Goal: Task Accomplishment & Management: Manage account settings

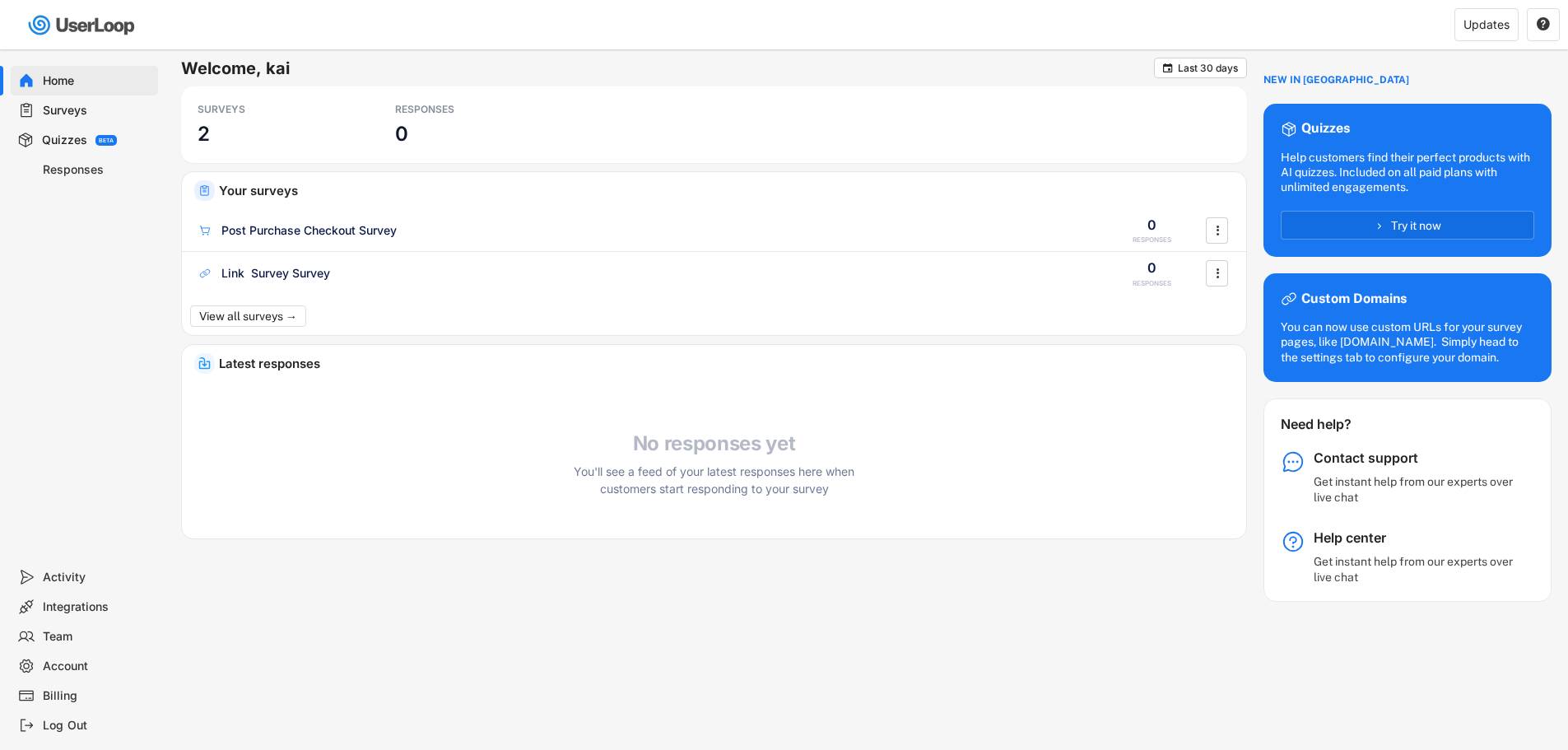
click at [59, 608] on div "Integrations" at bounding box center [97, 607] width 109 height 16
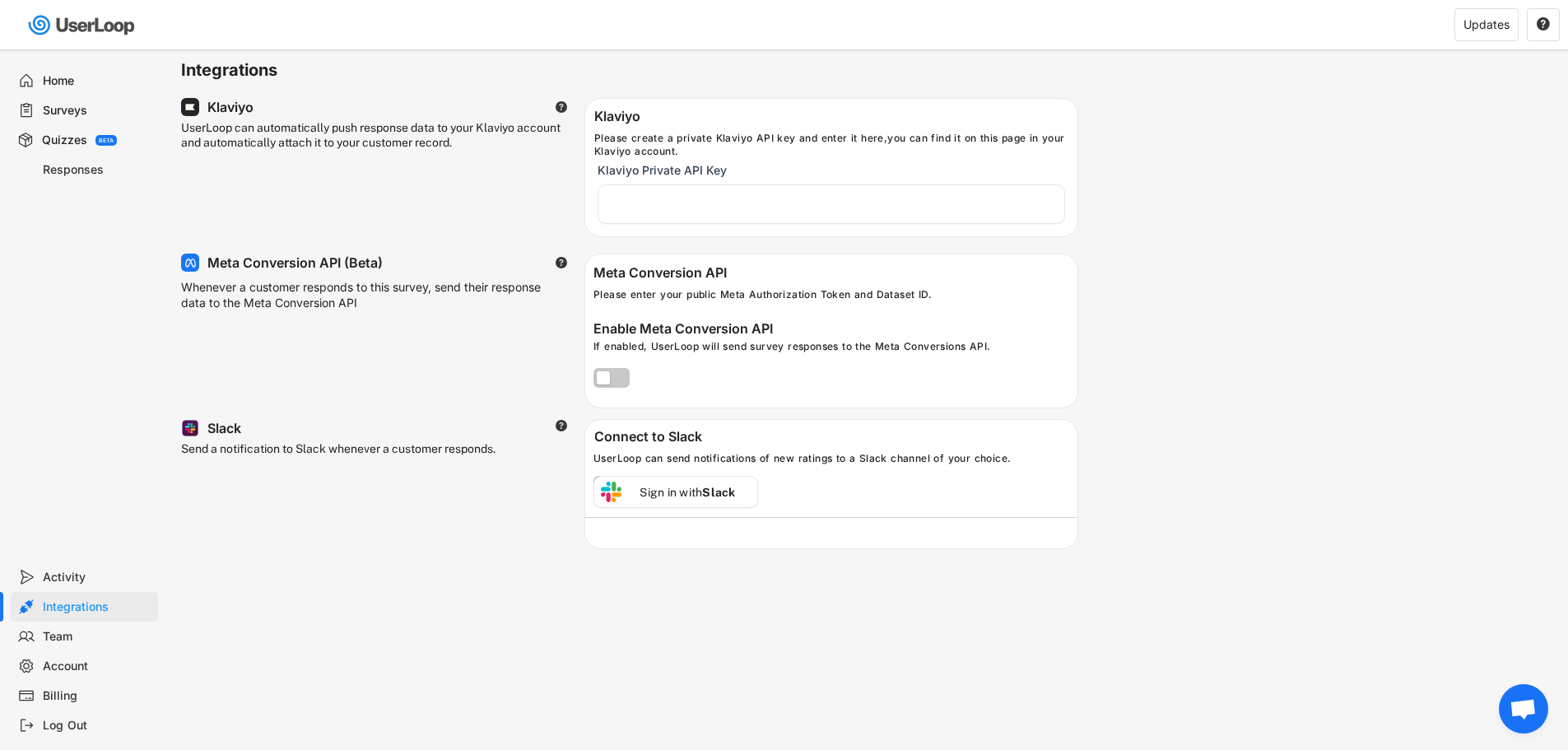
click at [1515, 700] on span "チャットを開く" at bounding box center [1523, 710] width 27 height 23
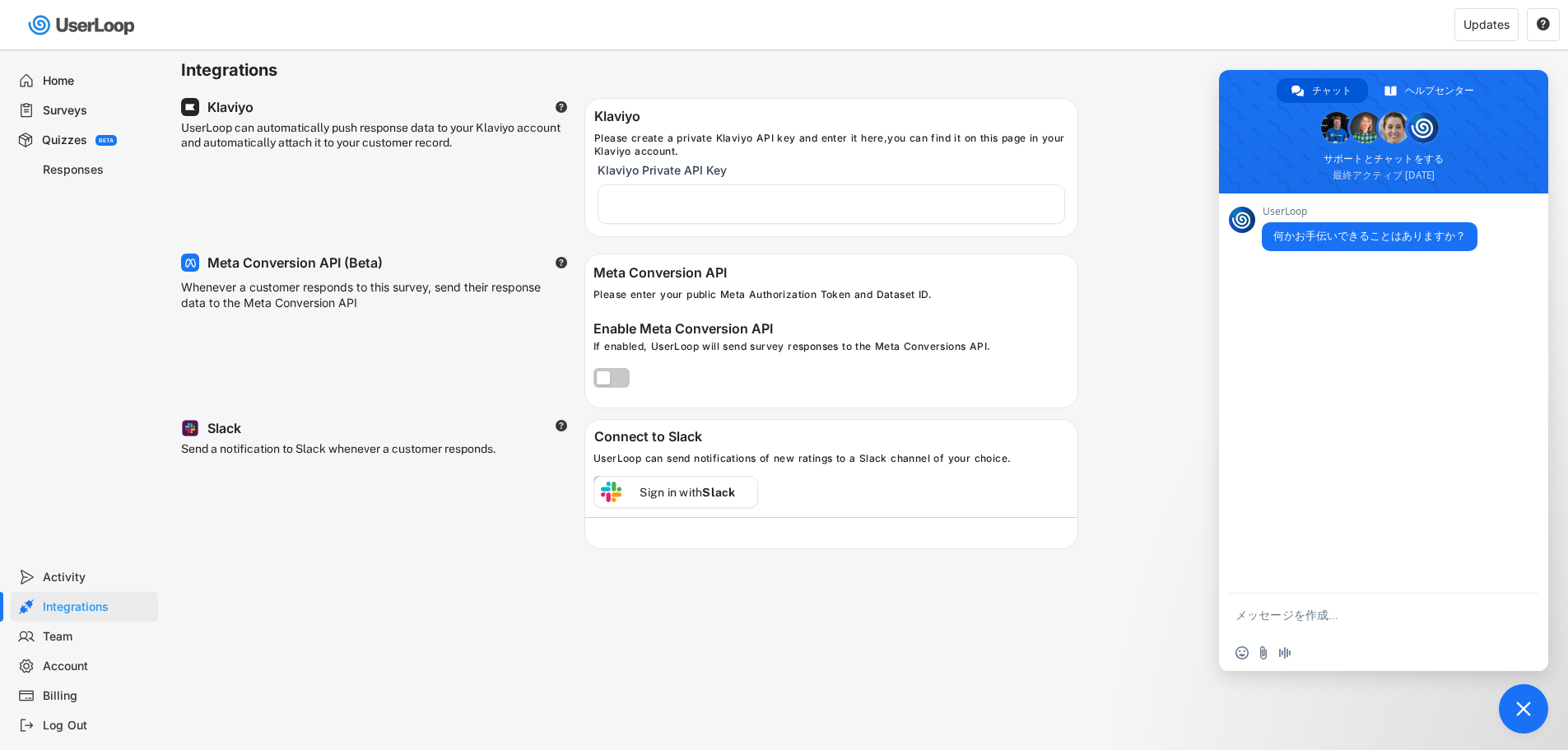
click at [1517, 700] on span "チャットを閉じる" at bounding box center [1523, 708] width 50 height 50
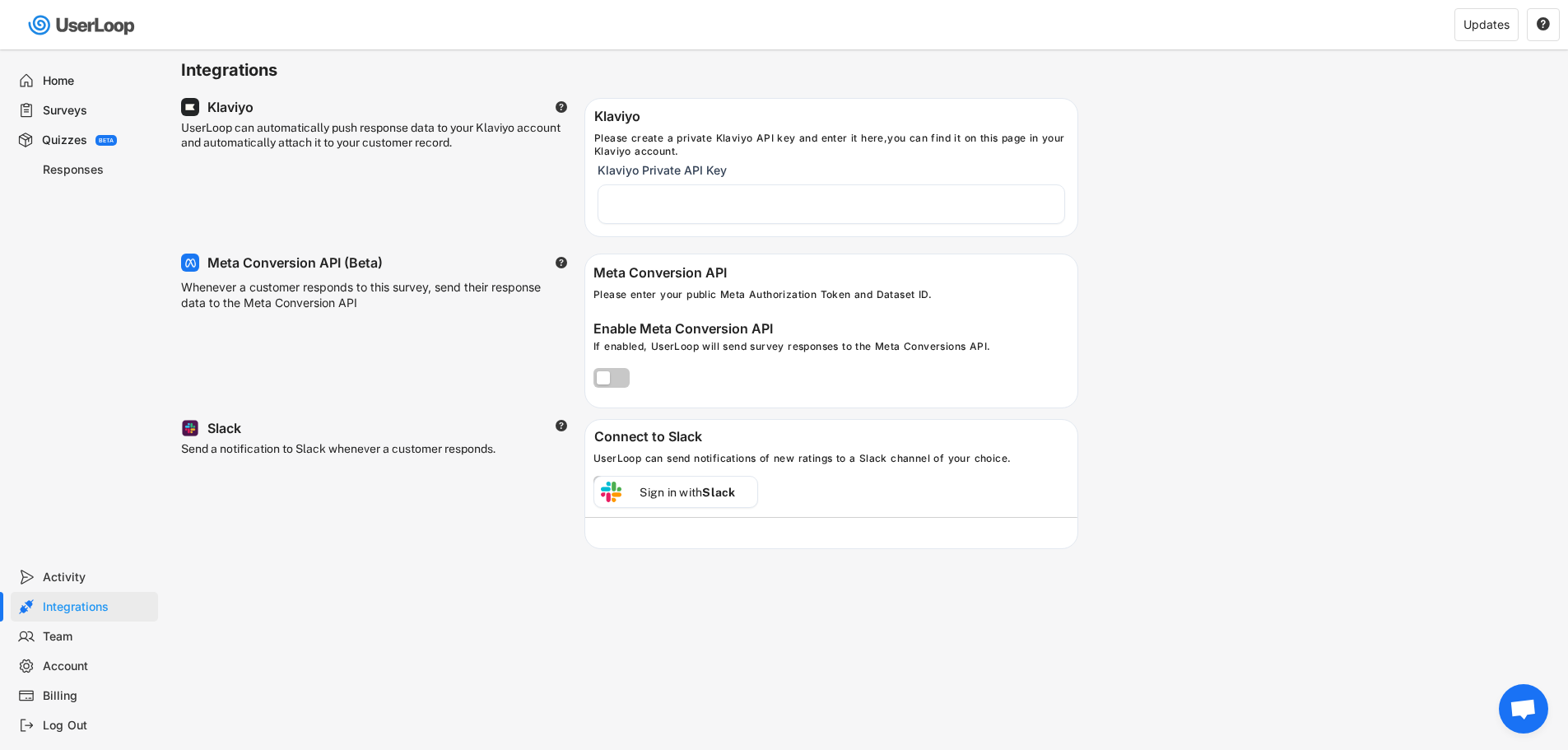
click at [51, 697] on div "Billing" at bounding box center [97, 695] width 109 height 16
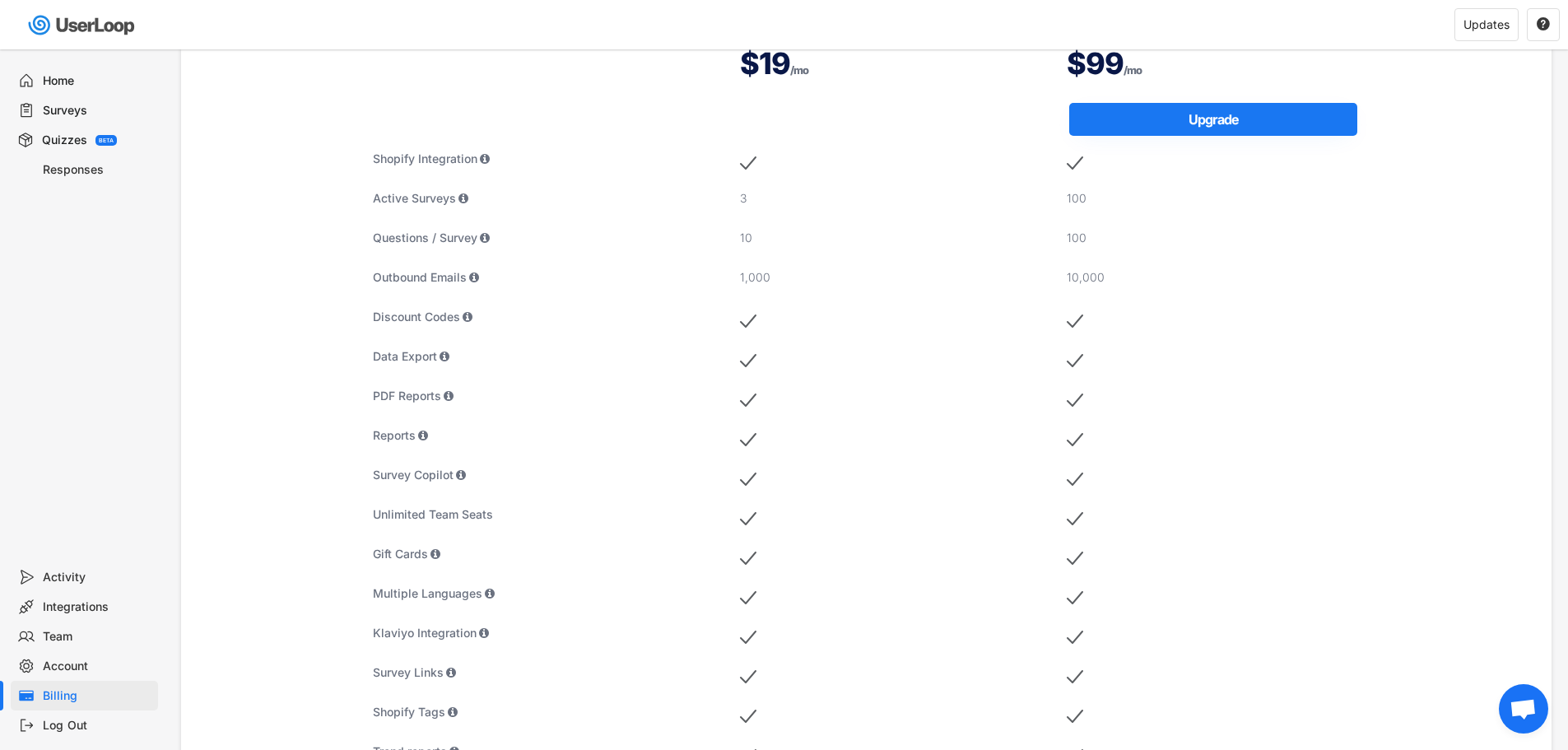
click at [74, 576] on div "Activity" at bounding box center [97, 578] width 109 height 16
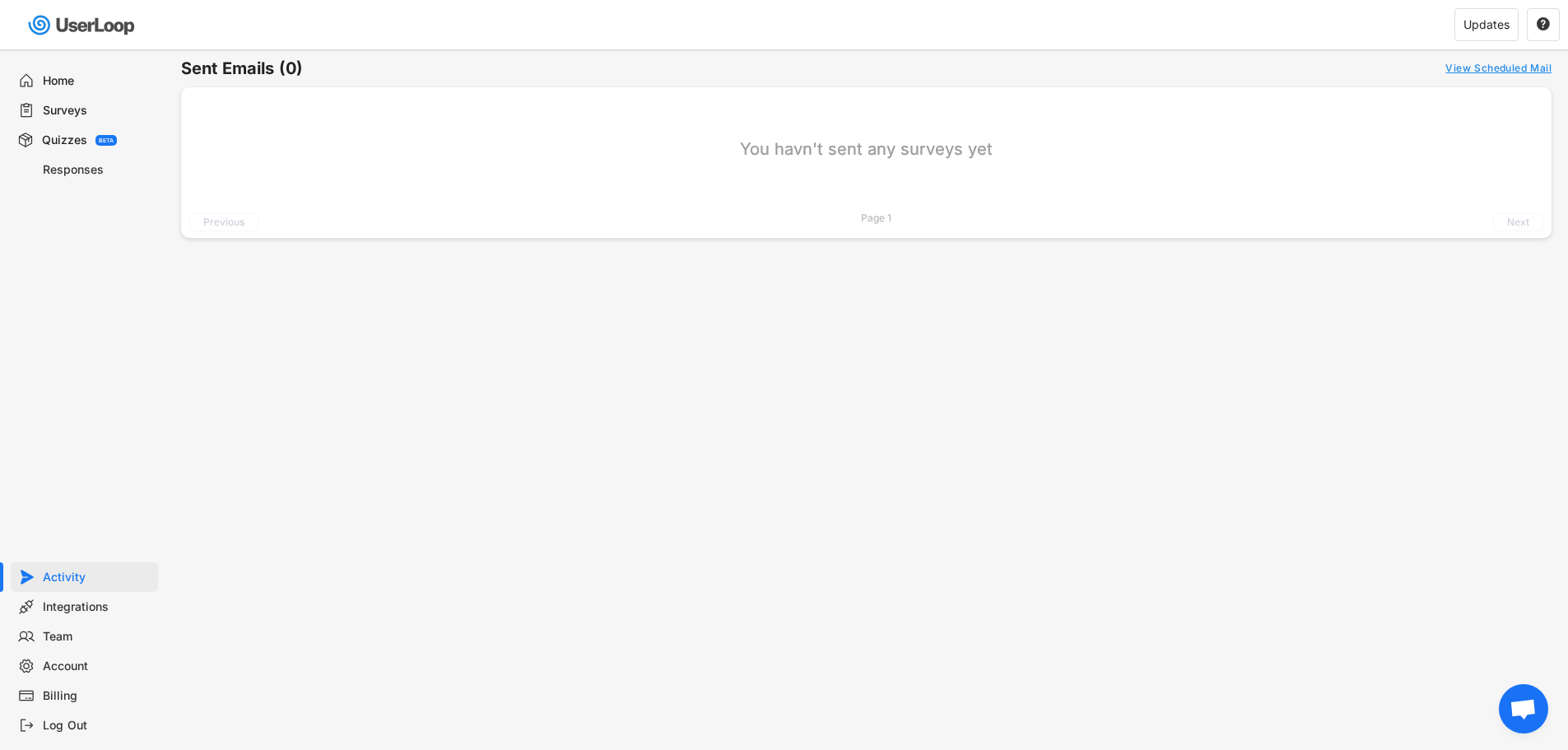
click at [75, 84] on div "Home" at bounding box center [97, 81] width 109 height 16
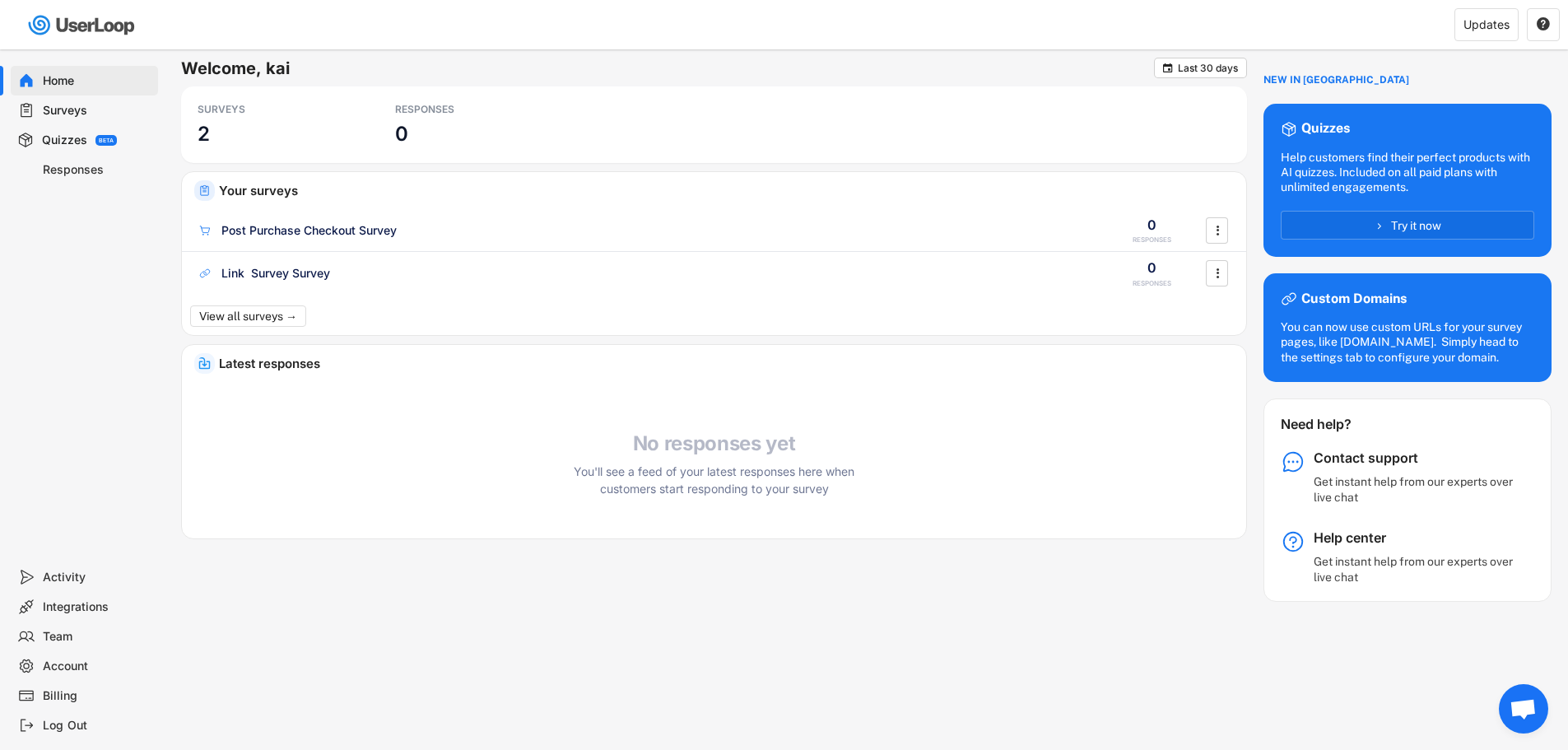
click at [98, 108] on div "Surveys" at bounding box center [97, 111] width 109 height 16
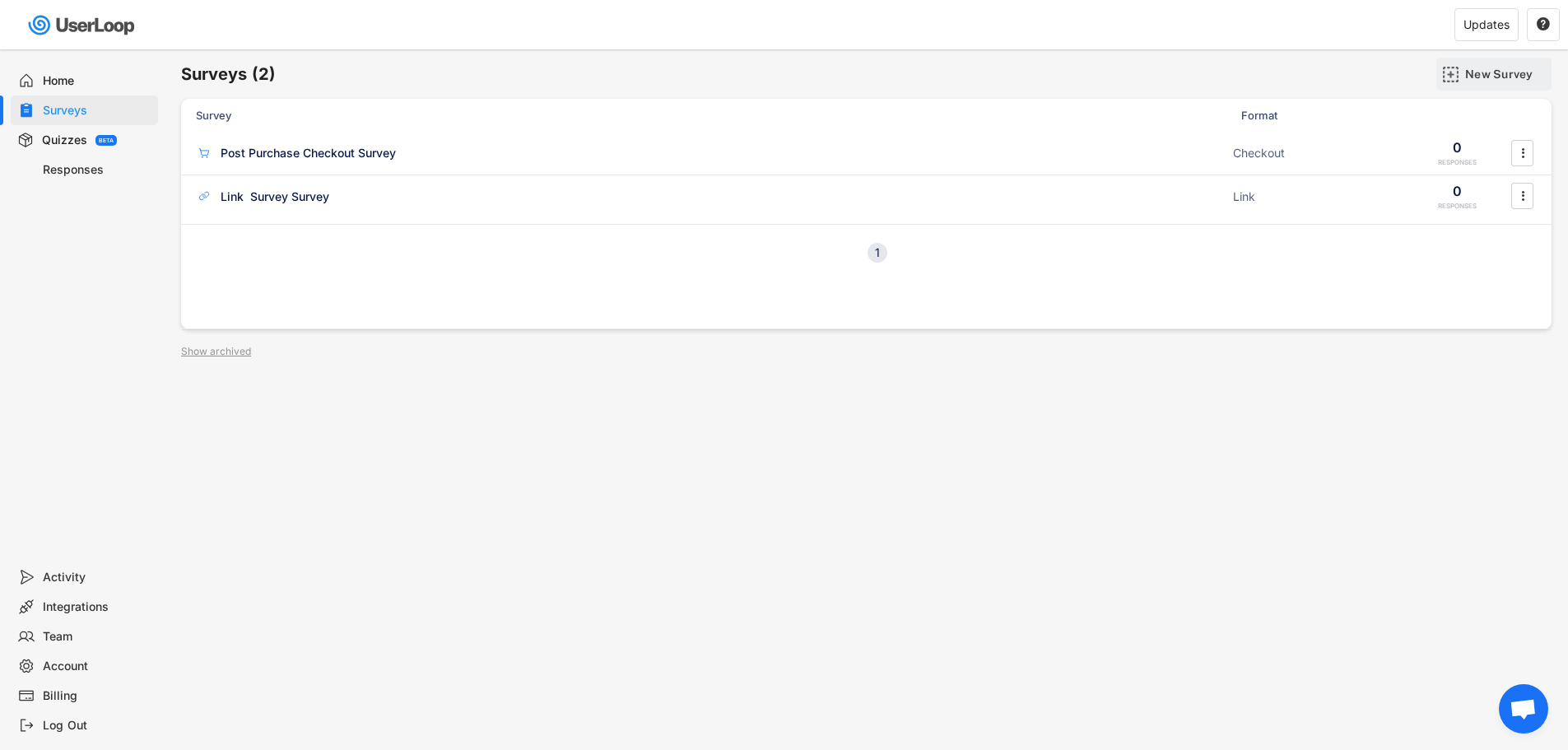
click at [1480, 76] on div "New Survey" at bounding box center [1506, 73] width 83 height 15
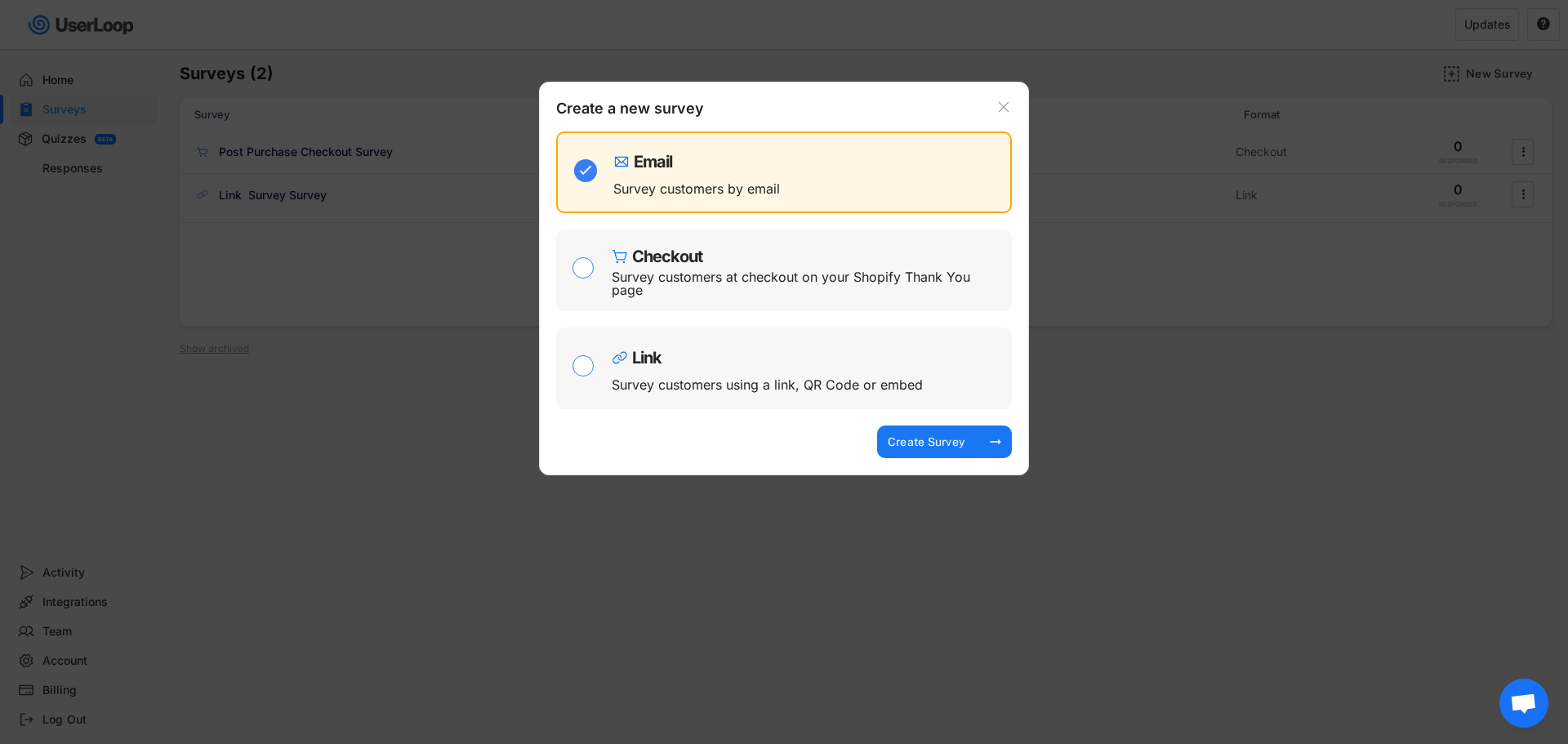
click at [1004, 105] on icon at bounding box center [1003, 106] width 16 height 16
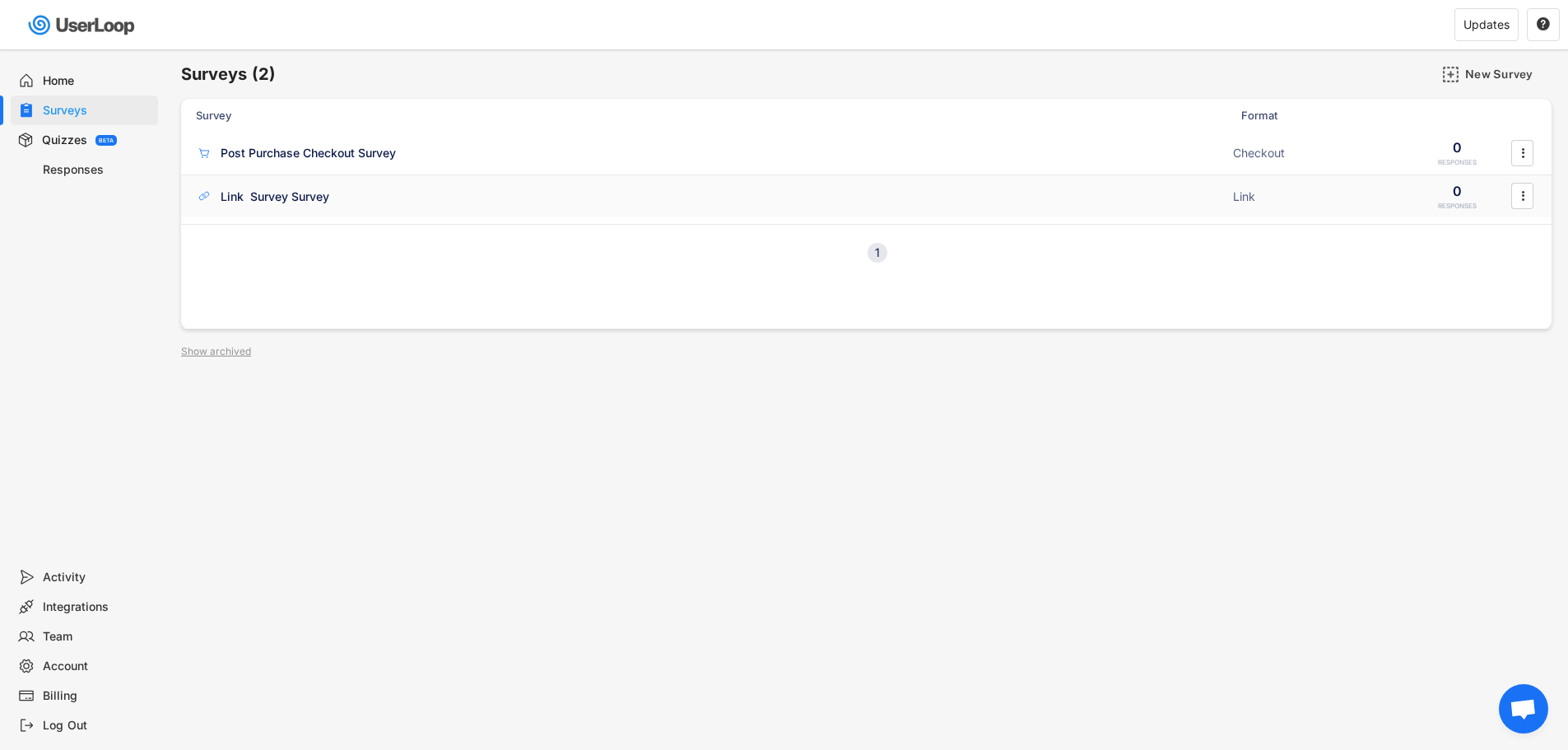
click at [323, 196] on div "Link Survey Survey" at bounding box center [275, 197] width 109 height 17
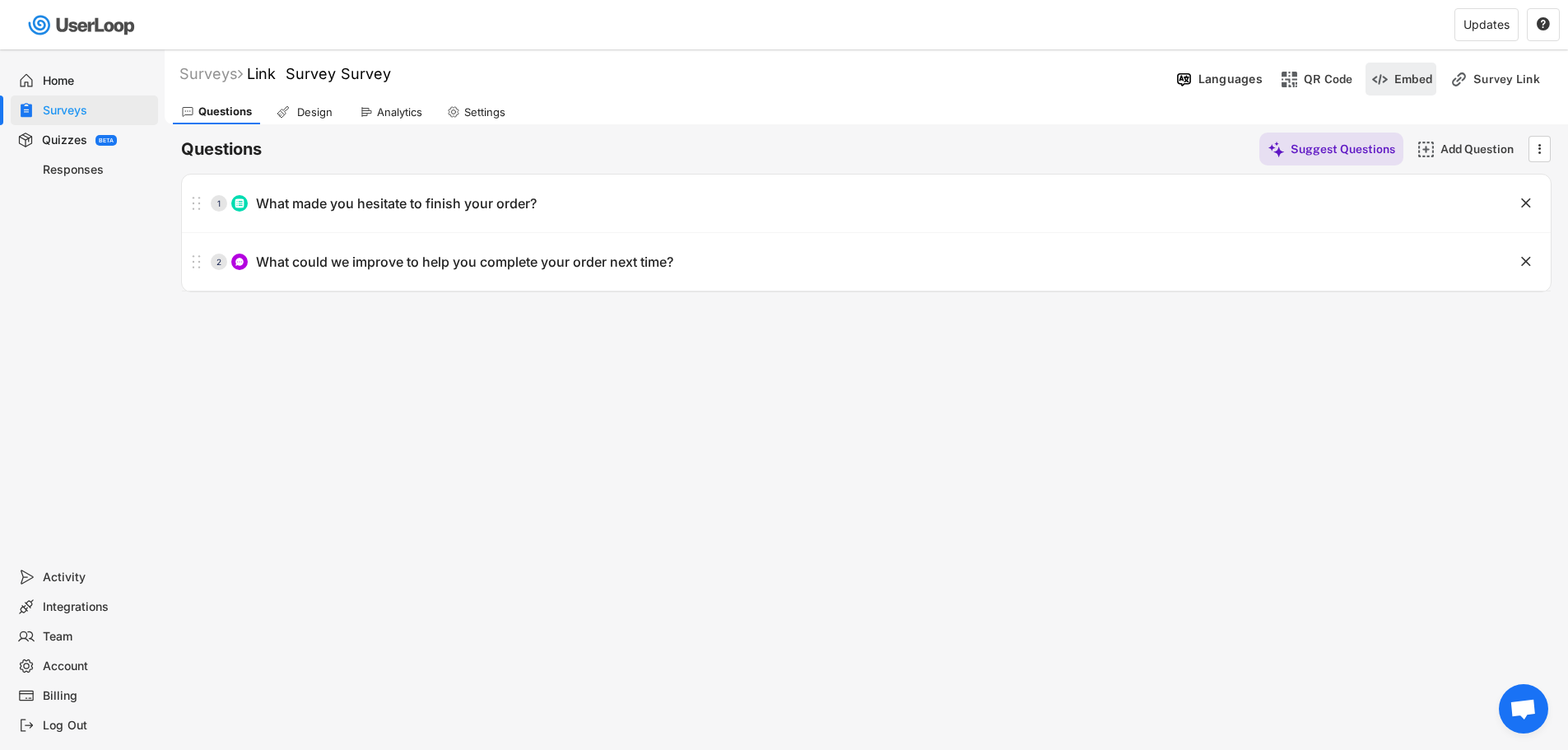
click at [1421, 73] on div "Embed" at bounding box center [1412, 79] width 38 height 15
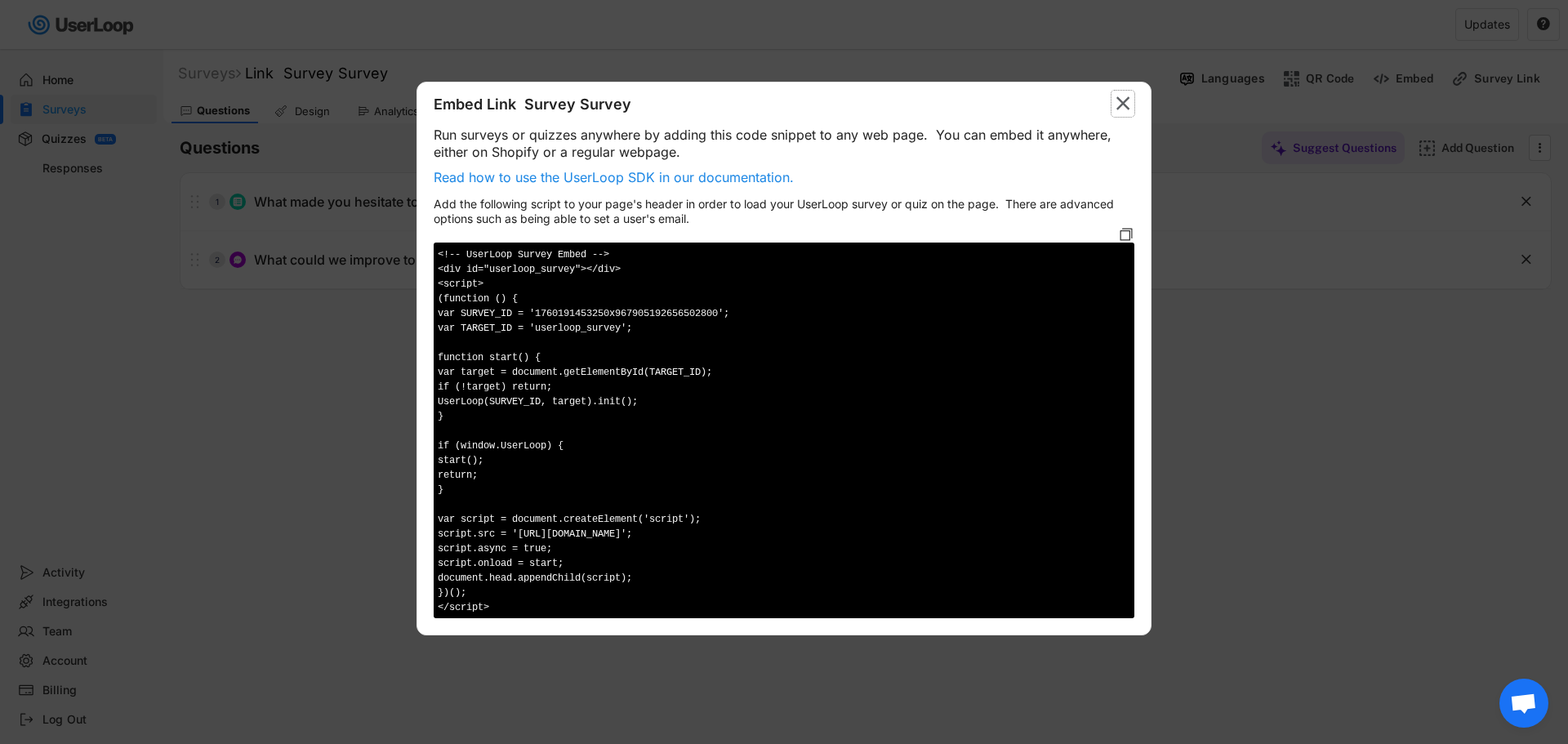
click at [1133, 101] on icon "" at bounding box center [1123, 103] width 23 height 26
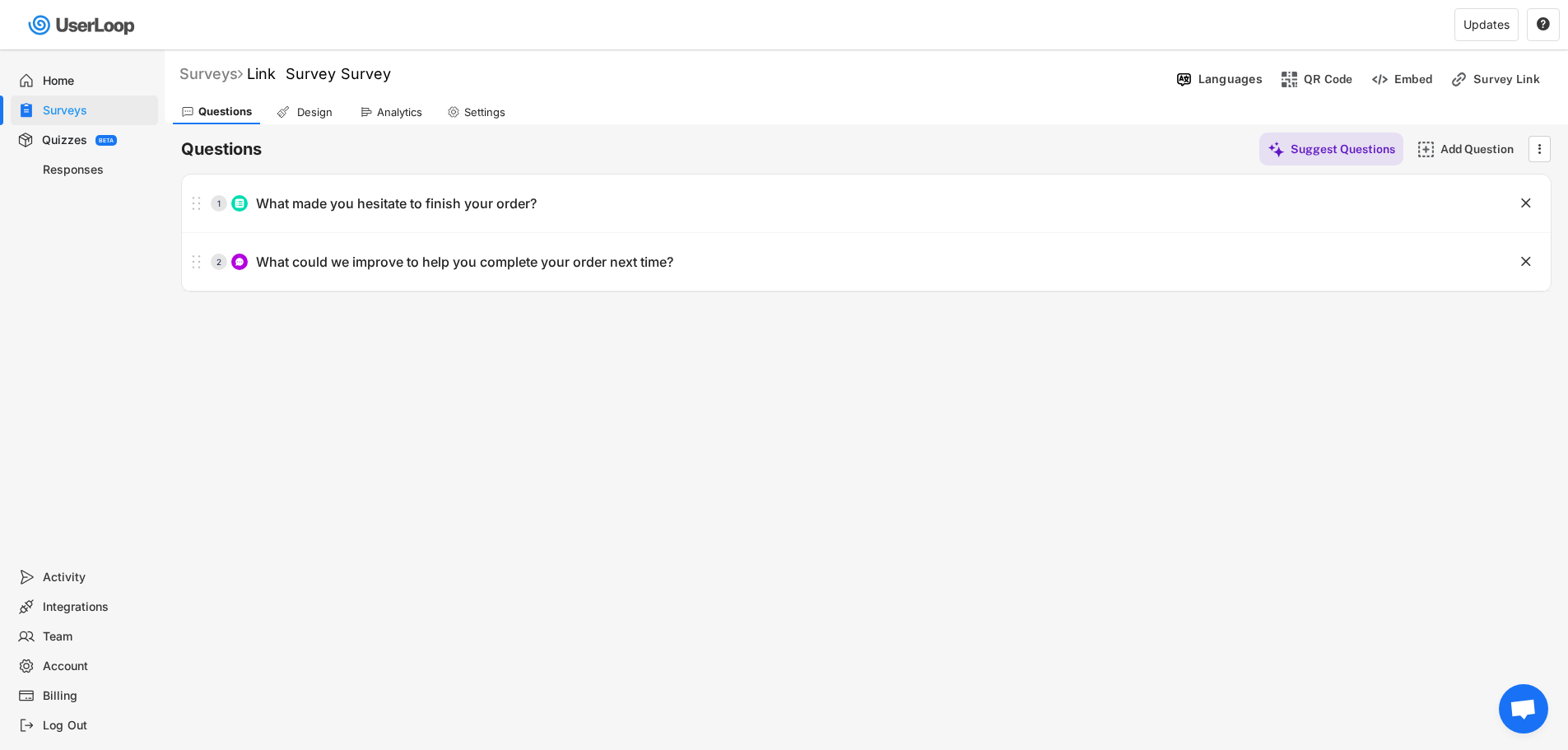
click at [230, 73] on div "Surveys" at bounding box center [210, 73] width 63 height 19
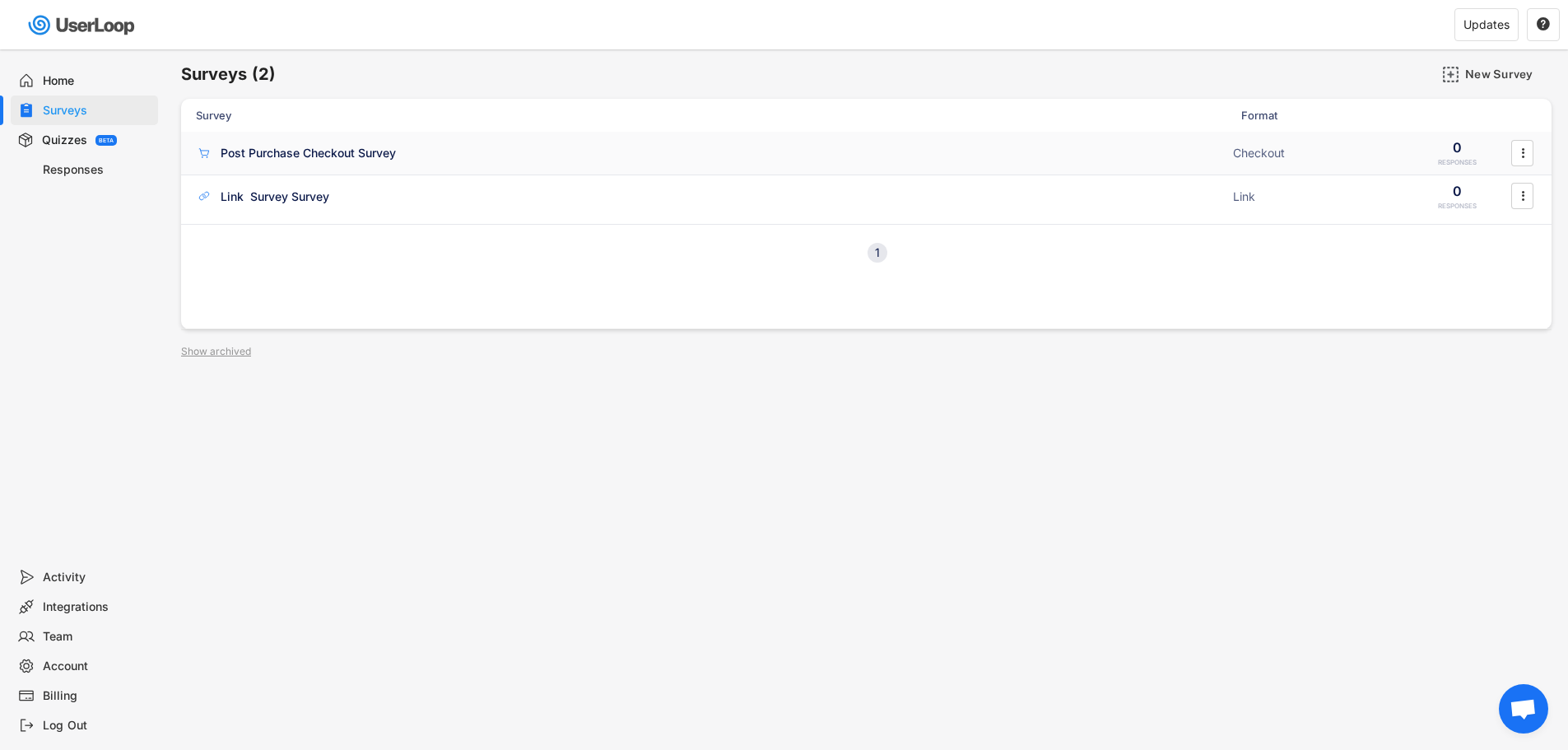
click at [279, 155] on div "Post Purchase Checkout Survey" at bounding box center [308, 153] width 175 height 17
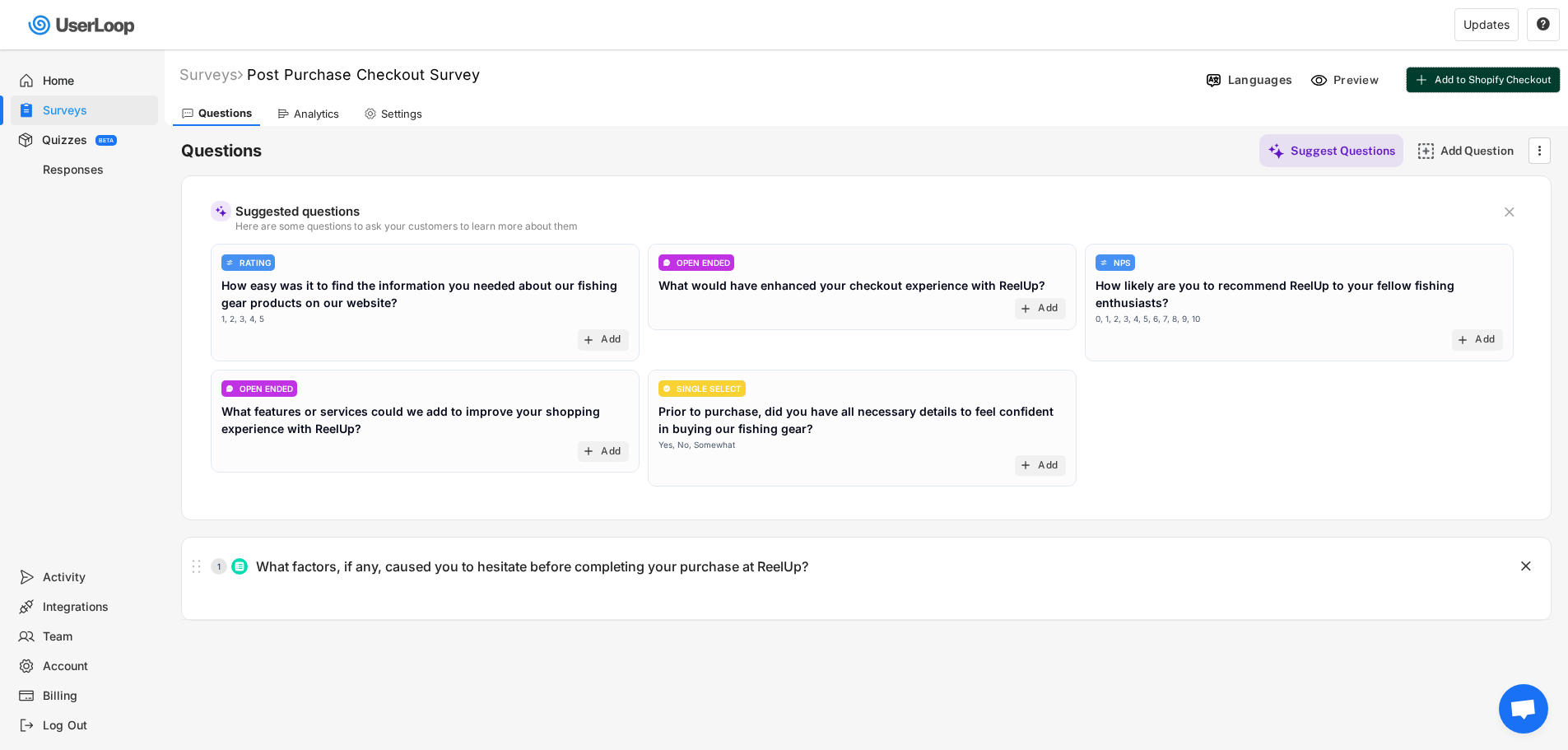
click at [1465, 88] on button "Add to Shopify Checkout" at bounding box center [1482, 79] width 153 height 24
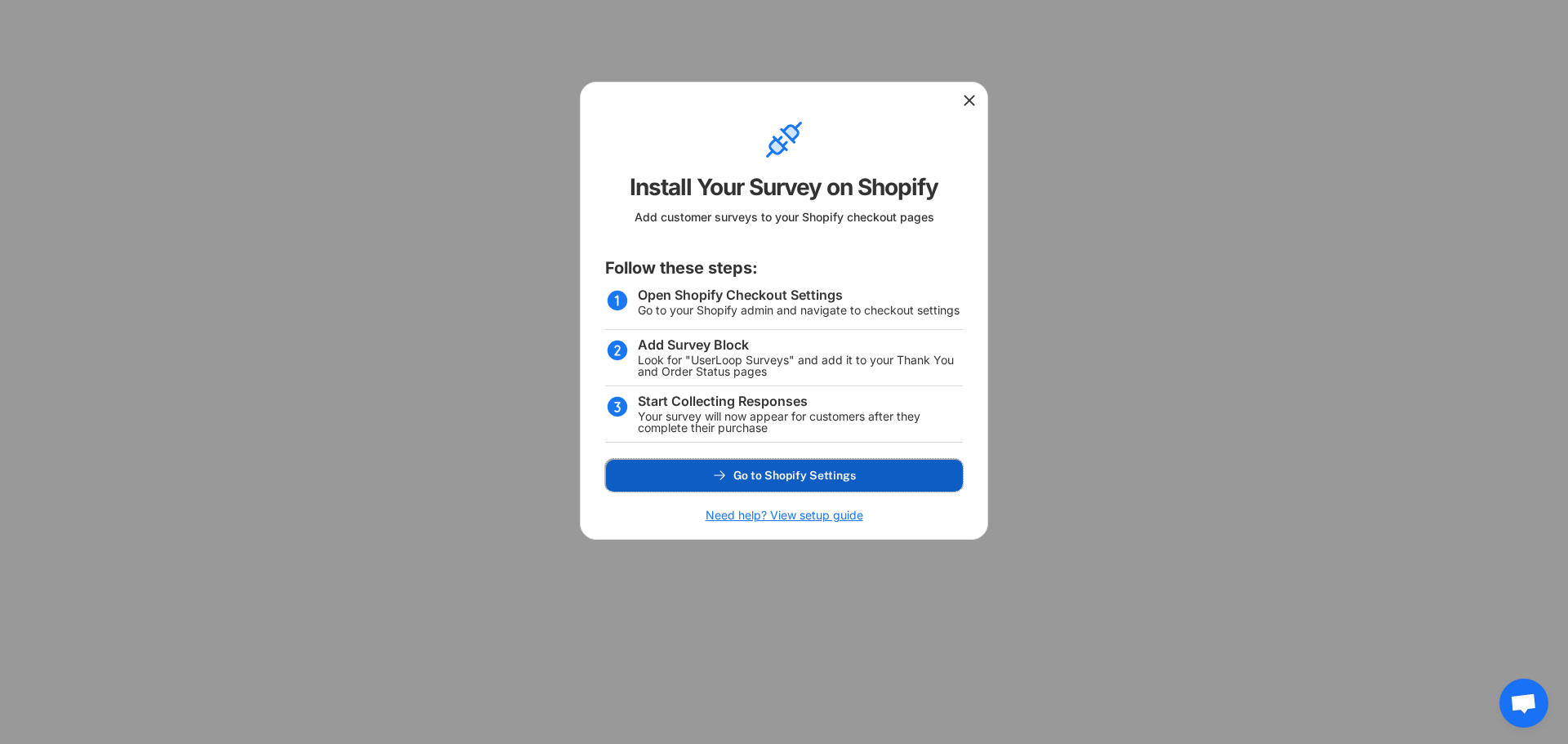
click at [806, 483] on button "Go to Shopify Settings" at bounding box center [784, 475] width 358 height 33
click at [967, 98] on use at bounding box center [970, 100] width 16 height 16
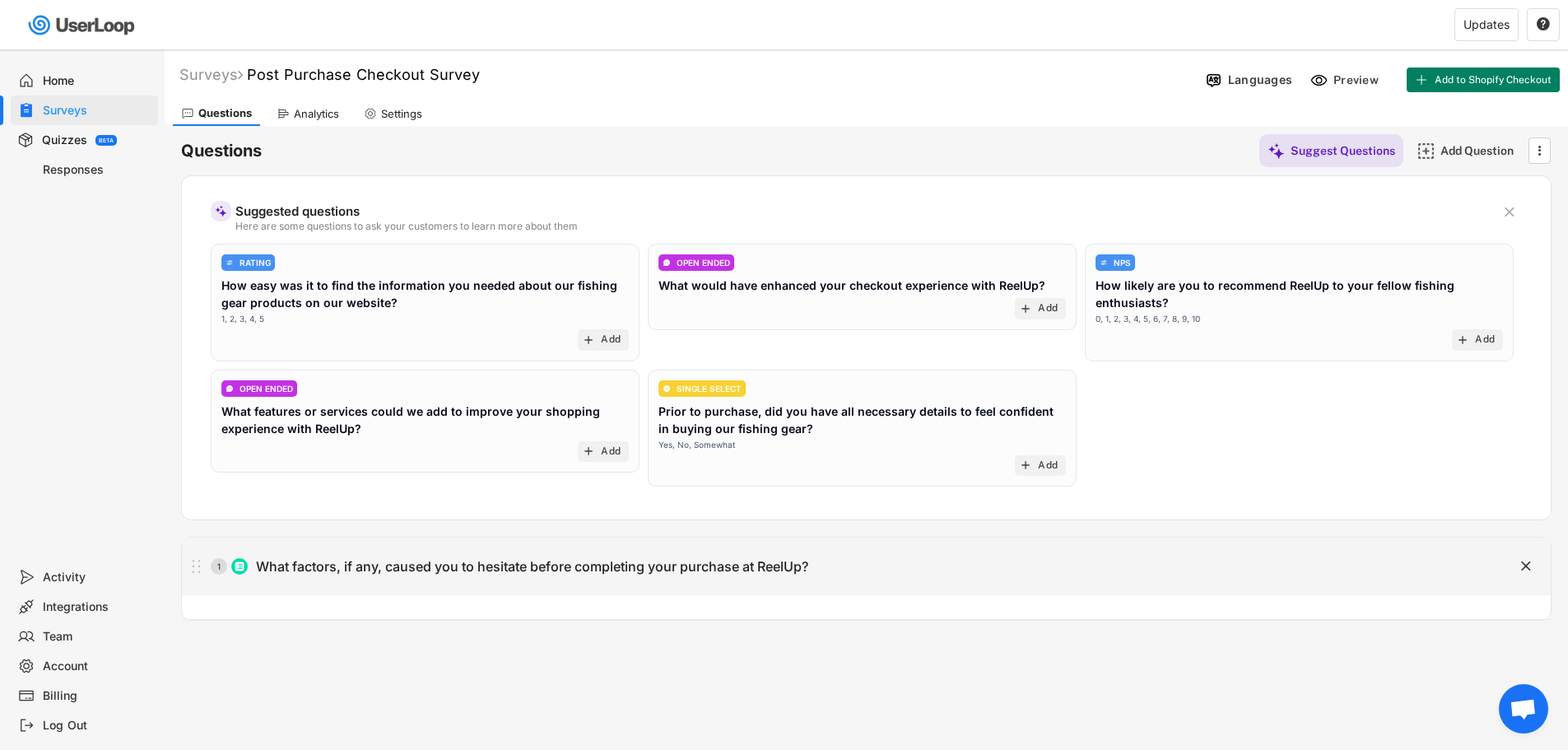
click at [1529, 565] on text "" at bounding box center [1526, 566] width 10 height 18
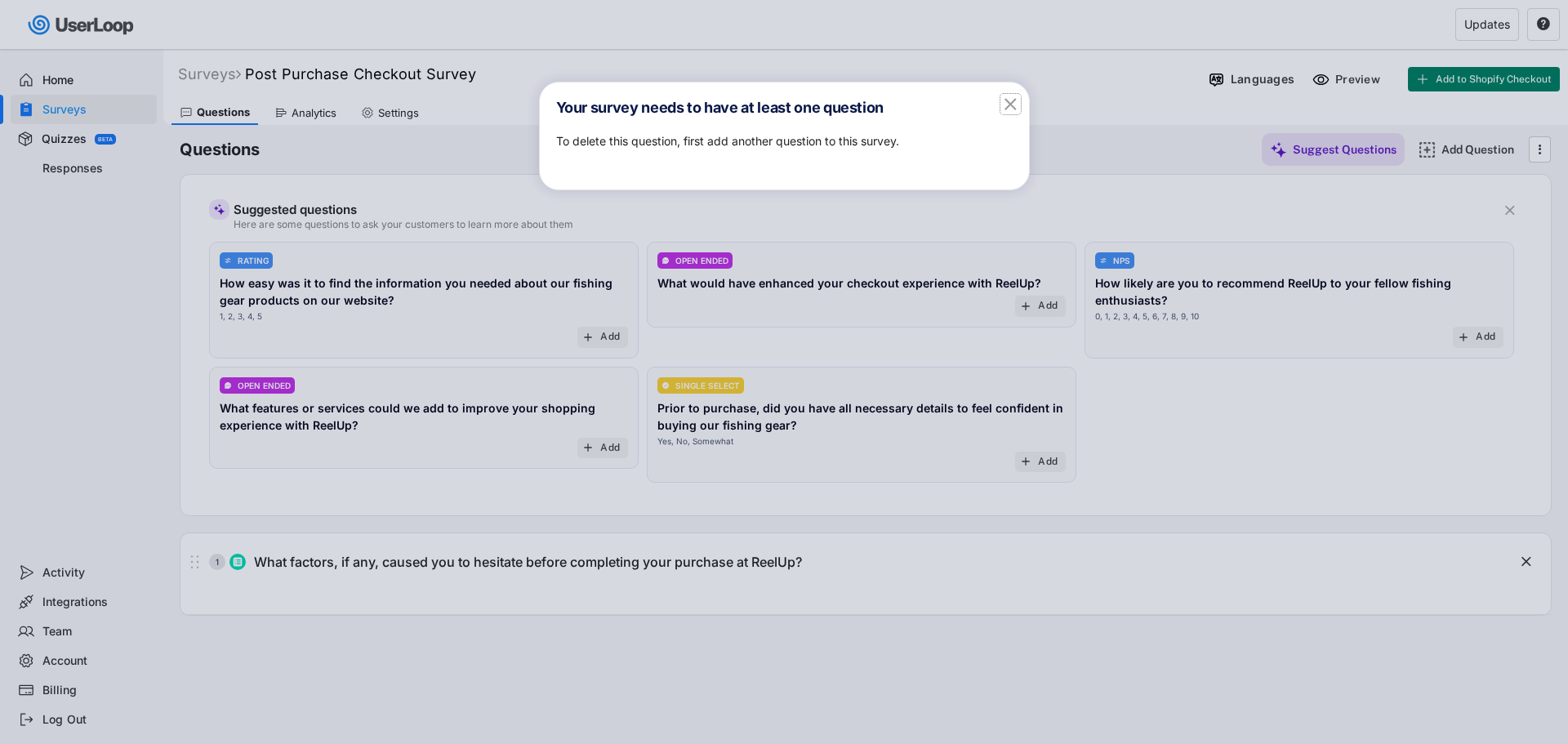
click at [1011, 98] on text "" at bounding box center [1010, 102] width 13 height 20
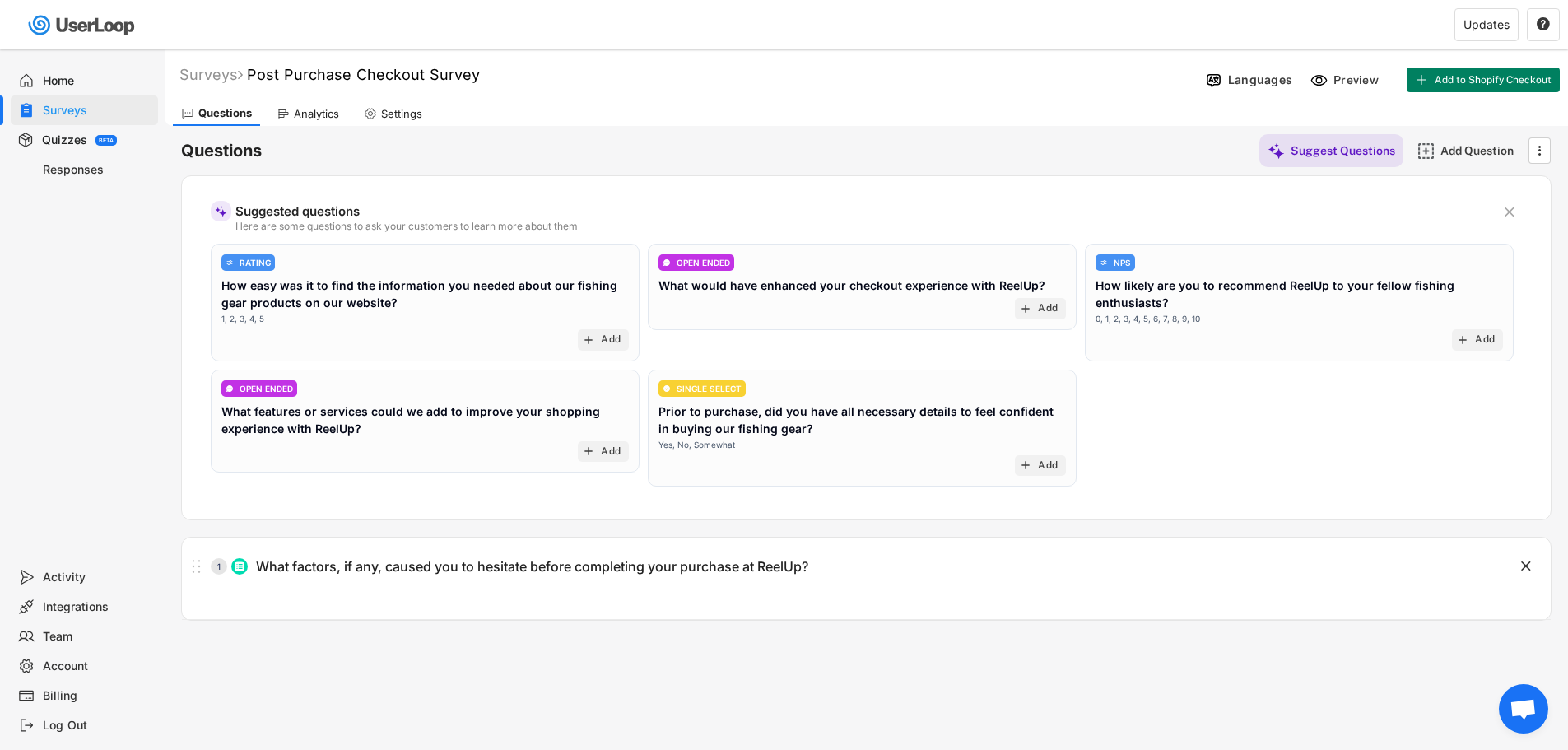
click at [1160, 307] on div "How likely are you to recommend ReelUp to your fellow fishing enthusiasts?" at bounding box center [1299, 293] width 407 height 34
click at [389, 109] on div "Settings" at bounding box center [401, 114] width 41 height 14
select select ""weekly""
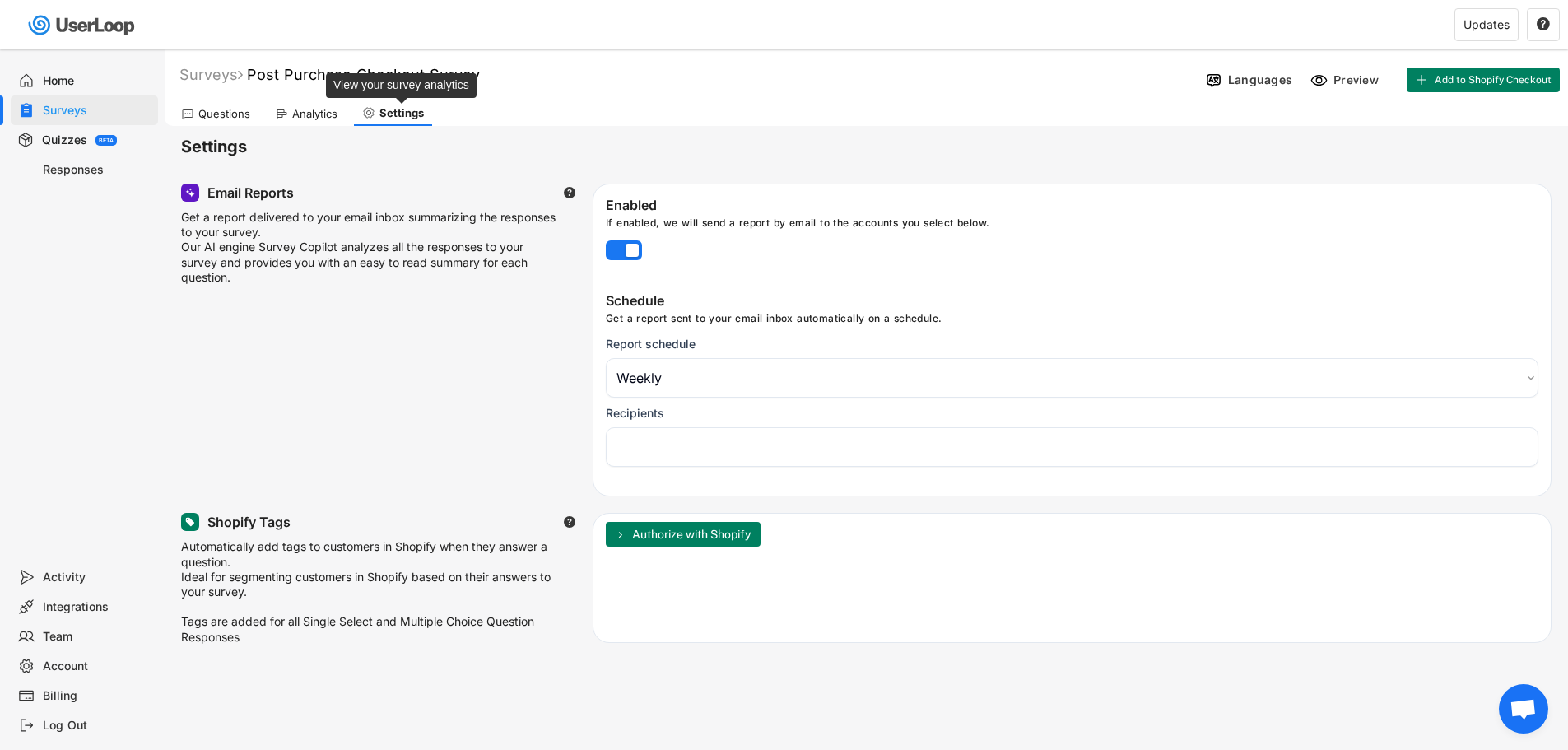
select select "1348695171700984260__LOOKUP__1760186702430x146977195188950460"
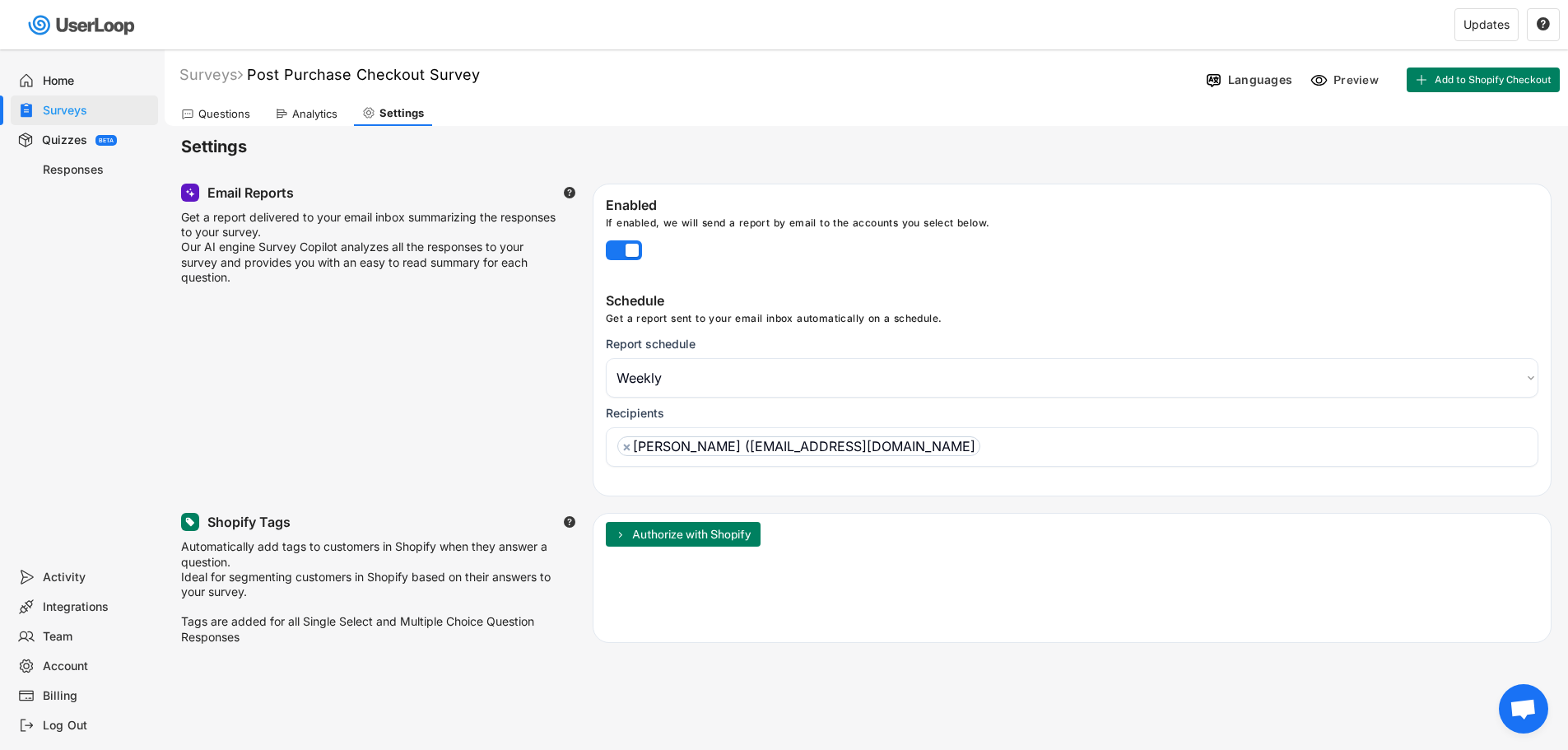
click at [73, 106] on div "Surveys" at bounding box center [97, 111] width 109 height 16
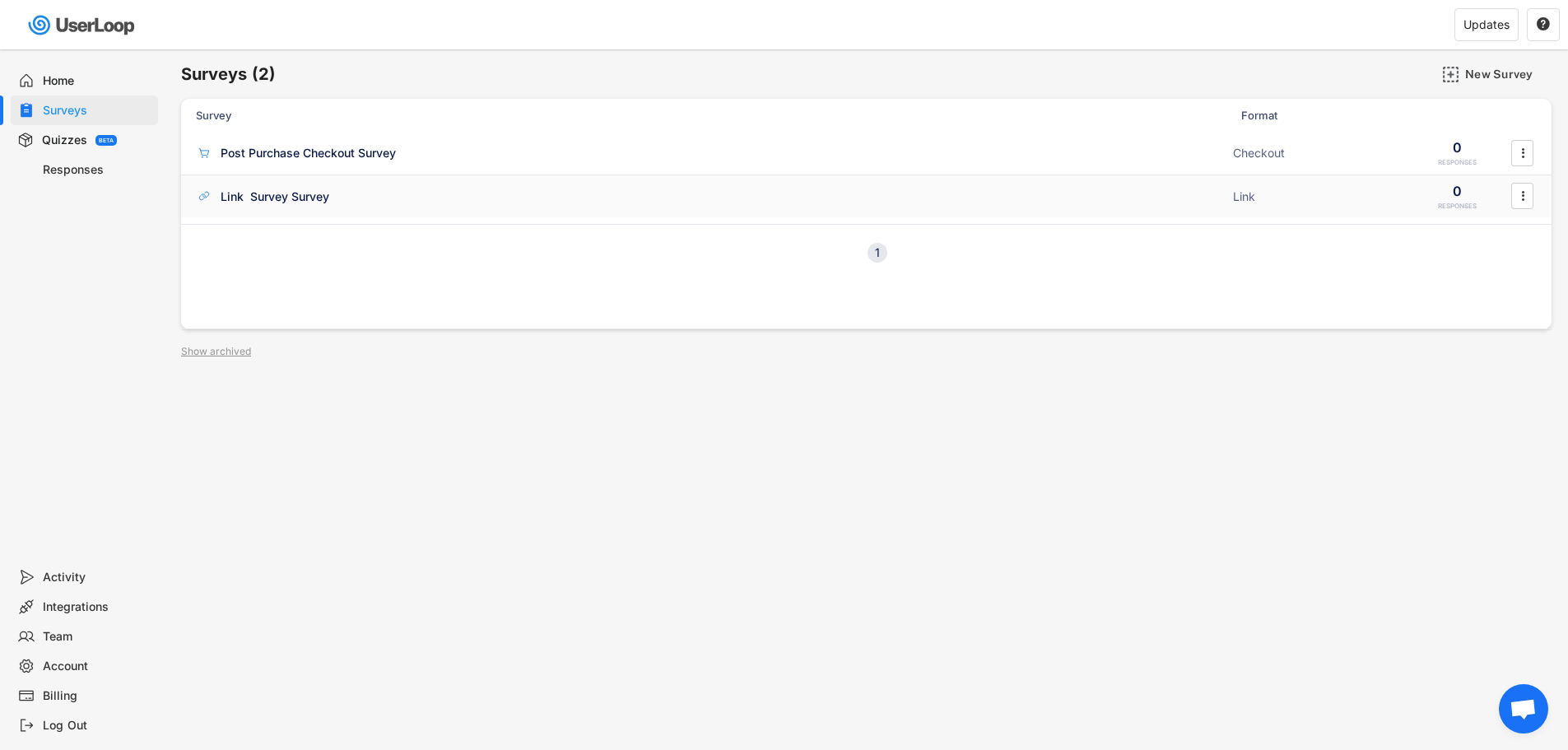
click at [254, 195] on div "Link Survey Survey" at bounding box center [275, 197] width 109 height 17
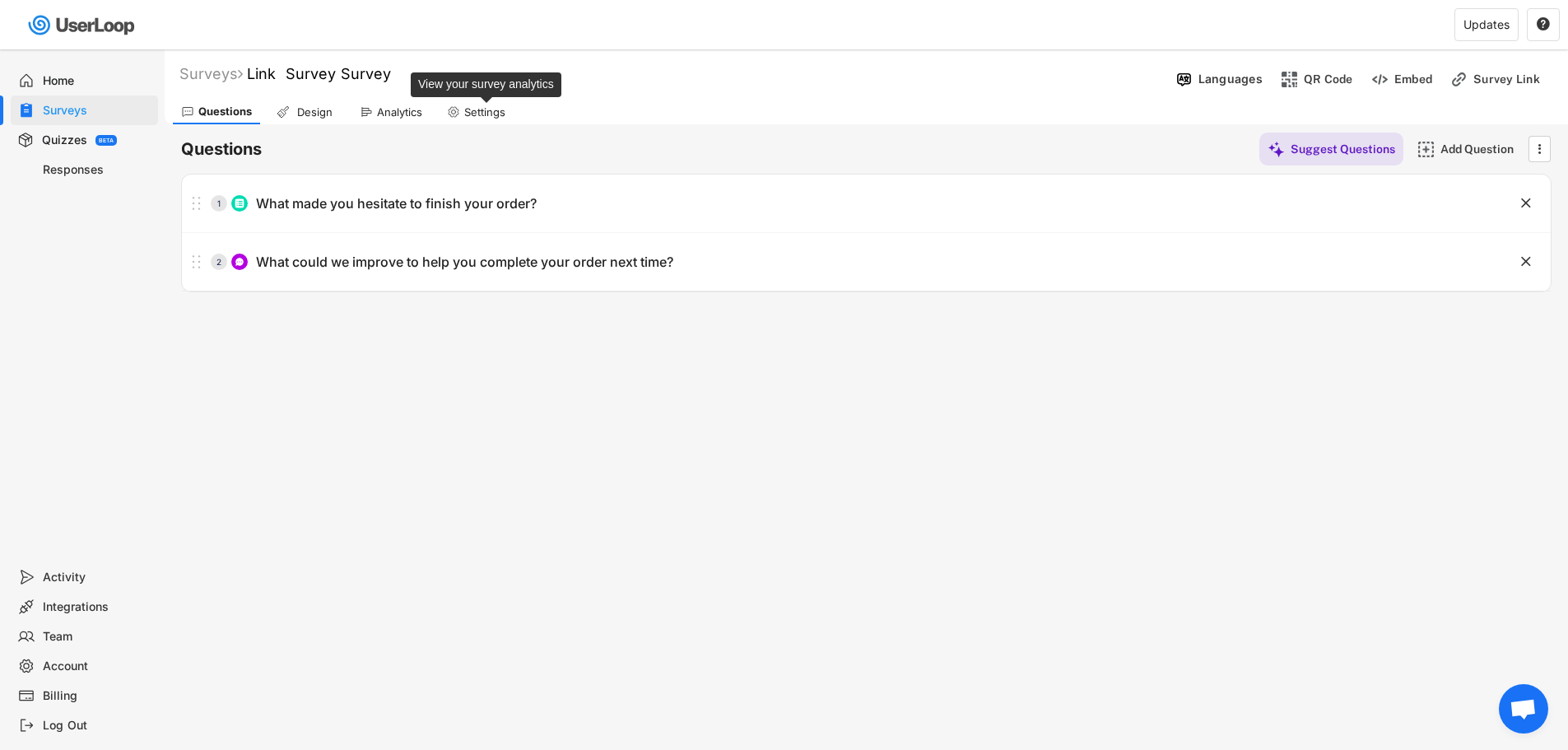
click at [488, 116] on div "Settings" at bounding box center [485, 112] width 41 height 14
select select
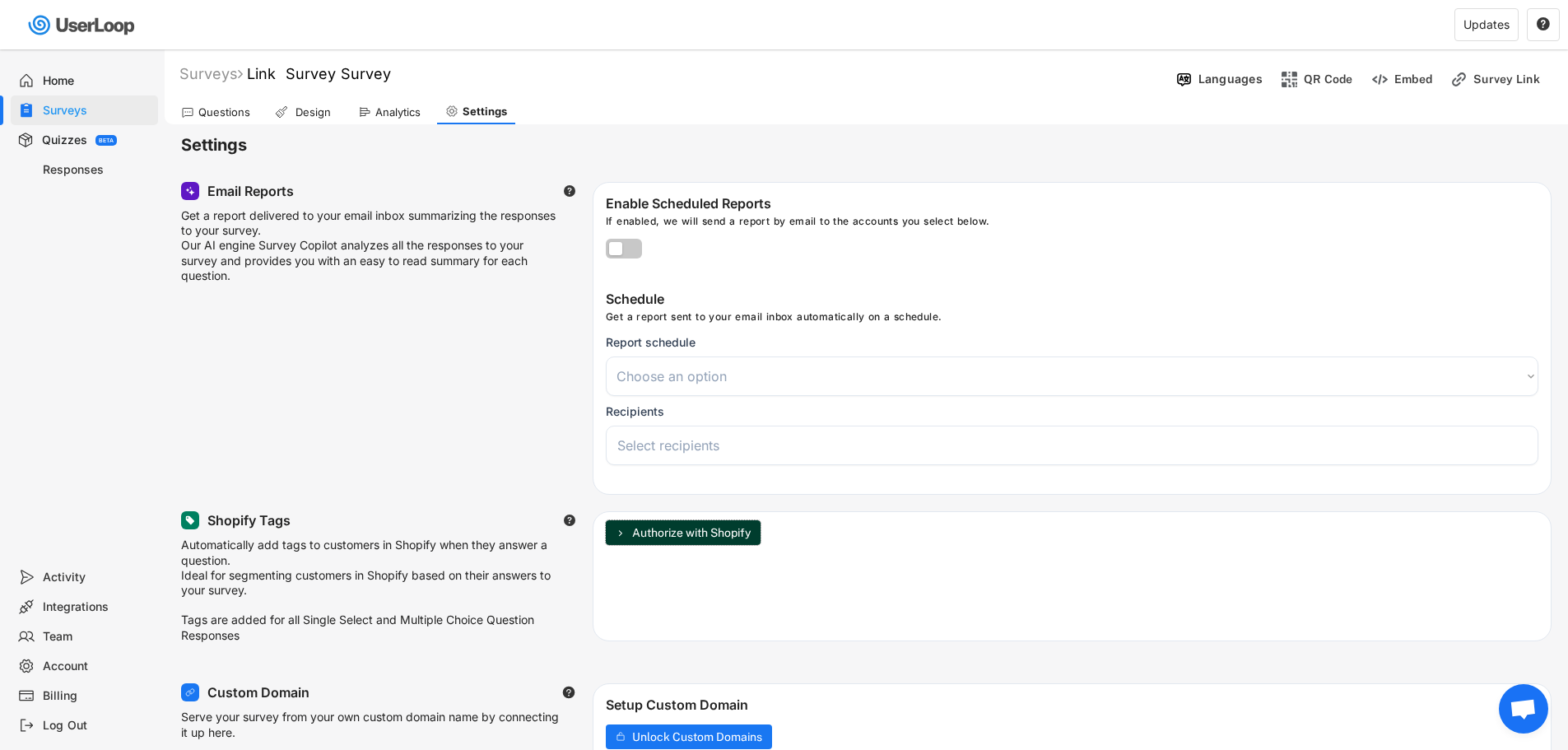
click at [653, 528] on span "Authorize with Shopify" at bounding box center [691, 533] width 119 height 12
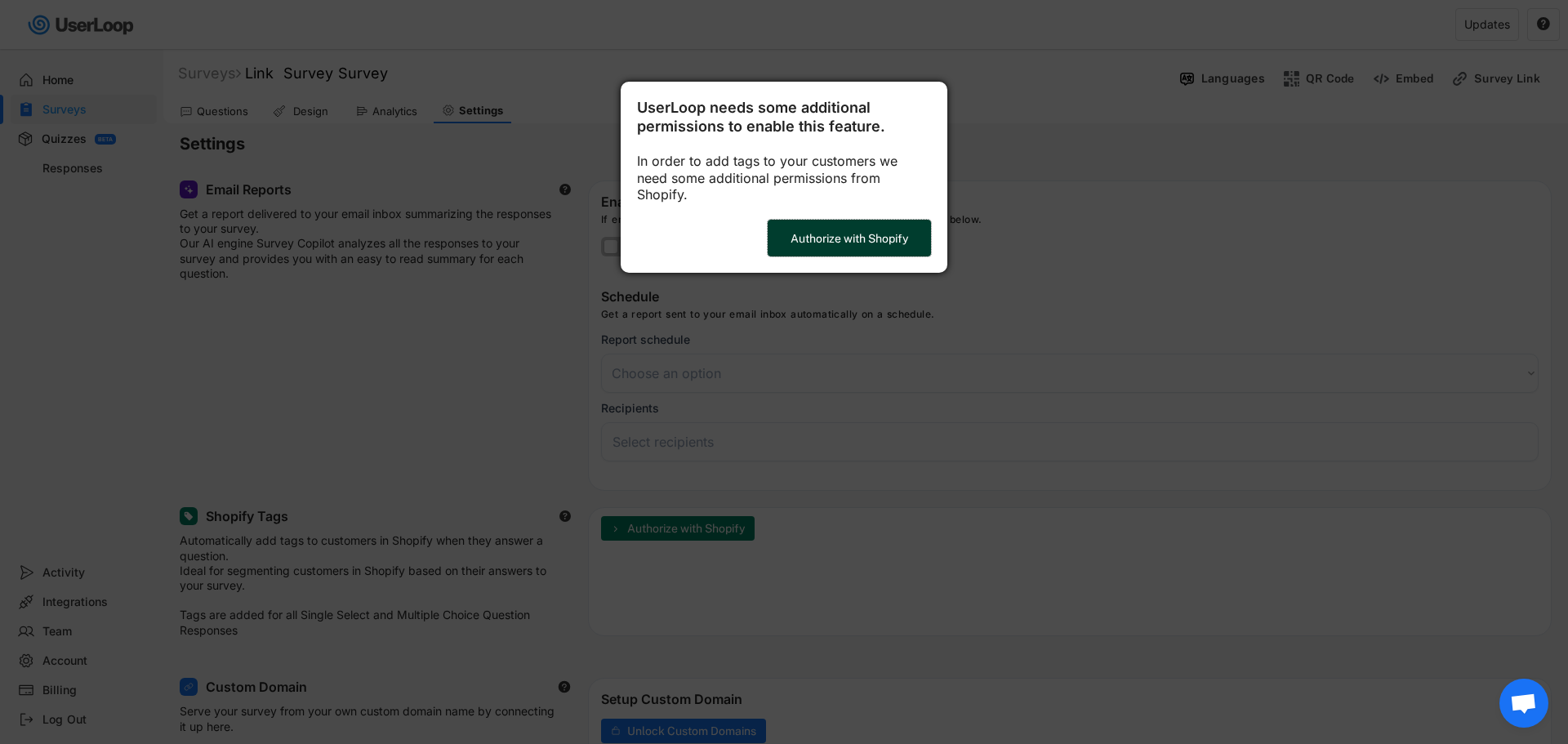
click at [857, 219] on button "Authorize with Shopify" at bounding box center [849, 238] width 163 height 37
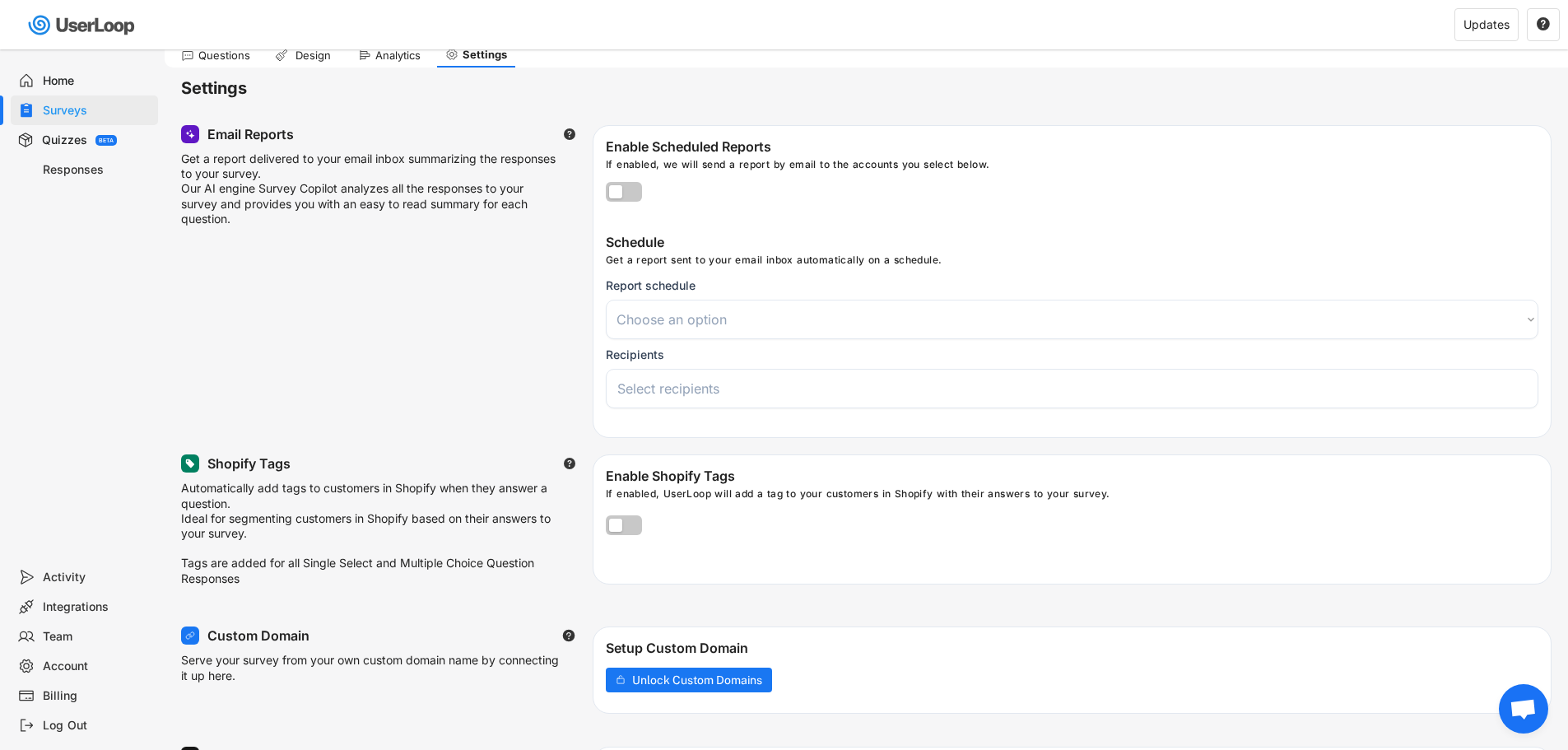
scroll to position [83, 0]
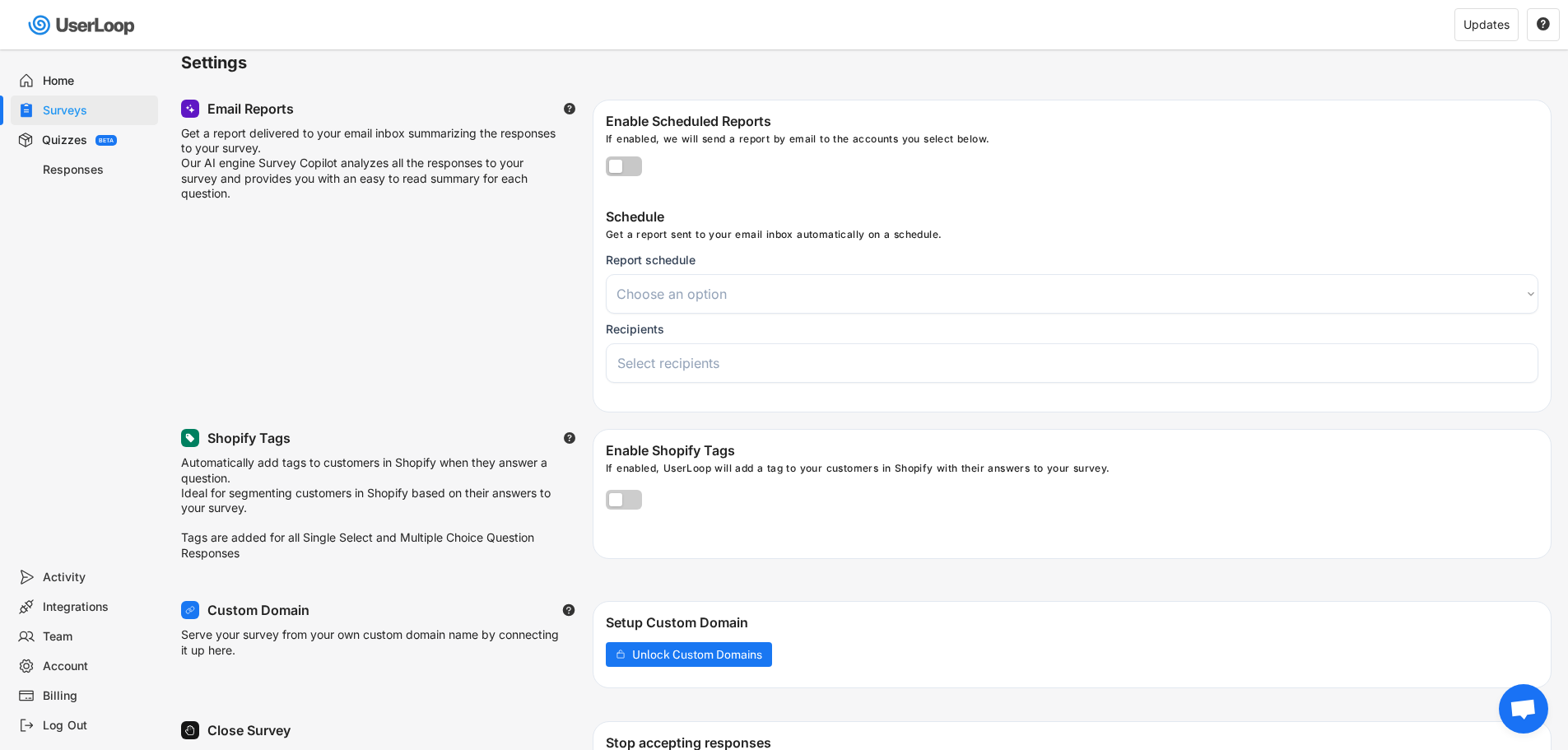
click at [617, 503] on label at bounding box center [619, 496] width 36 height 19
click at [0, 0] on input "checkbox" at bounding box center [0, 0] width 0 height 0
click at [91, 606] on div "Integrations" at bounding box center [97, 607] width 109 height 16
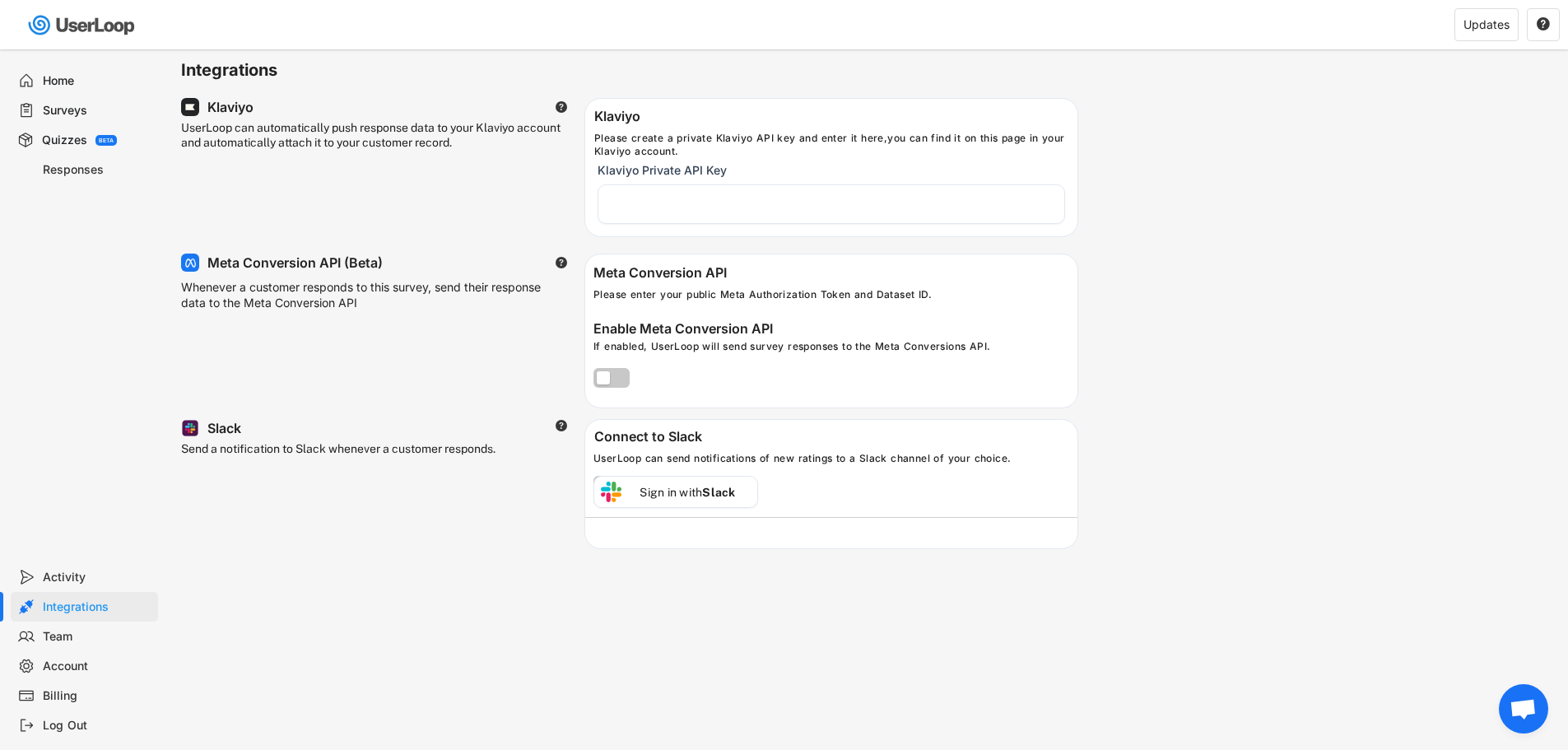
click at [66, 114] on div "Surveys" at bounding box center [97, 111] width 109 height 16
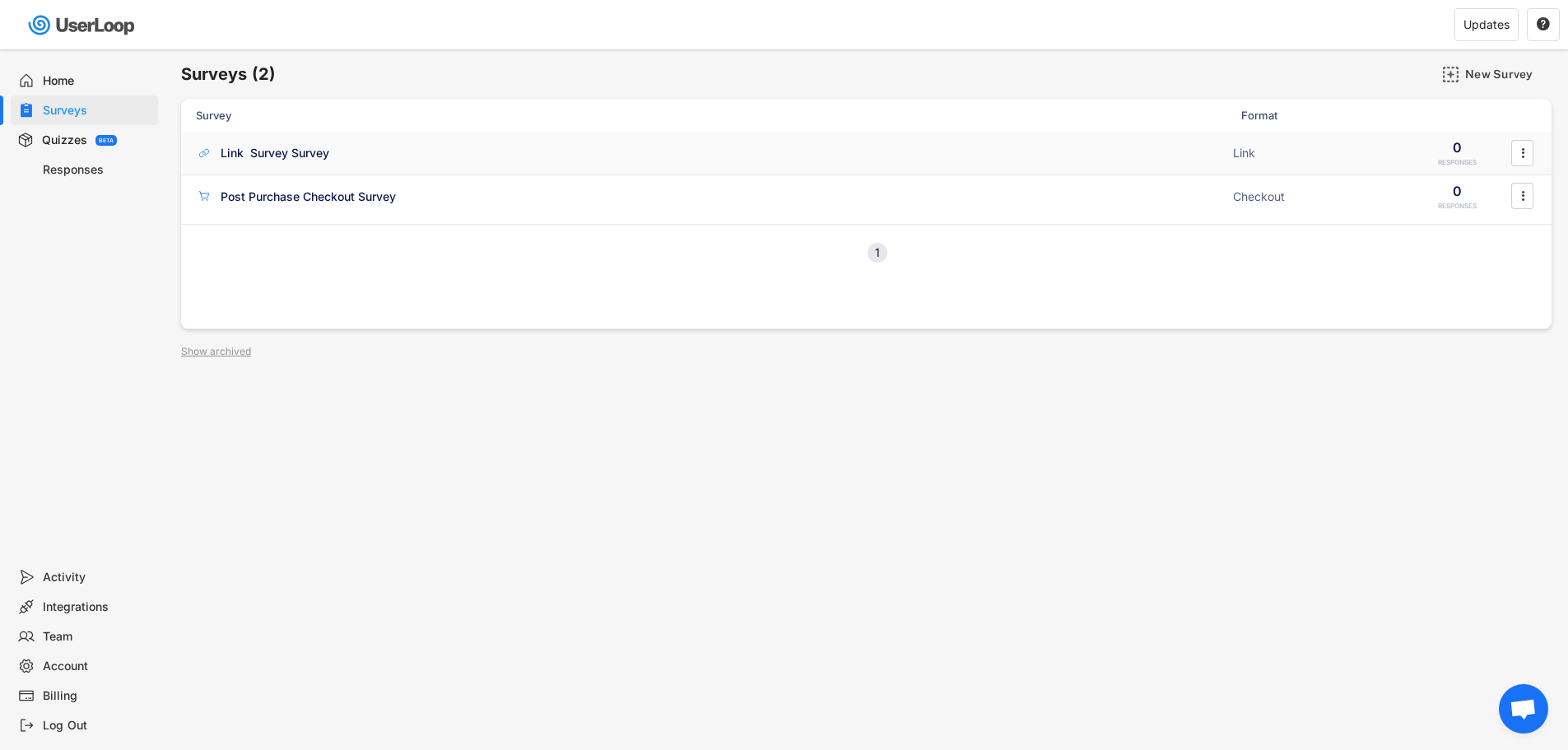
click at [272, 151] on div "Link Survey Survey" at bounding box center [275, 153] width 109 height 17
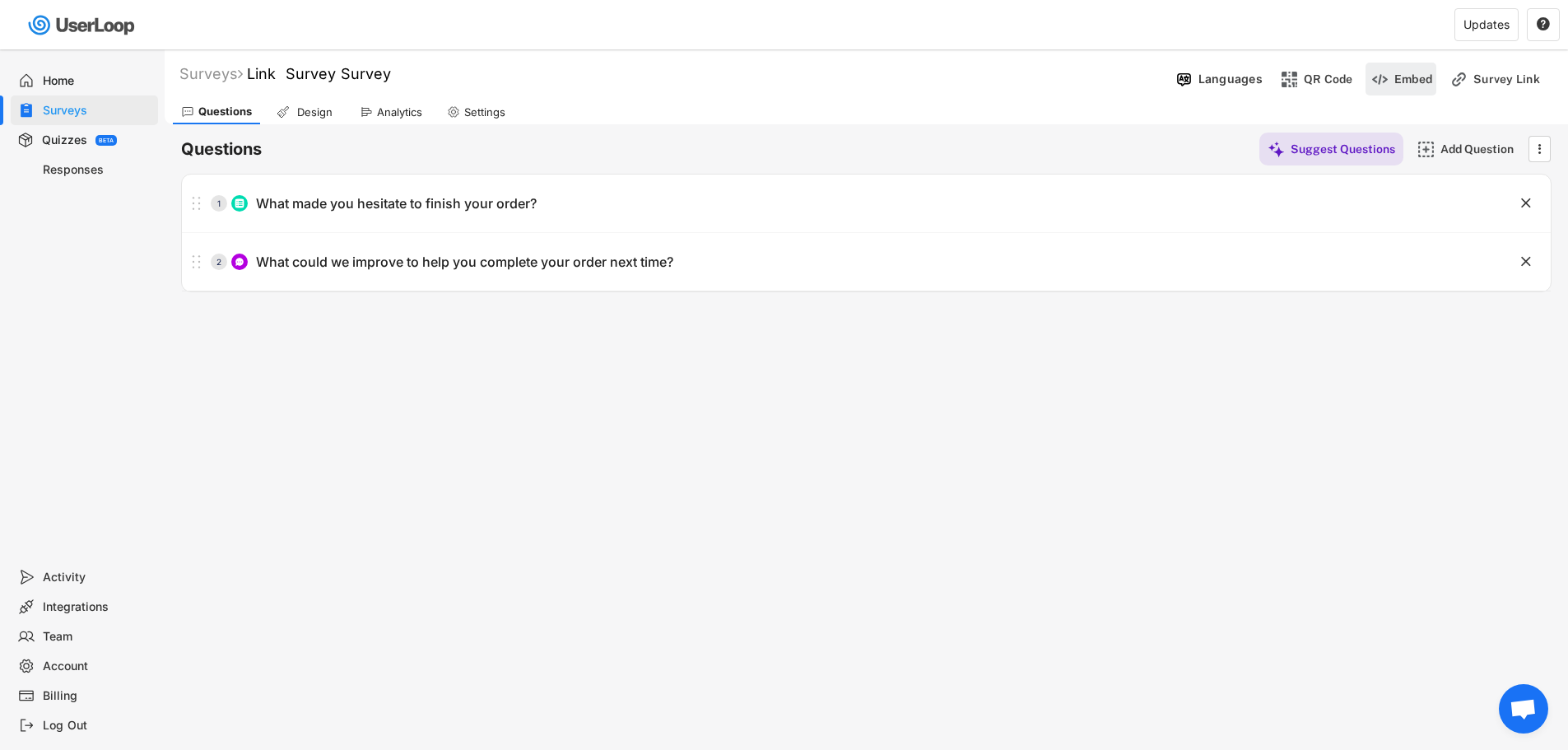
click at [1419, 80] on div "Embed" at bounding box center [1412, 79] width 38 height 15
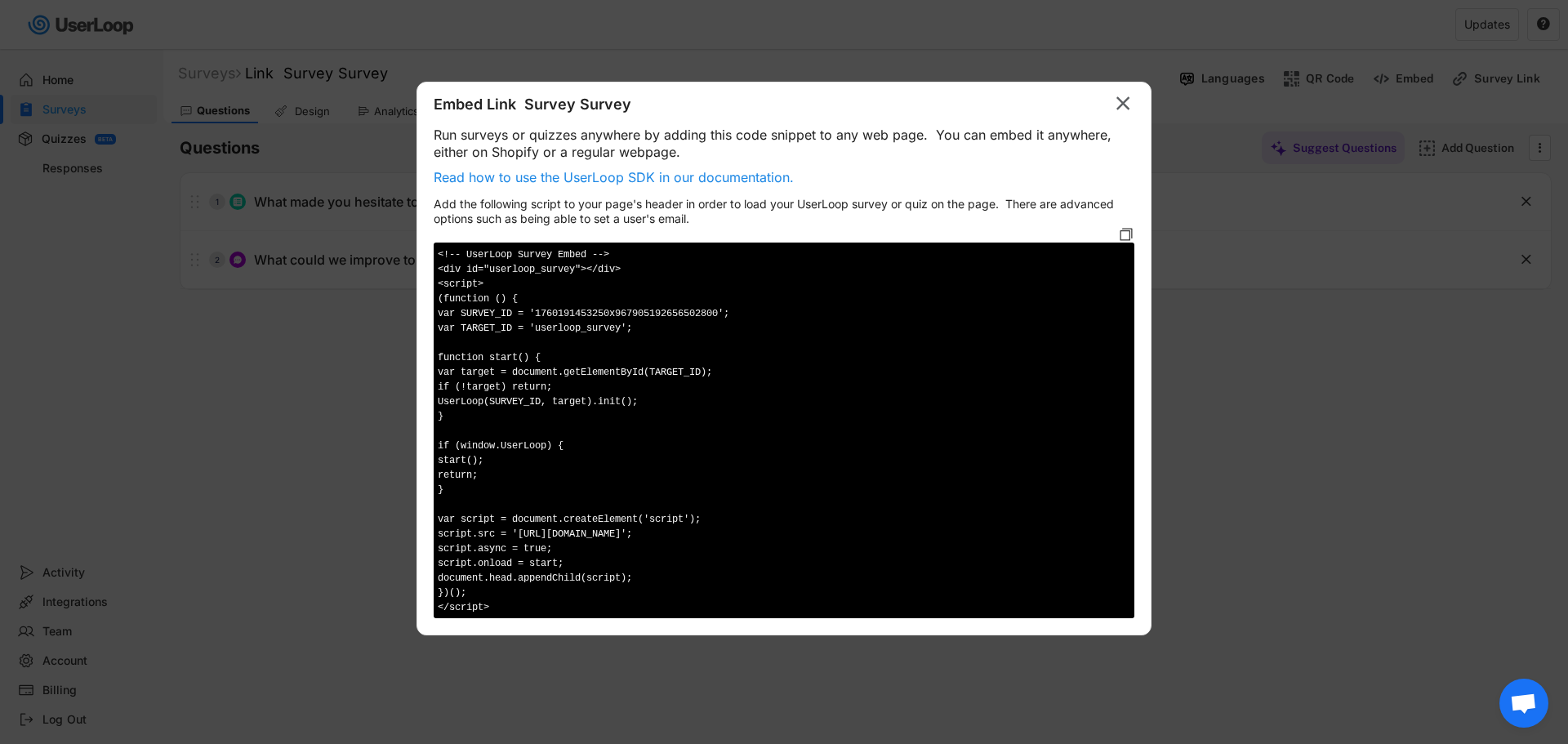
click at [1125, 100] on text "" at bounding box center [1123, 103] width 14 height 24
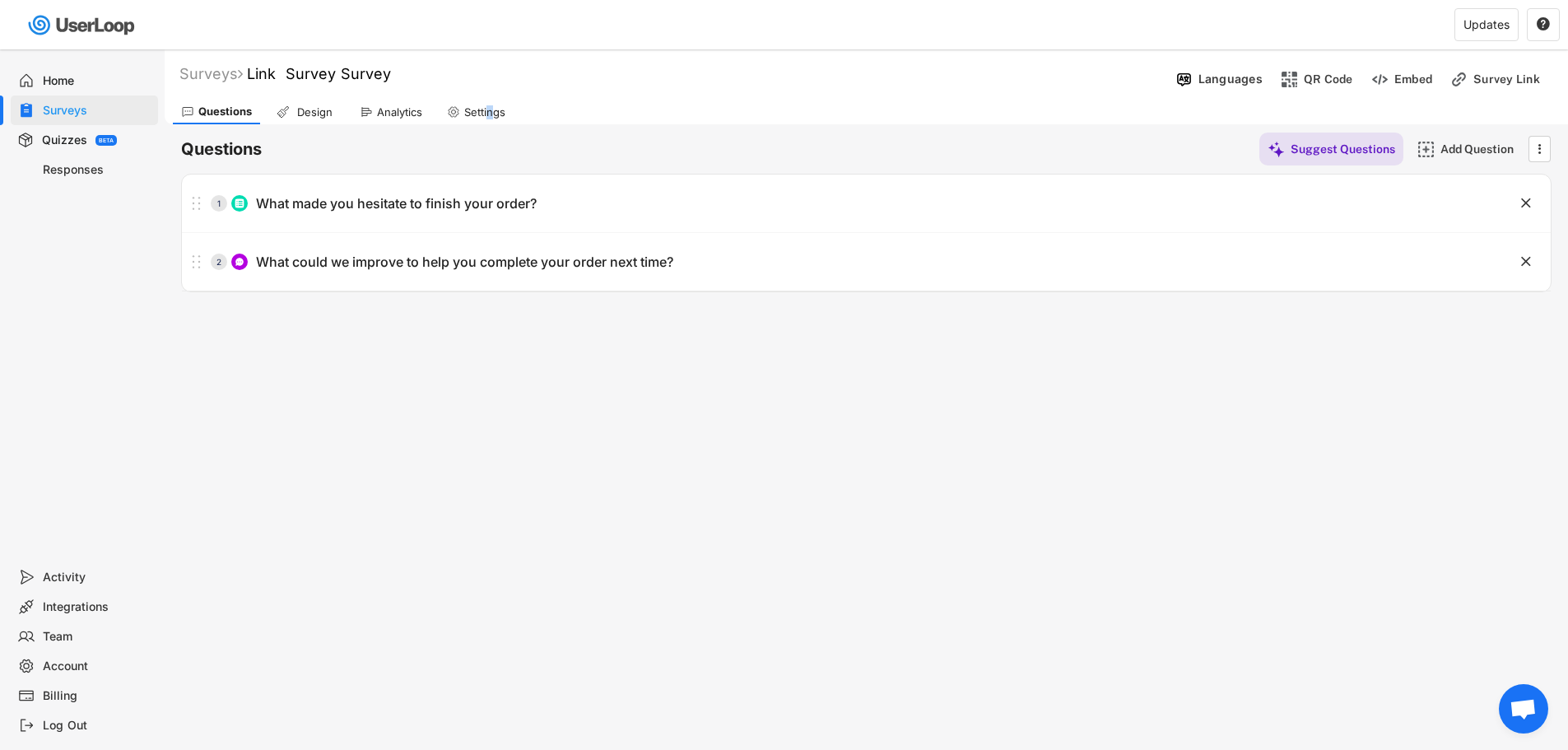
click at [493, 109] on div "Settings" at bounding box center [485, 112] width 41 height 14
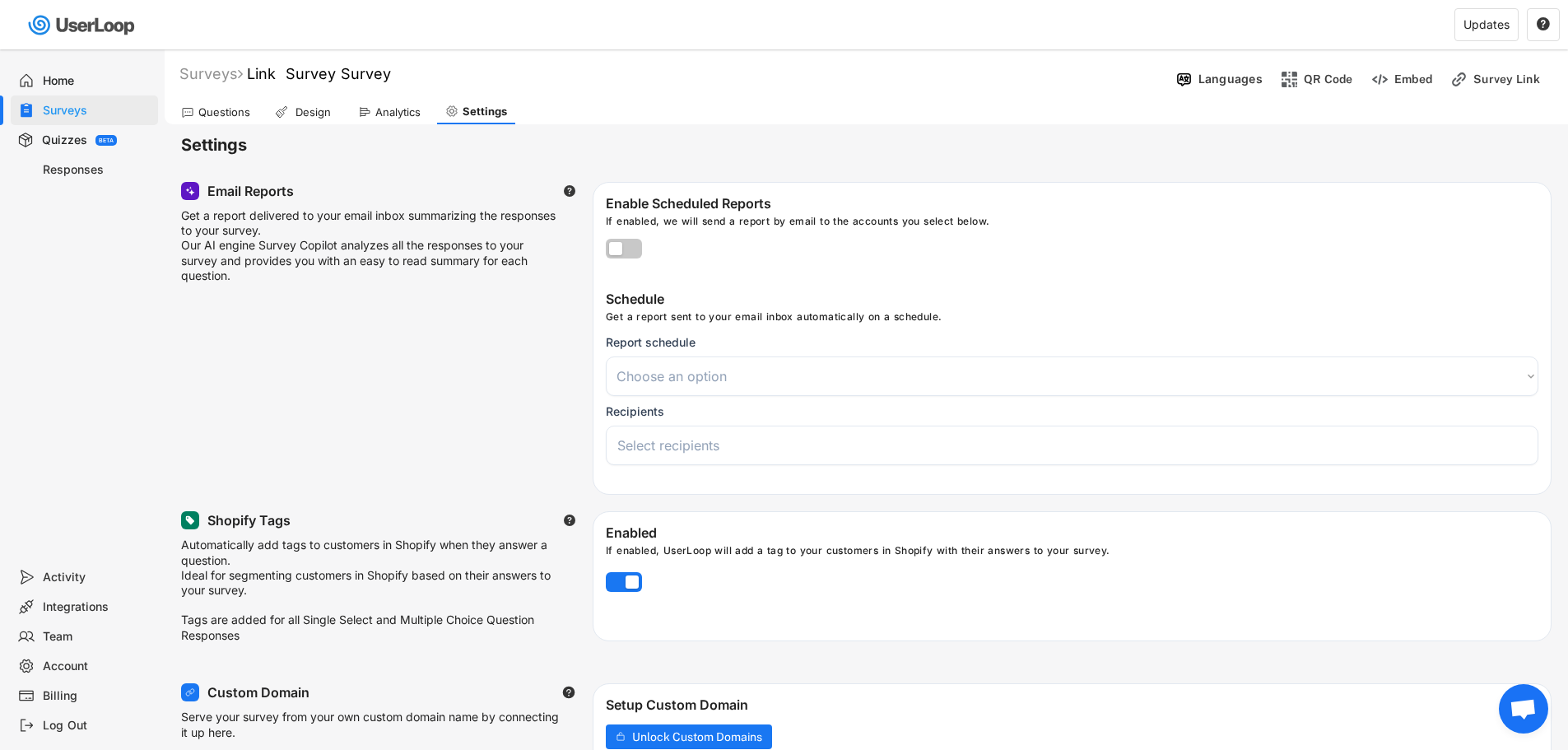
click at [613, 268] on div "Enable Scheduled Reports If enabled, we will send a report by email to the acco…" at bounding box center [1071, 239] width 957 height 88
click at [618, 250] on label at bounding box center [619, 244] width 36 height 19
click at [0, 0] on input "checkbox" at bounding box center [0, 0] width 0 height 0
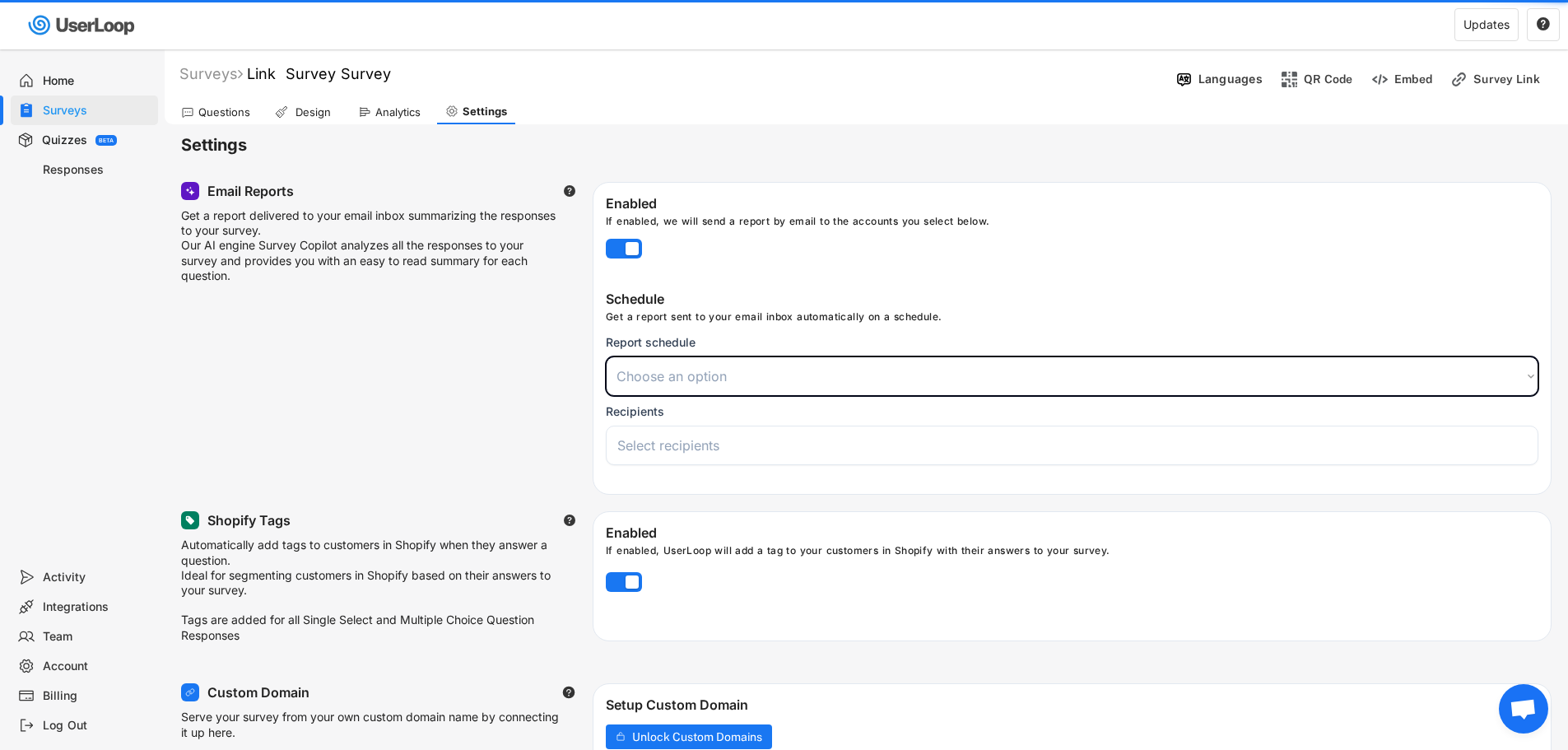
select select
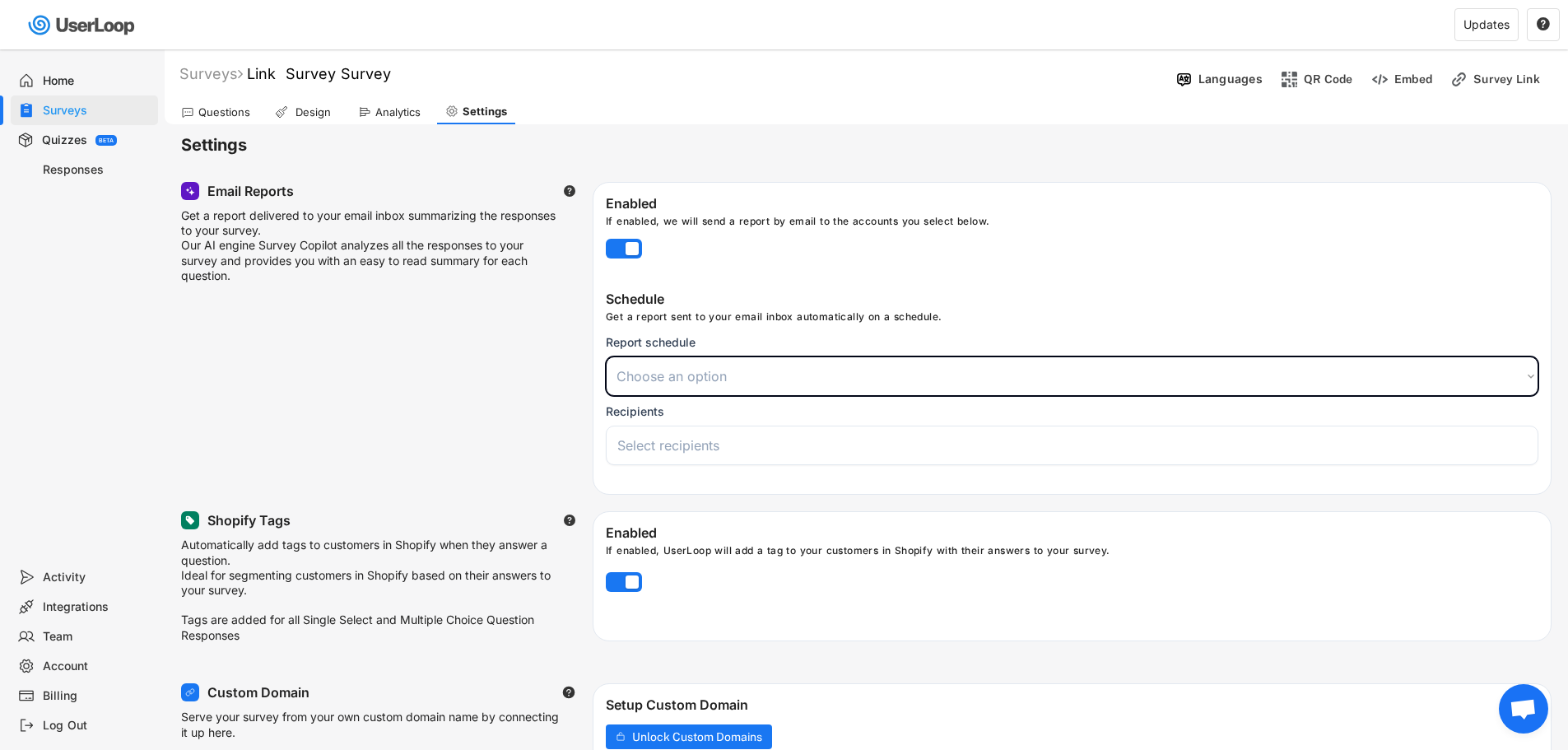
click at [685, 376] on select "Choose an option Daily Weekly Monthly" at bounding box center [1071, 376] width 932 height 40
select select ""daily""
click at [606, 356] on select "Choose an option Daily Weekly Monthly" at bounding box center [1071, 376] width 932 height 40
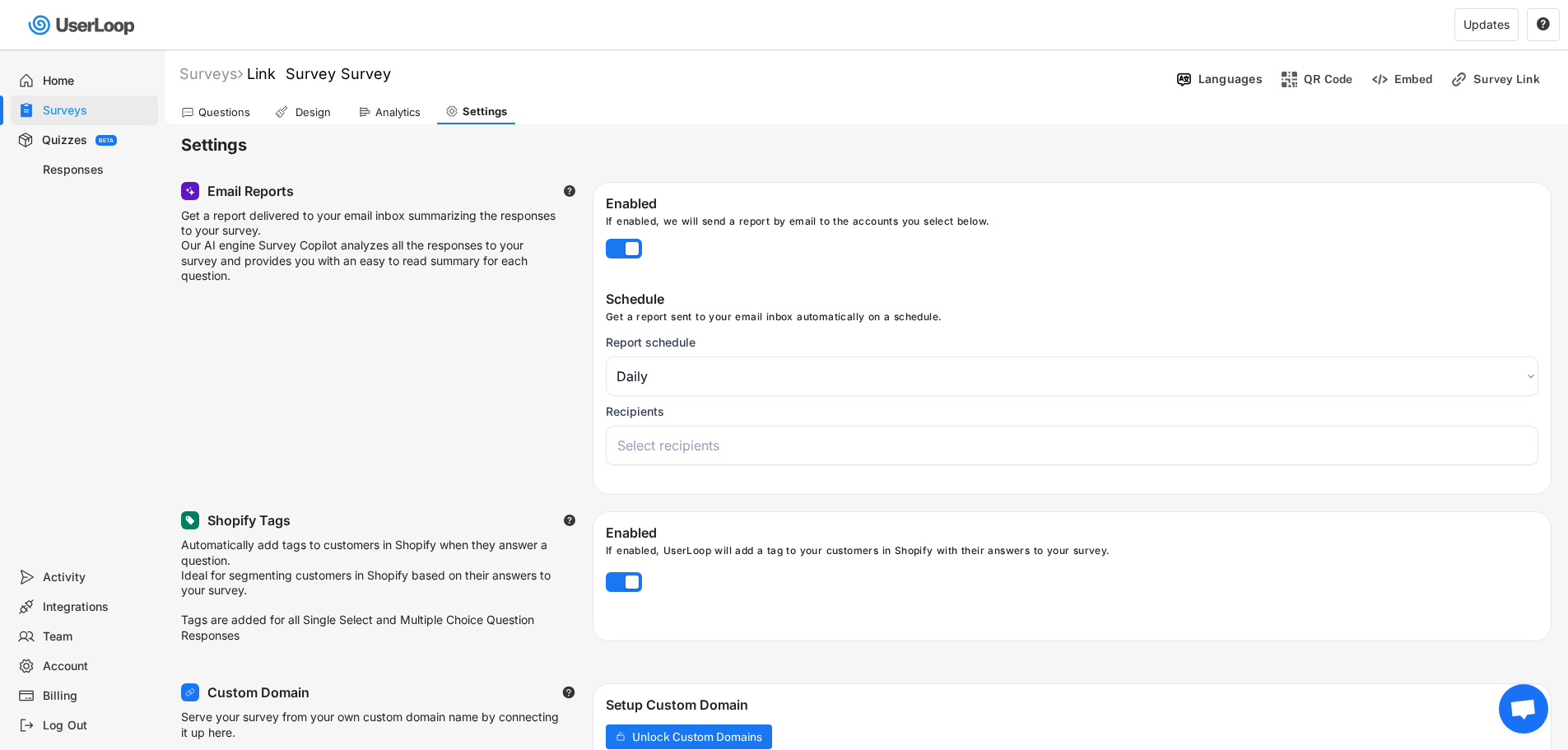
click at [653, 447] on input "search" at bounding box center [1076, 445] width 917 height 17
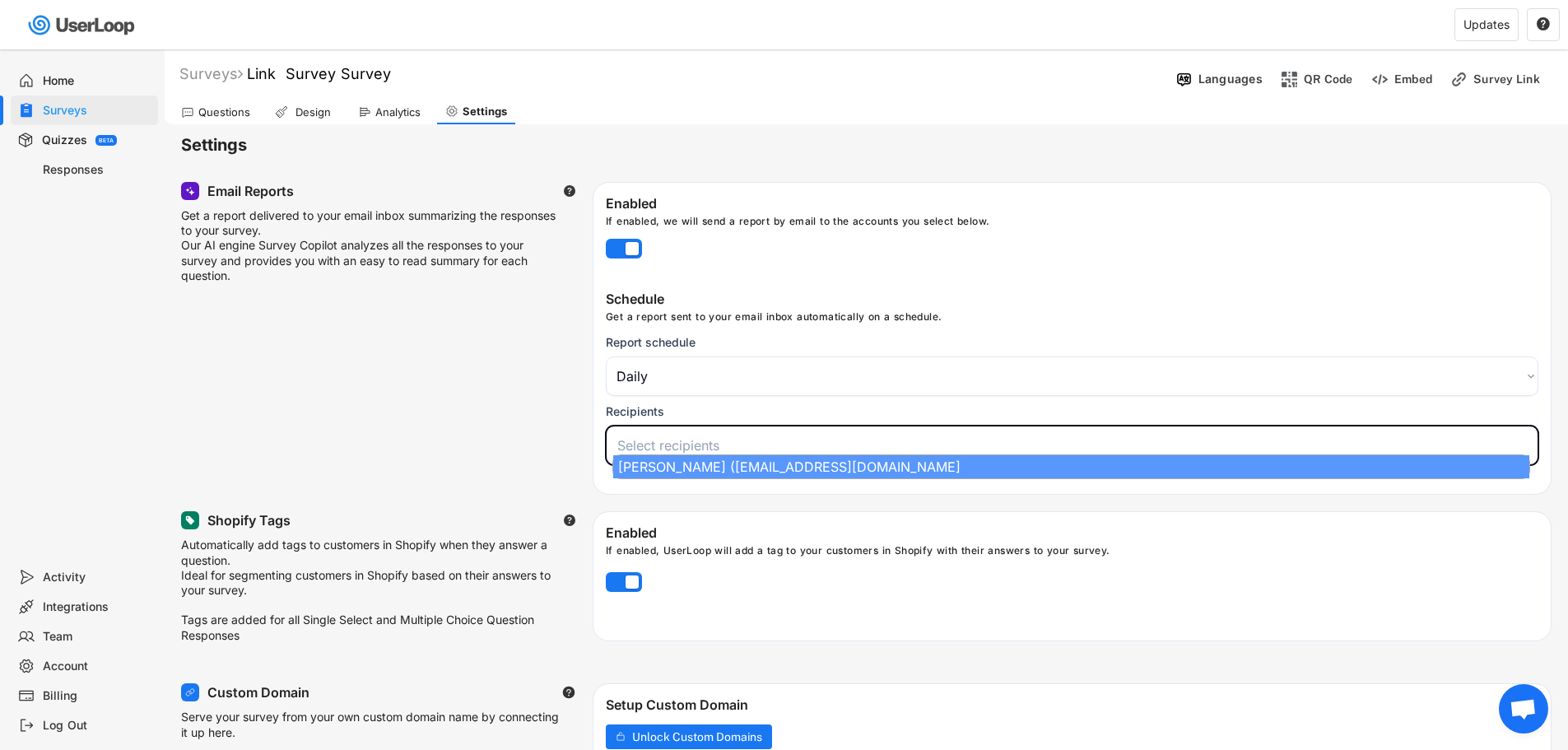
select select "1348695171700984260__LOOKUP__1760186702430x146977195188950460"
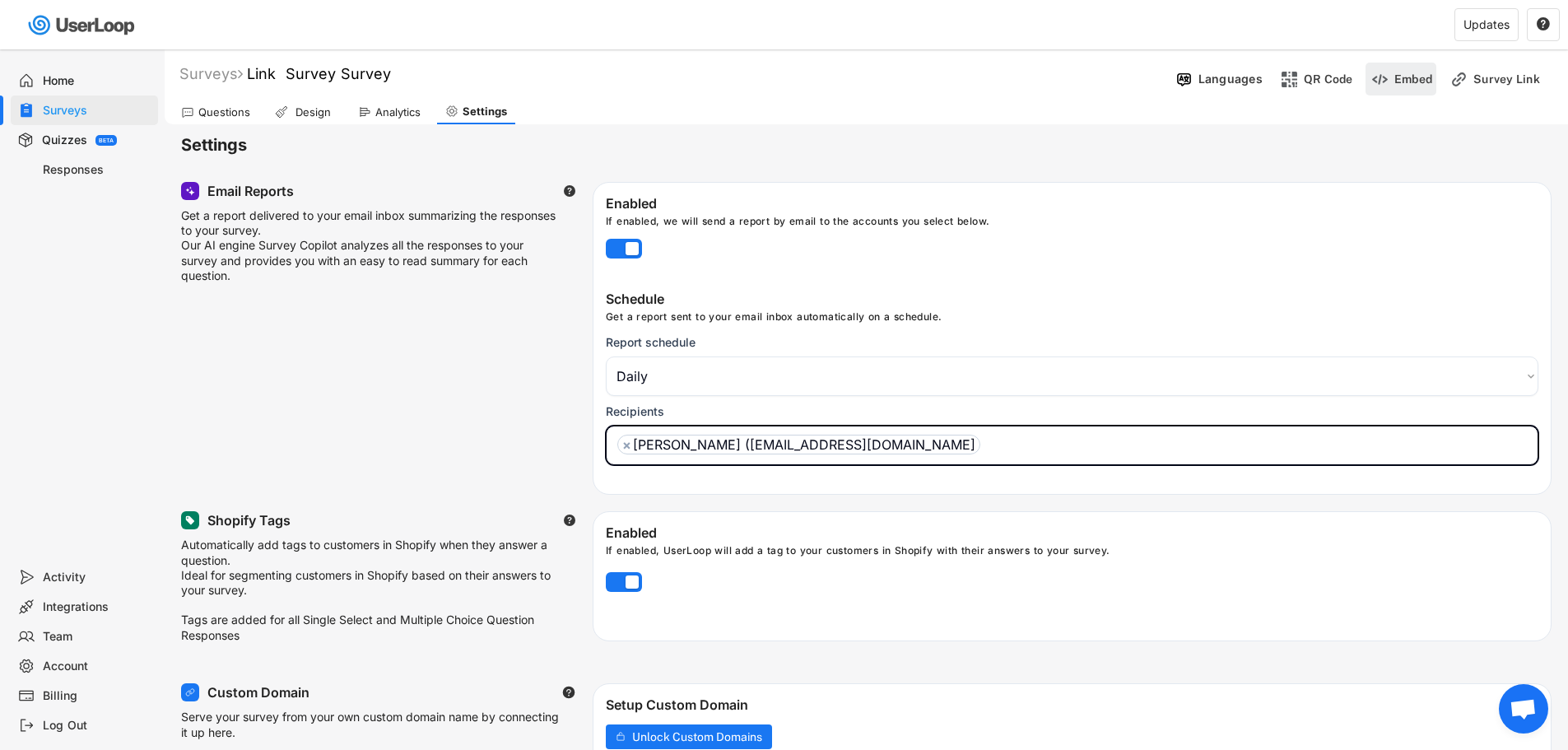
click at [1399, 79] on div "Embed" at bounding box center [1412, 79] width 38 height 15
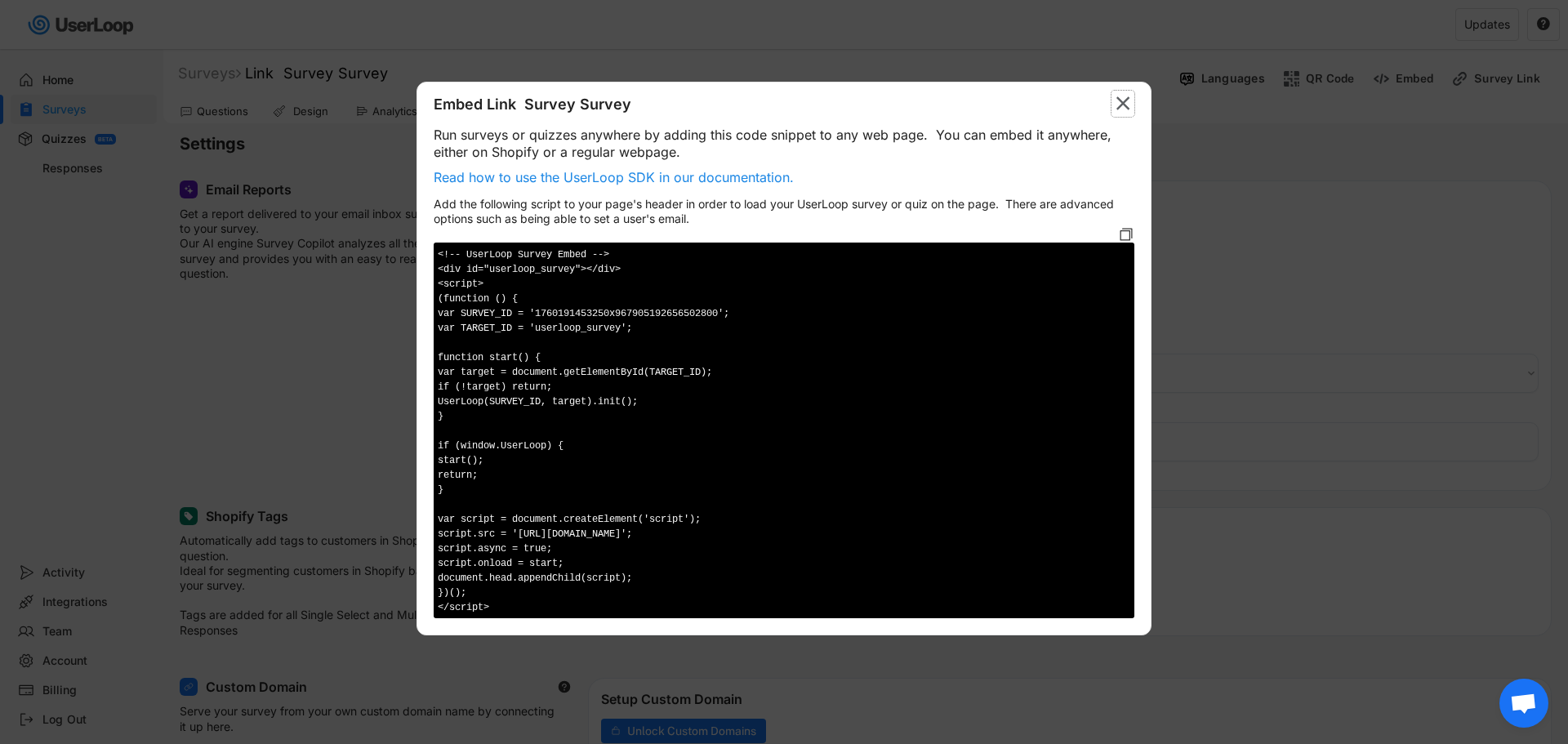
click at [1124, 101] on text "" at bounding box center [1123, 103] width 14 height 24
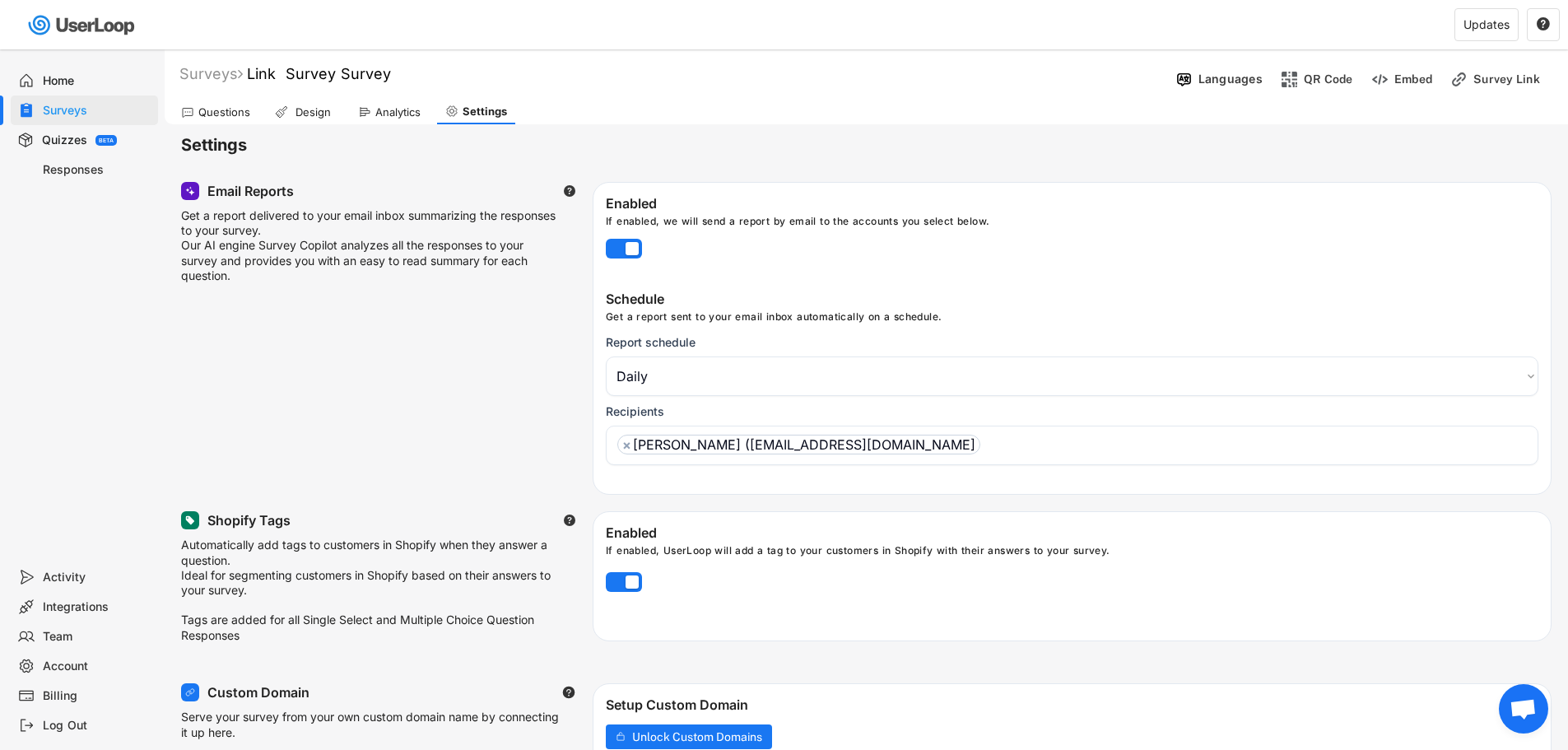
click at [397, 112] on div "Analytics" at bounding box center [397, 112] width 45 height 14
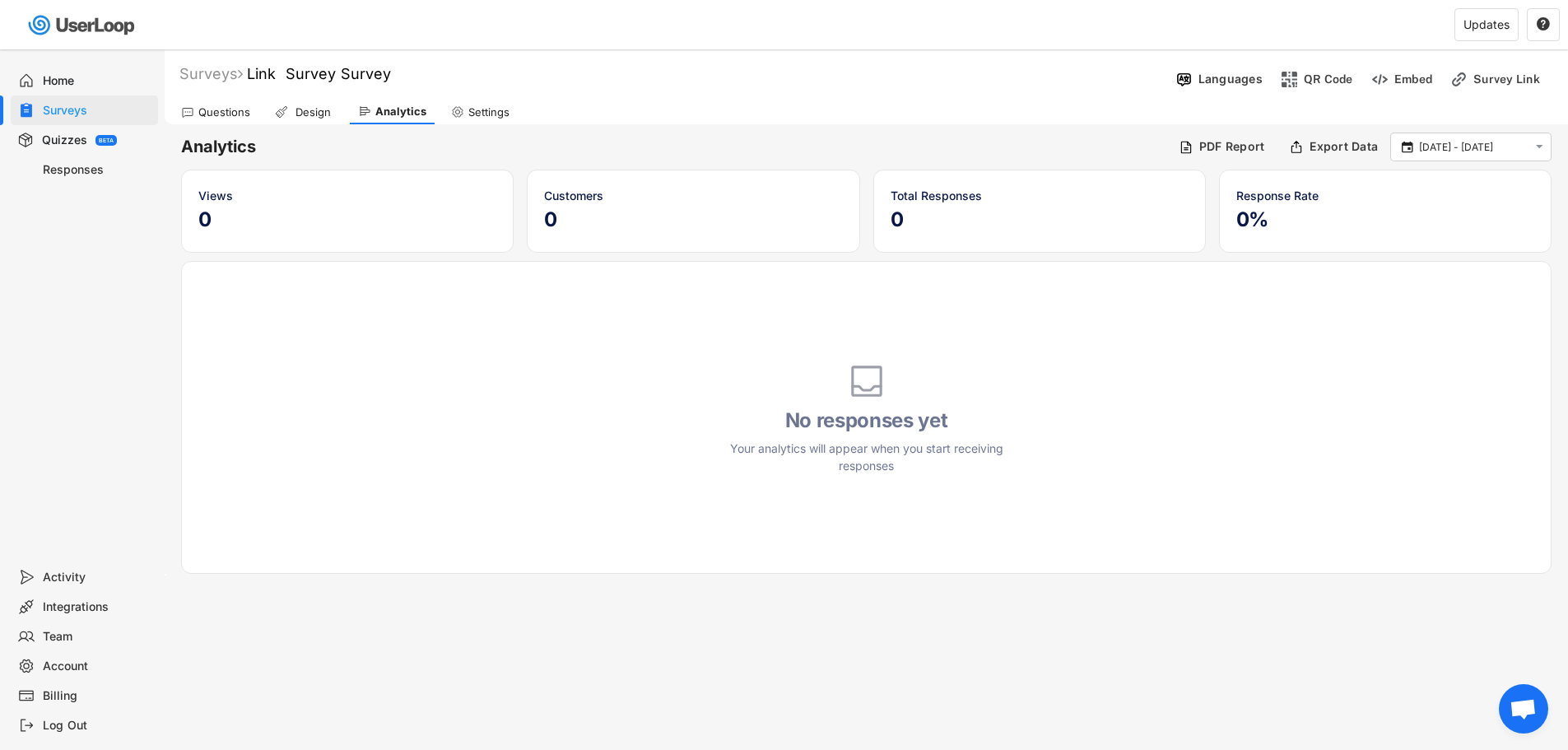
click at [226, 84] on div "Surveys Link Survey Survey Languages QR Code Embed Survey Link" at bounding box center [866, 75] width 1403 height 41
click at [225, 78] on div "Surveys" at bounding box center [210, 73] width 63 height 19
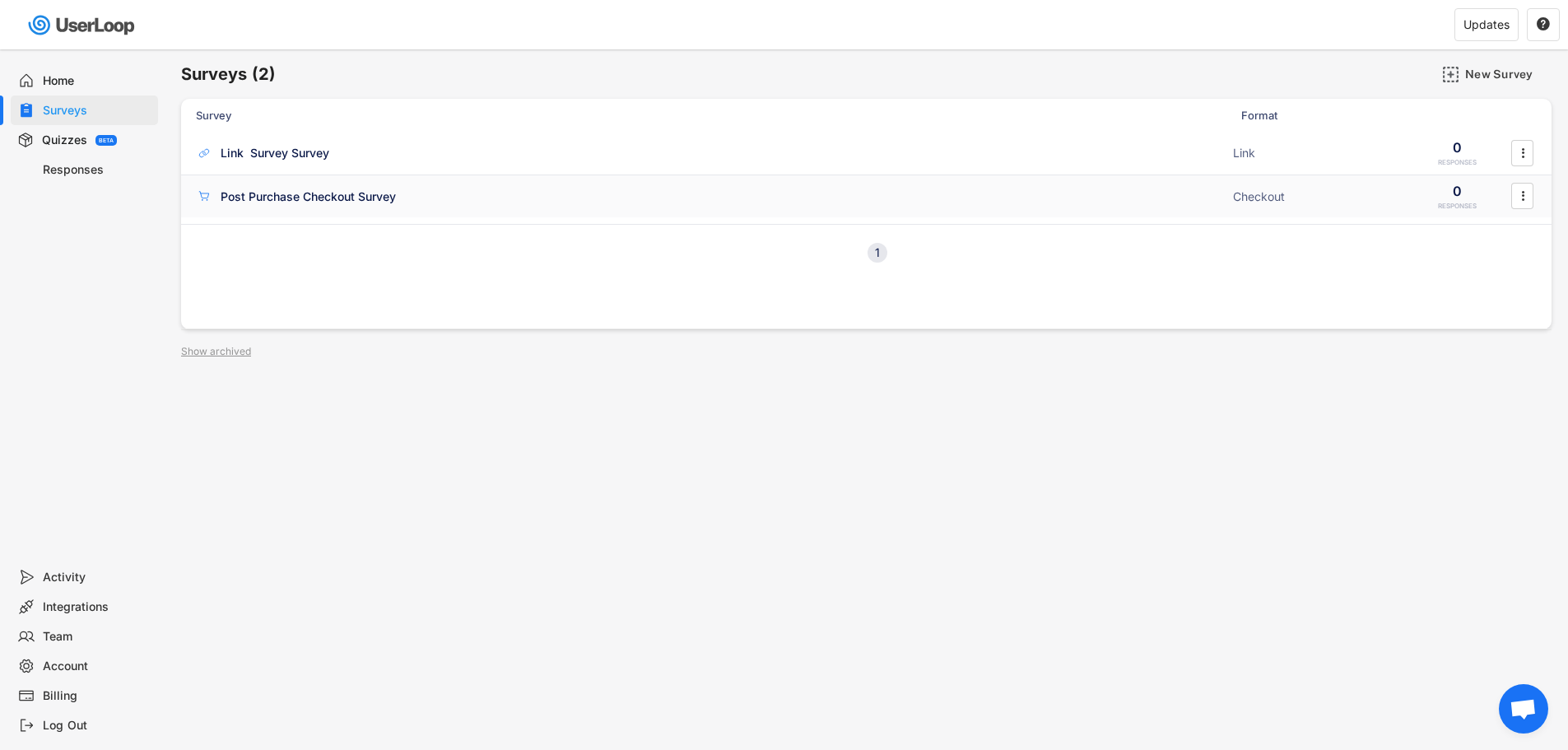
click at [258, 199] on div "Post Purchase Checkout Survey" at bounding box center [308, 197] width 175 height 17
select select ""weekly""
select select "1348695171700984260__LOOKUP__1760186702430x146977195188950460"
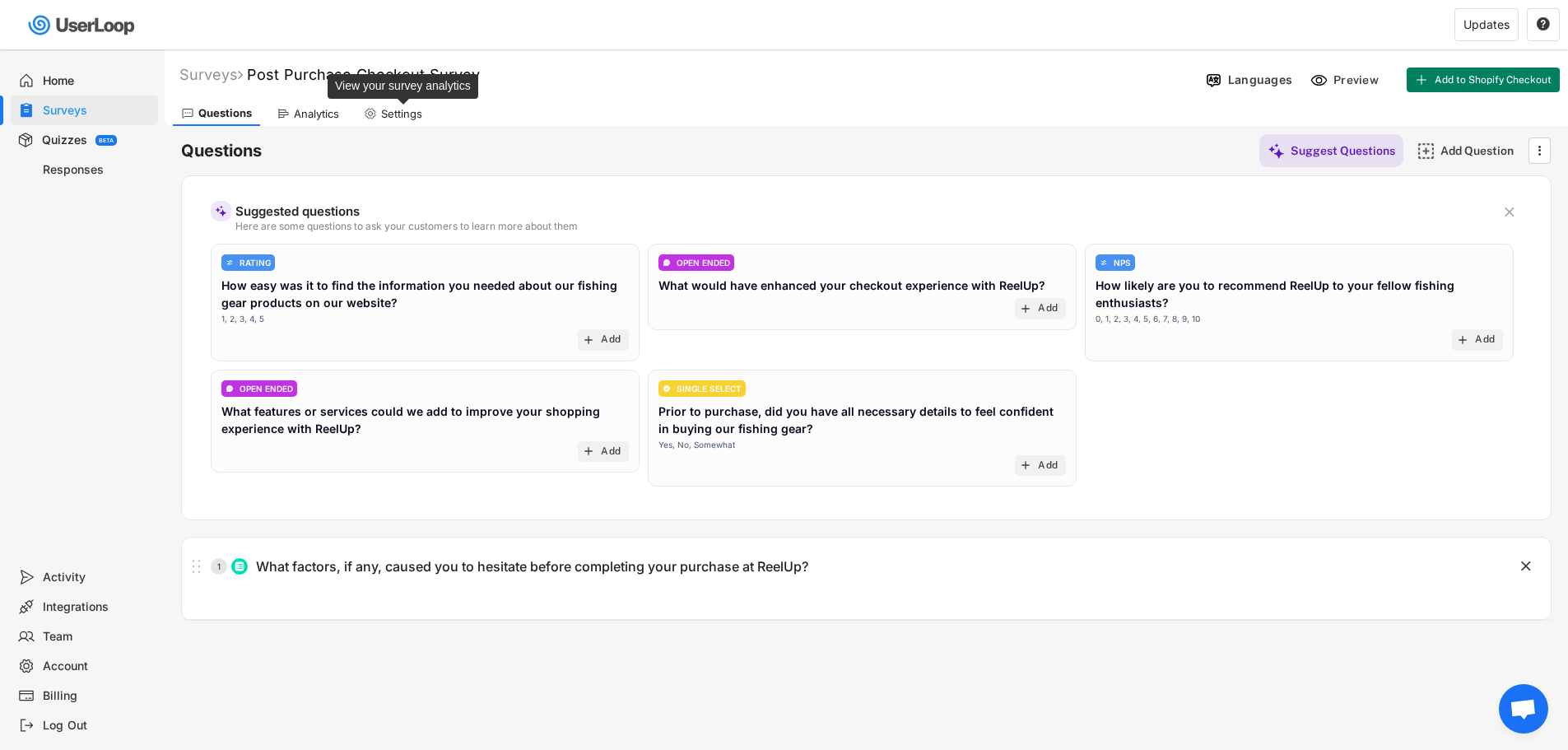
click at [406, 118] on div "Settings" at bounding box center [401, 114] width 41 height 14
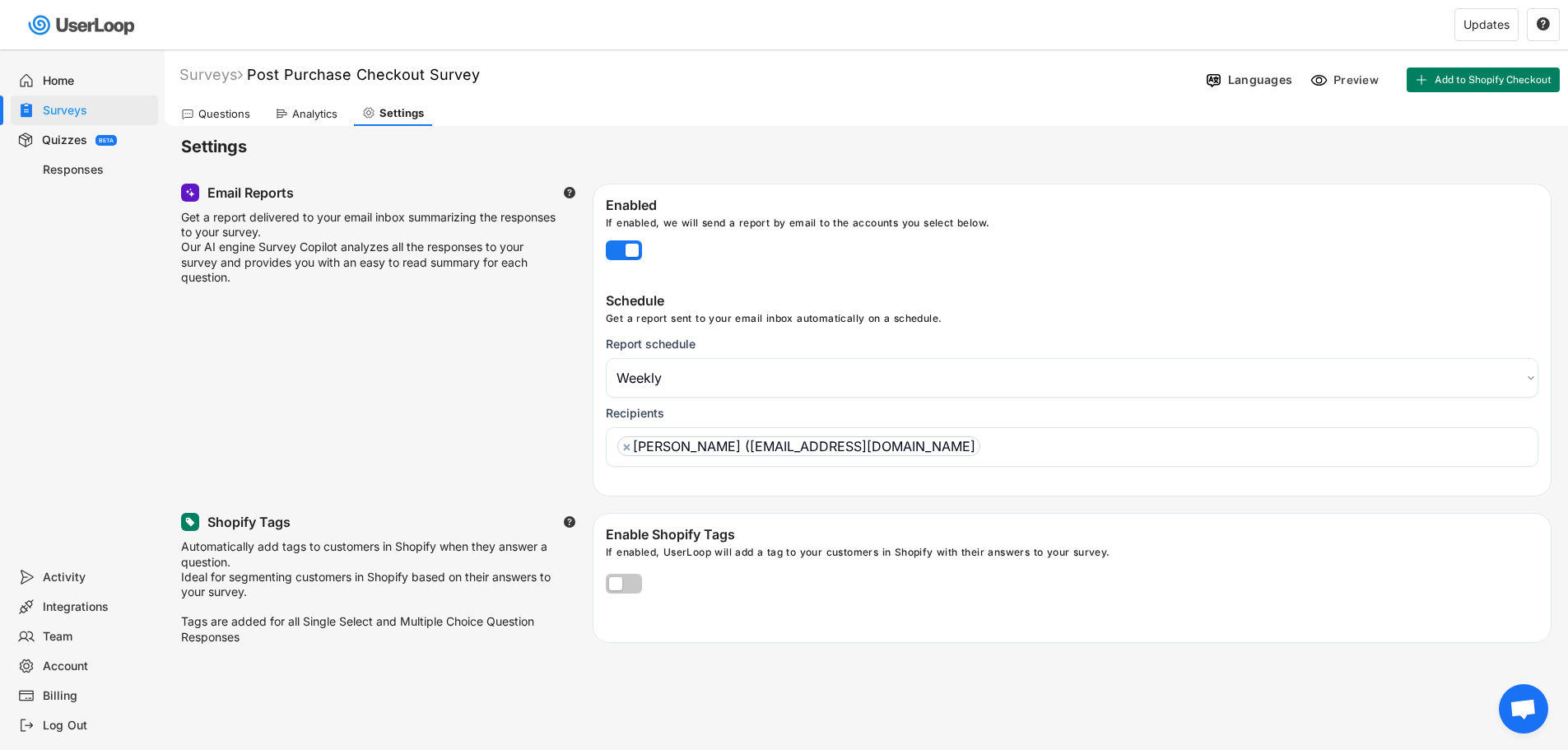
click at [672, 382] on select "Choose an option Daily Weekly Monthly" at bounding box center [1071, 378] width 932 height 40
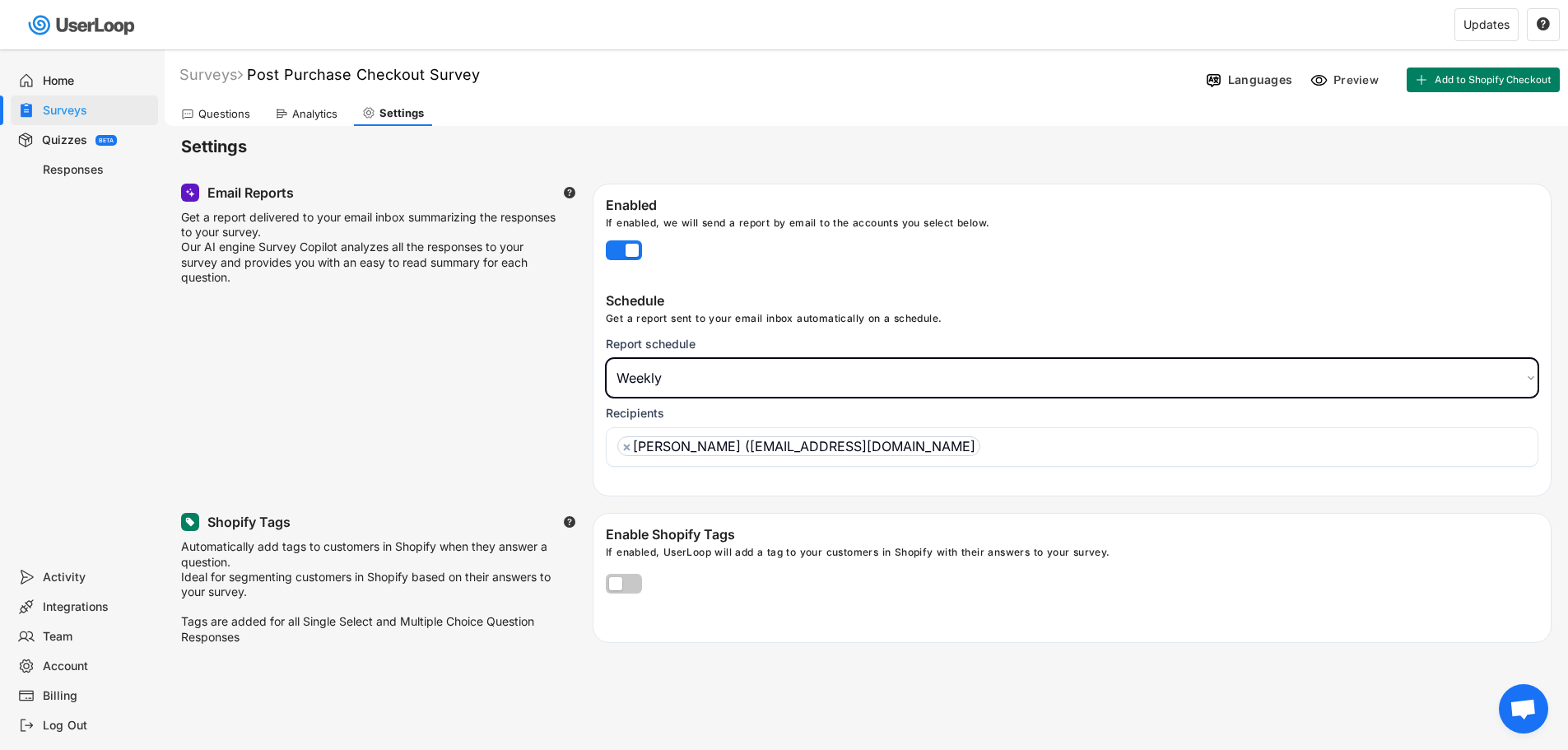
click at [672, 382] on select "Choose an option Daily Weekly Monthly" at bounding box center [1071, 378] width 932 height 40
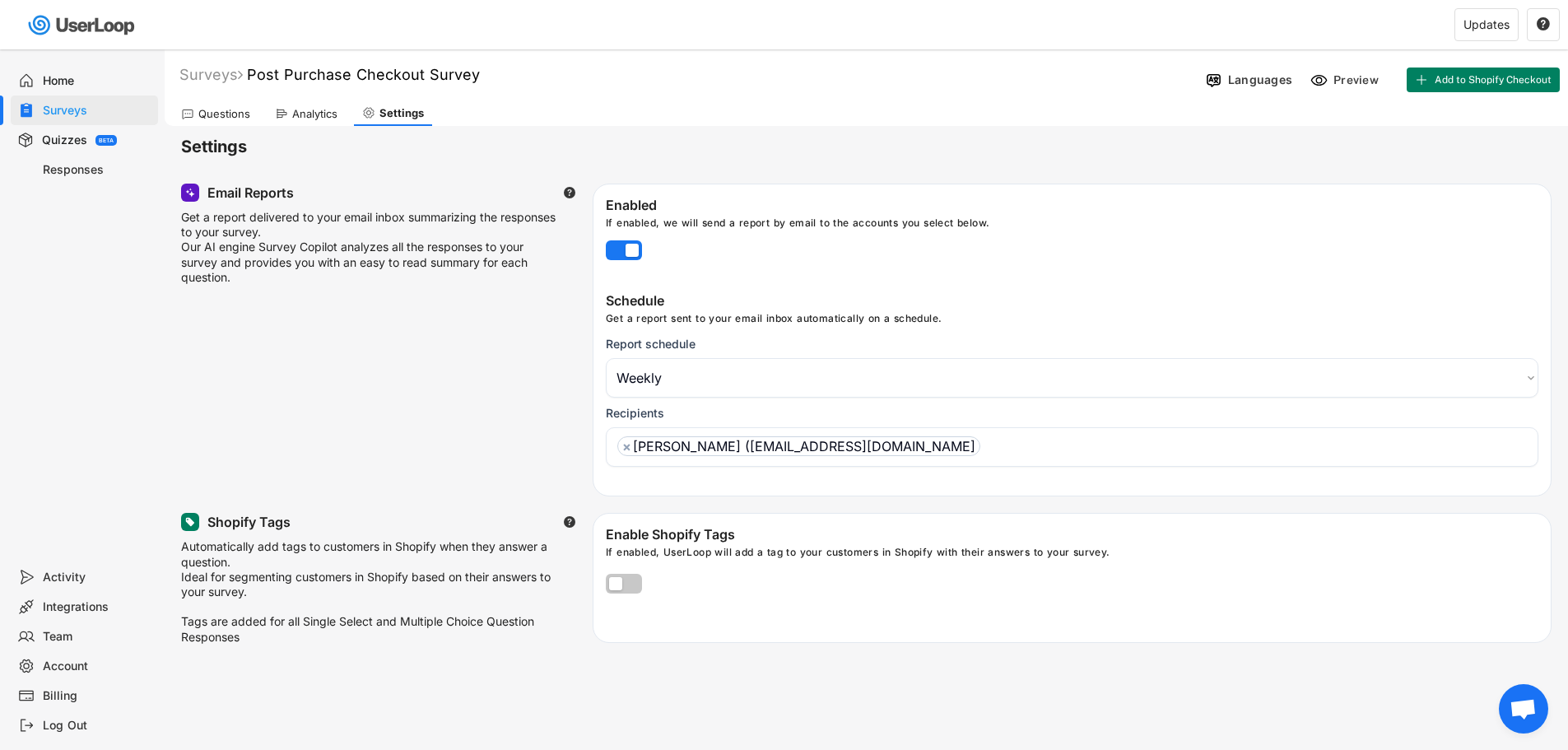
click at [207, 122] on div "Questions" at bounding box center [215, 113] width 86 height 24
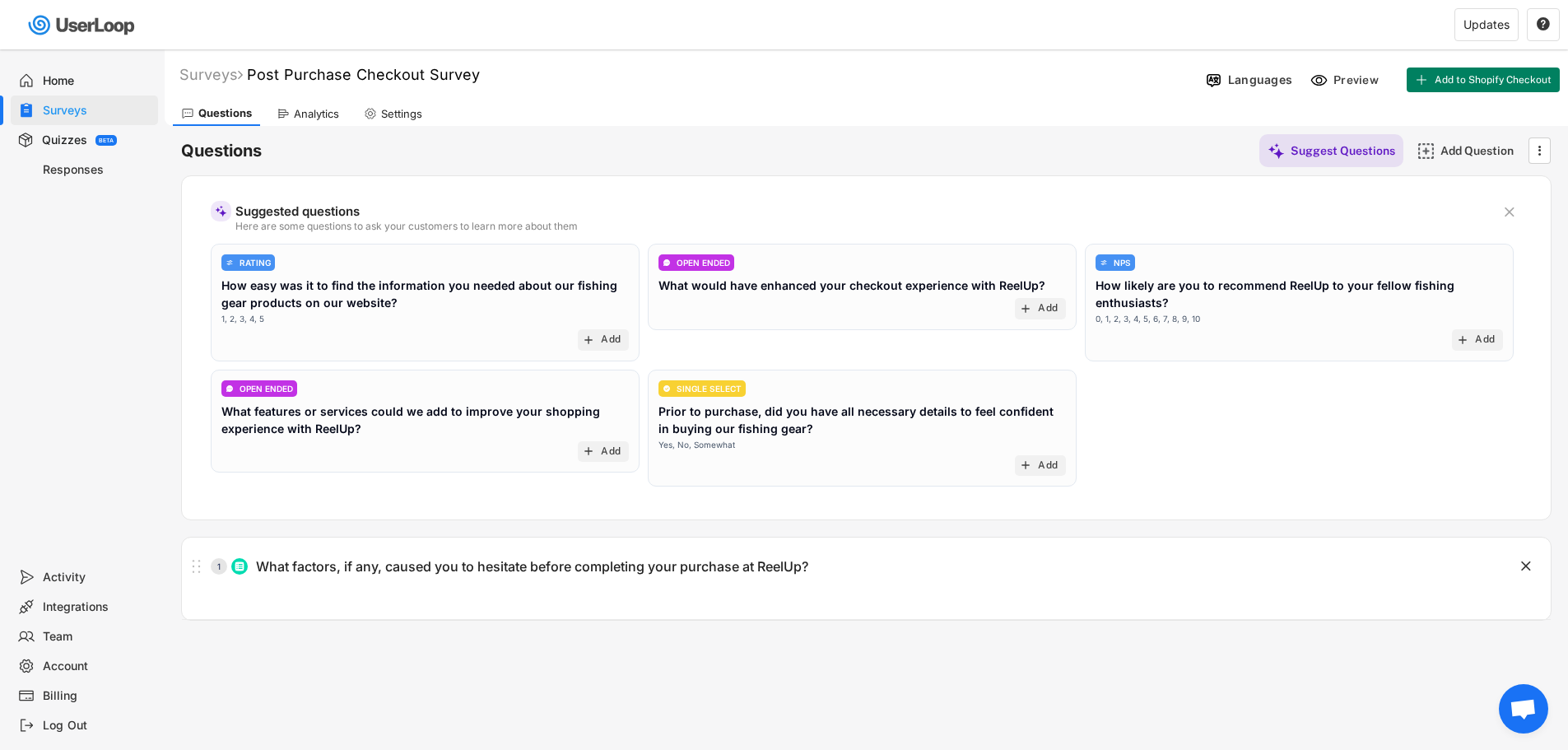
click at [72, 609] on div "Integrations" at bounding box center [97, 607] width 109 height 16
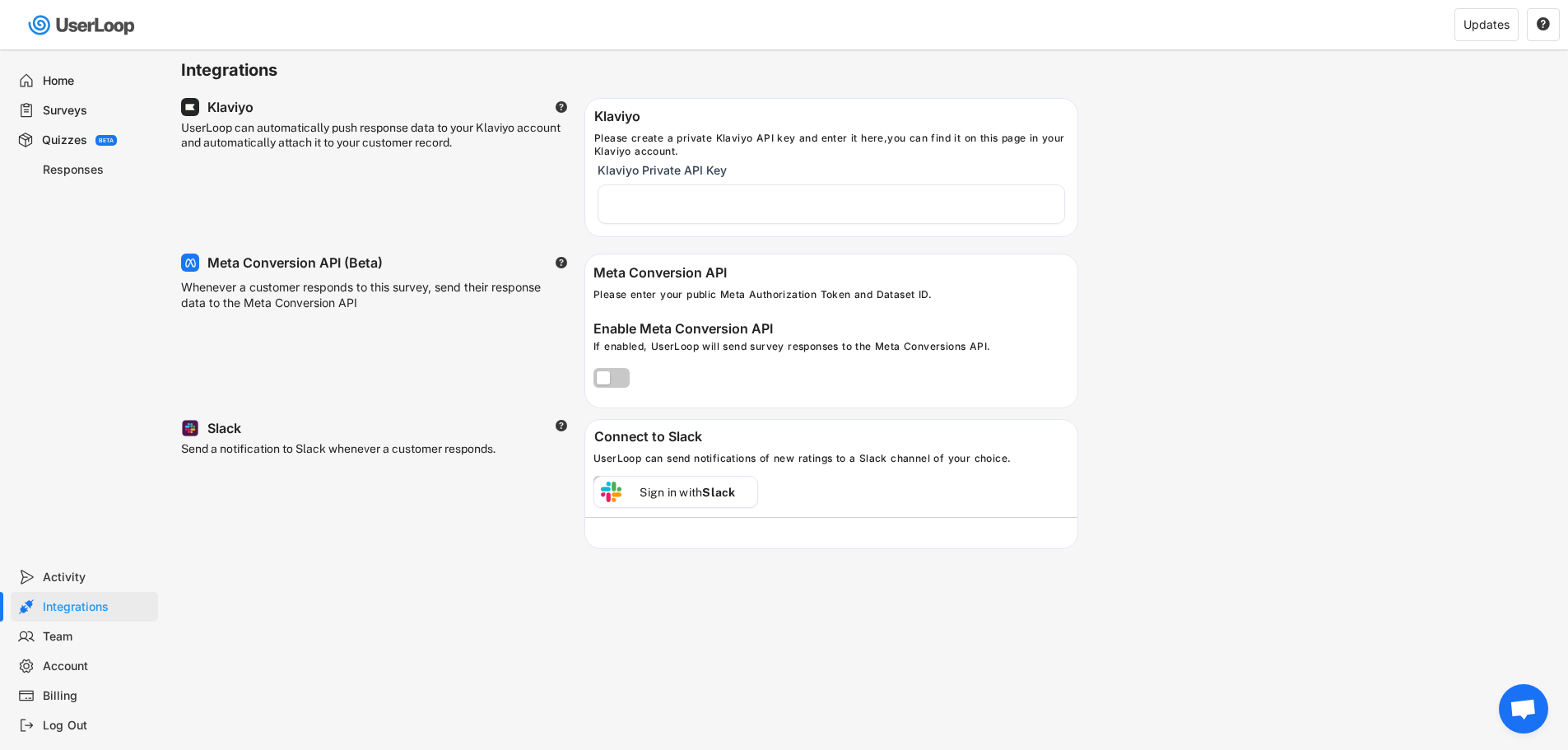
click at [333, 289] on div "Whenever a customer responds to this survey, send their response data to the Me…" at bounding box center [366, 298] width 370 height 38
click at [1500, 702] on span "チャットを開く" at bounding box center [1523, 708] width 50 height 50
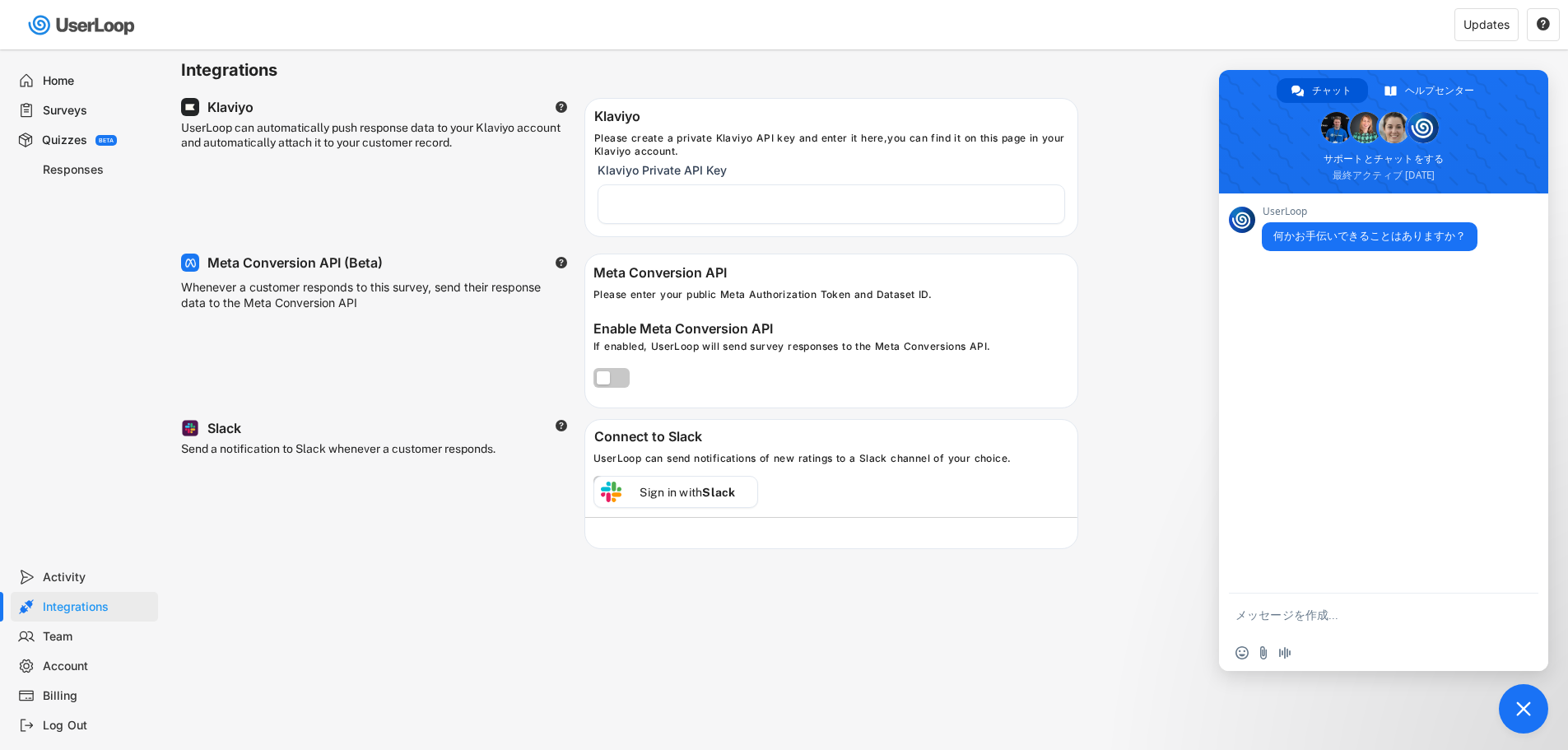
click at [1500, 702] on span "チャットを閉じる" at bounding box center [1523, 708] width 50 height 50
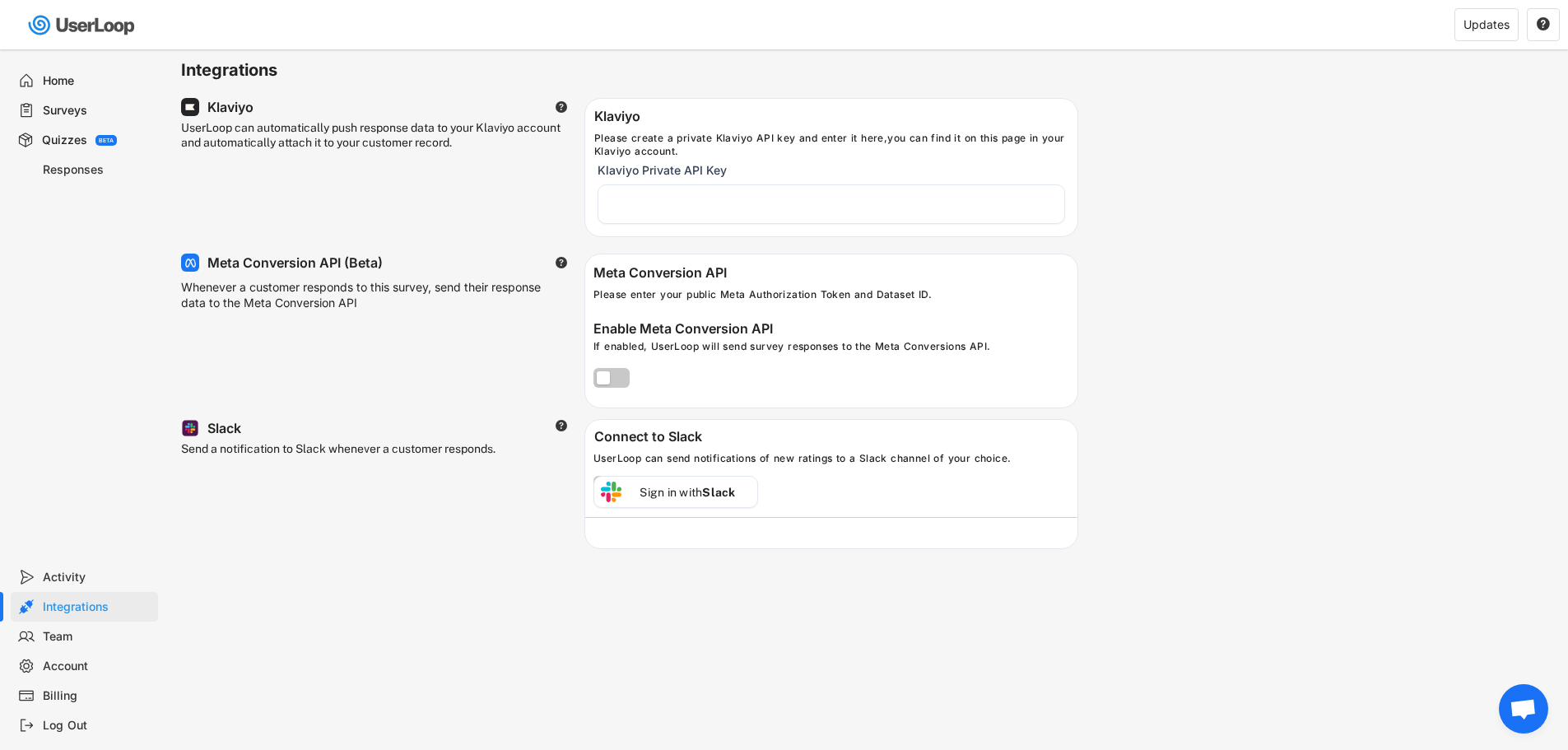
click at [54, 80] on div "Home" at bounding box center [97, 81] width 109 height 16
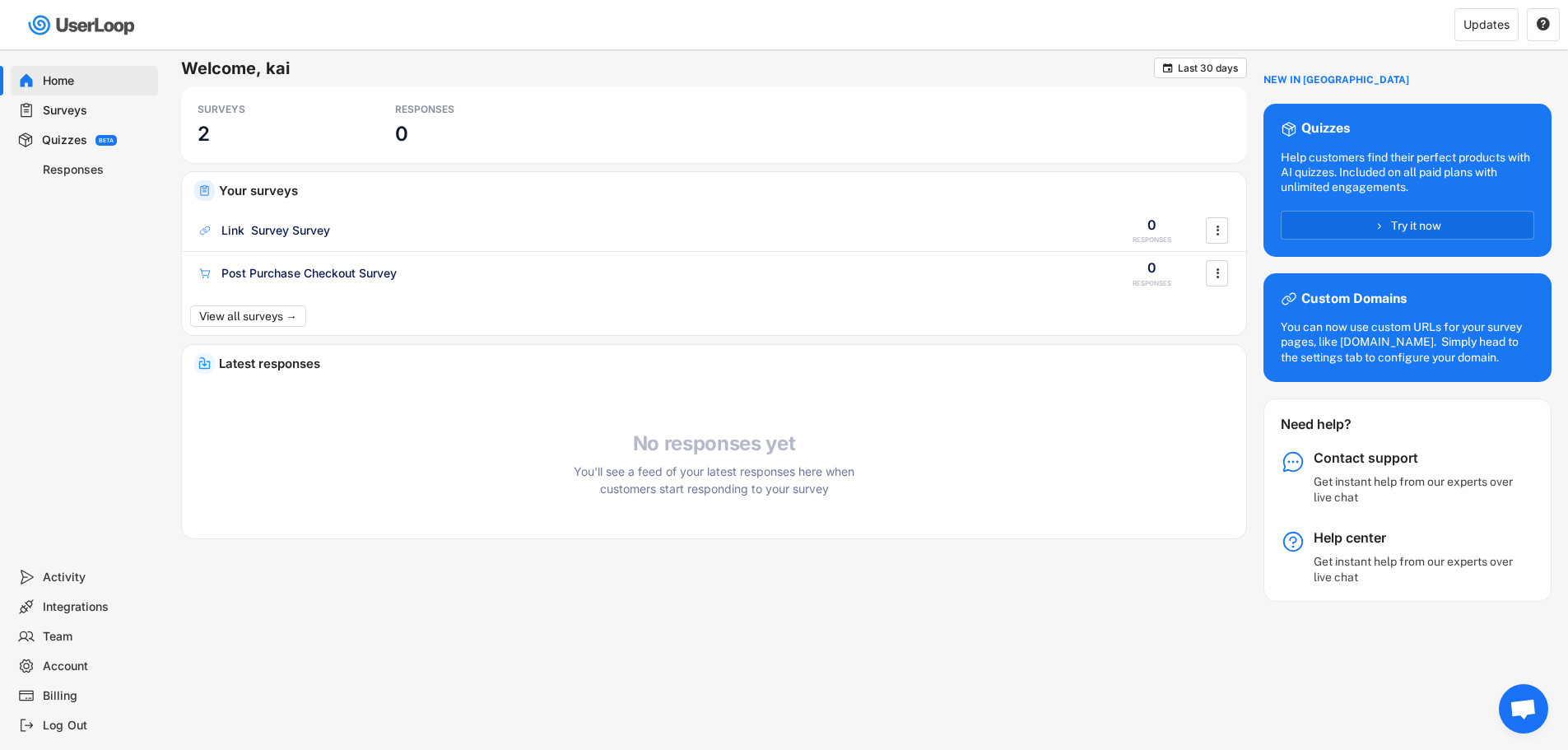
click at [1360, 343] on div "You can now use custom URLs for your survey pages, like [DOMAIN_NAME]. Simply h…" at bounding box center [1407, 342] width 253 height 45
drag, startPoint x: 1290, startPoint y: 296, endPoint x: 1326, endPoint y: 296, distance: 36.0
click at [1292, 296] on icon at bounding box center [1288, 298] width 17 height 17
click at [1330, 298] on div "Custom Domains" at bounding box center [1353, 299] width 103 height 18
click at [1392, 300] on div "Custom Domains" at bounding box center [1353, 299] width 103 height 18
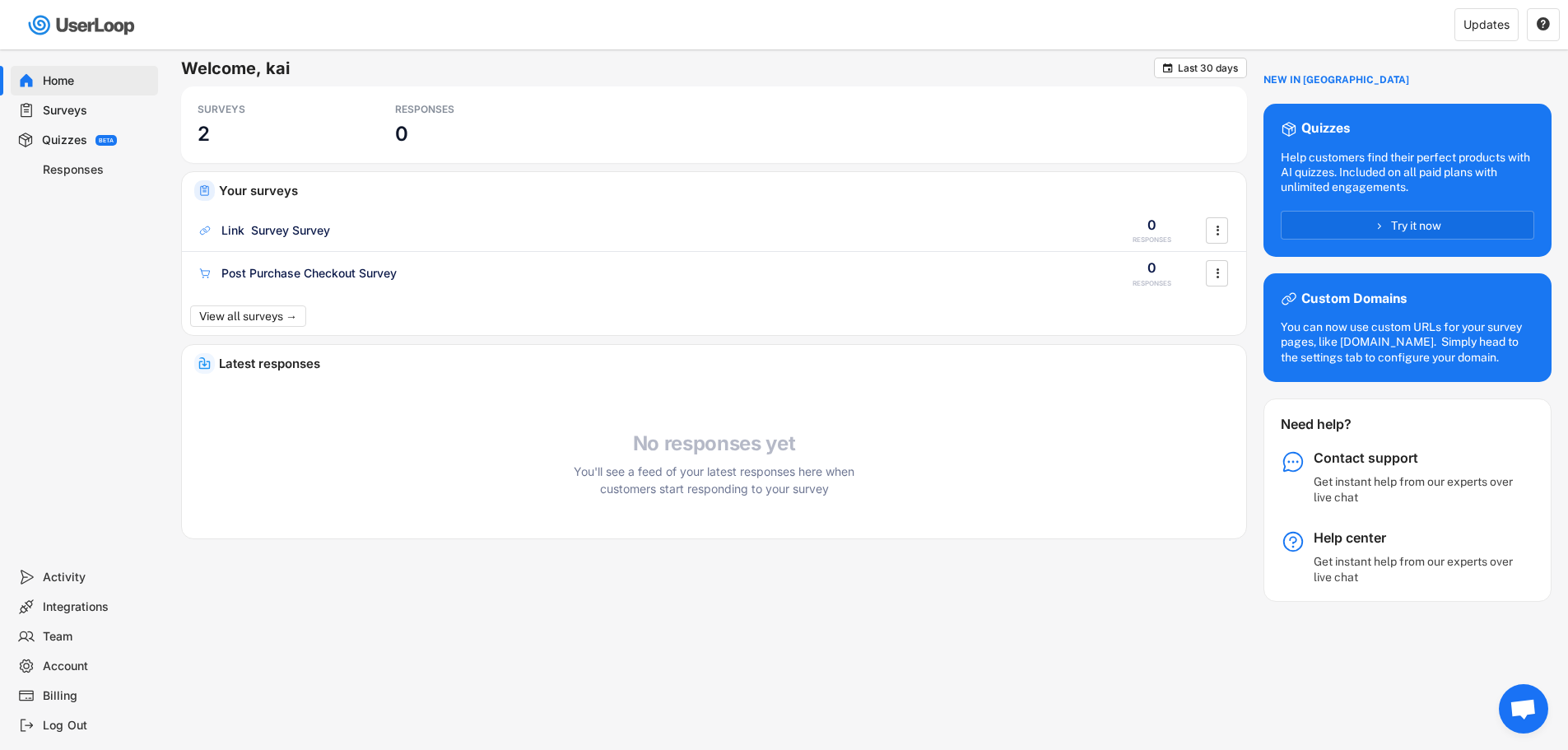
click at [1376, 348] on div "You can now use custom URLs for your survey pages, like [DOMAIN_NAME]. Simply h…" at bounding box center [1407, 342] width 253 height 45
click at [1295, 289] on div "Custom Domains" at bounding box center [1407, 299] width 286 height 33
click at [1315, 356] on div "You can now use custom URLs for your survey pages, like [DOMAIN_NAME]. Simply h…" at bounding box center [1407, 342] width 253 height 45
click at [1356, 464] on div "Contact support" at bounding box center [1416, 458] width 205 height 18
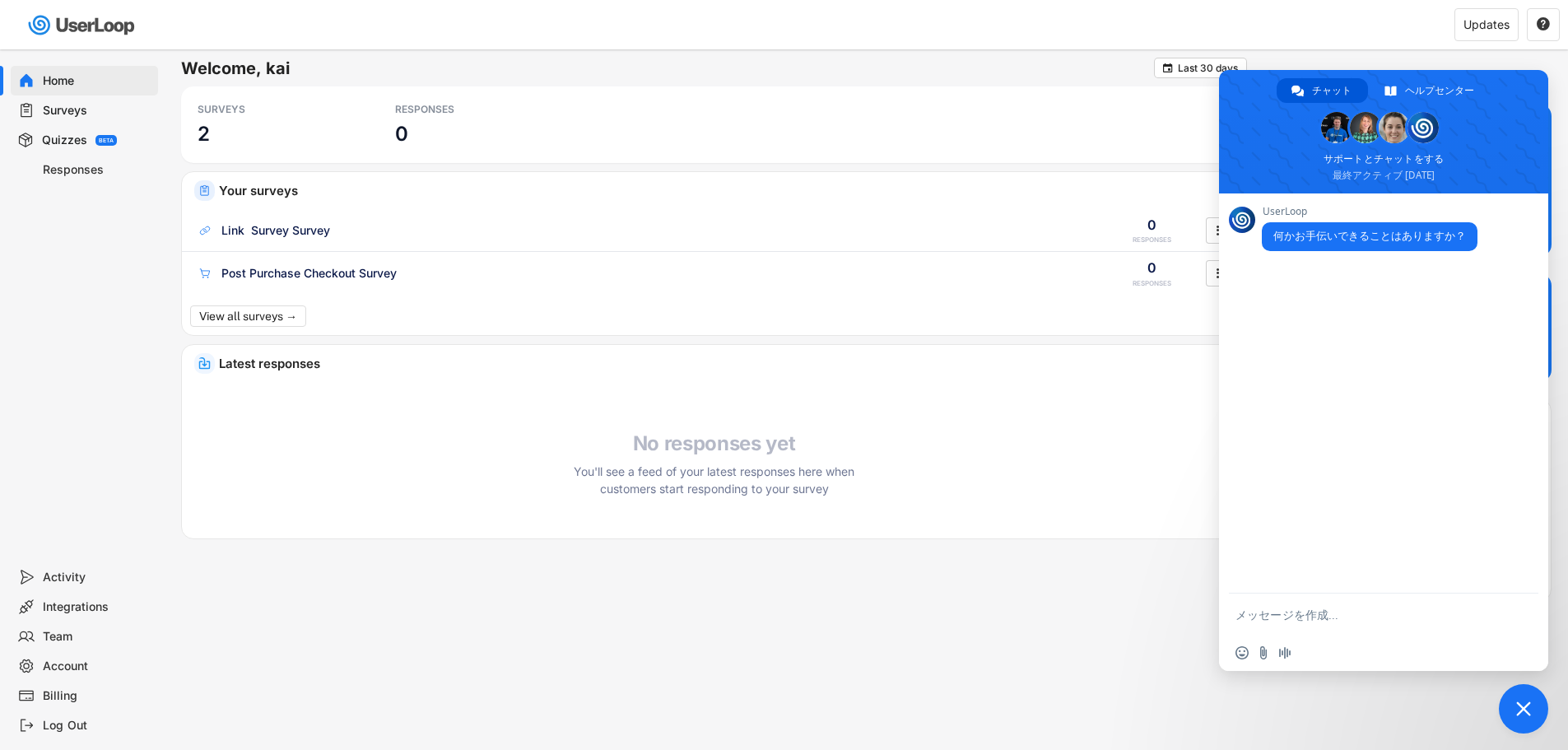
click at [1152, 169] on div "Welcome, kai  Last 30 days SURVEYS 2 RESPONSES 0 Your surveys Link Survey Surv…" at bounding box center [714, 302] width 1065 height 490
click at [1526, 713] on span "チャットを閉じる" at bounding box center [1523, 708] width 15 height 15
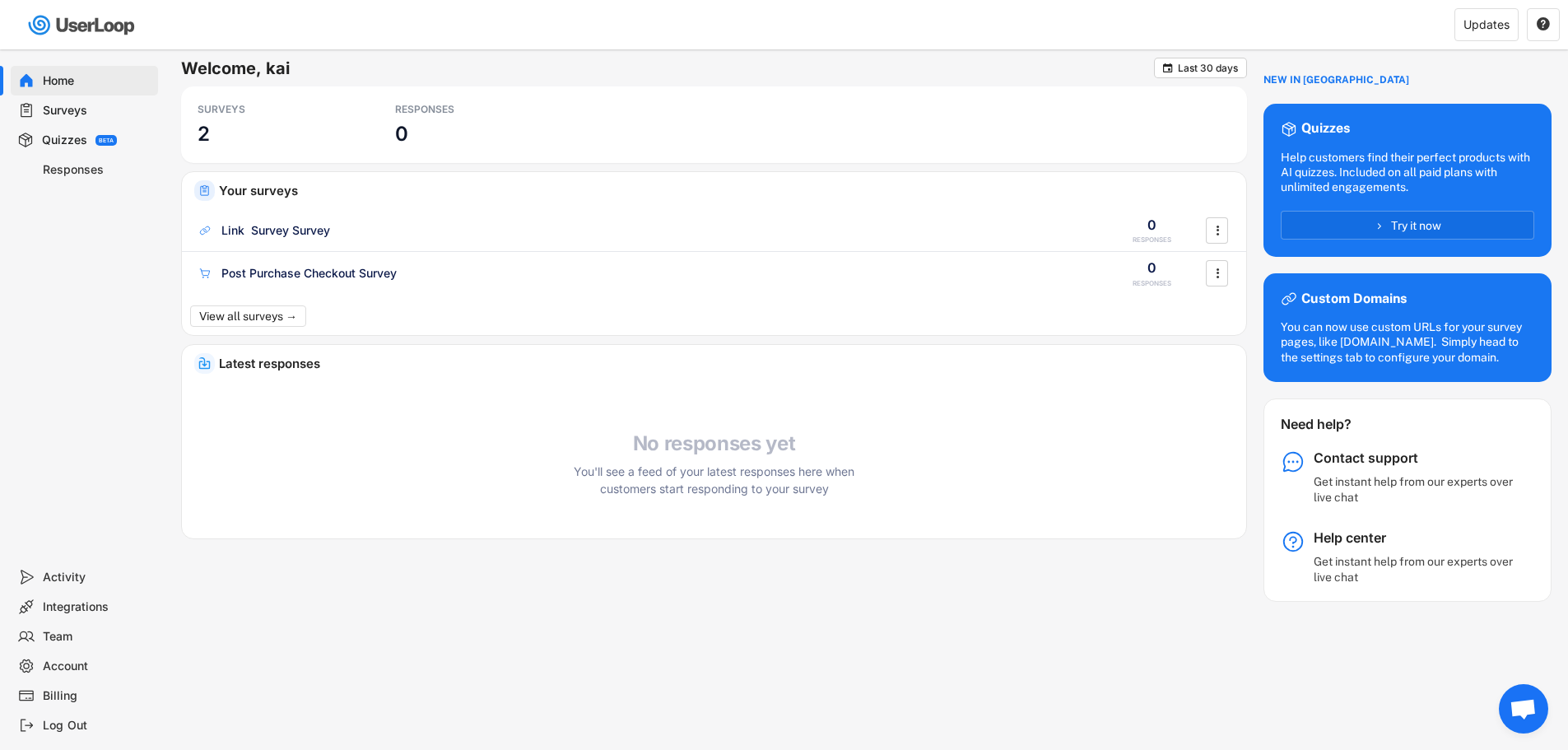
click at [90, 671] on div "Account" at bounding box center [97, 666] width 109 height 16
select select ""en""
select select ""1_week""
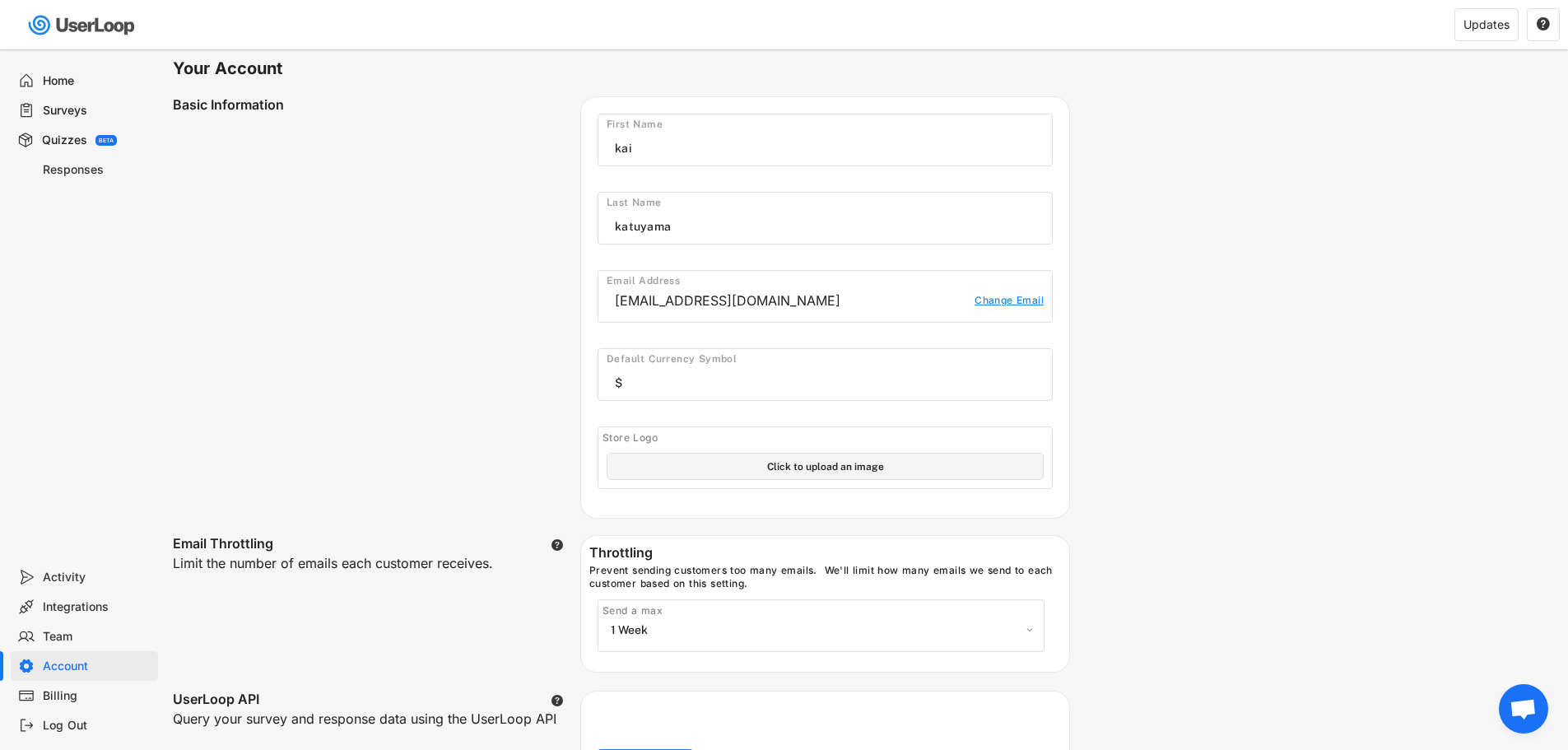
click at [43, 87] on div "Home" at bounding box center [97, 81] width 109 height 16
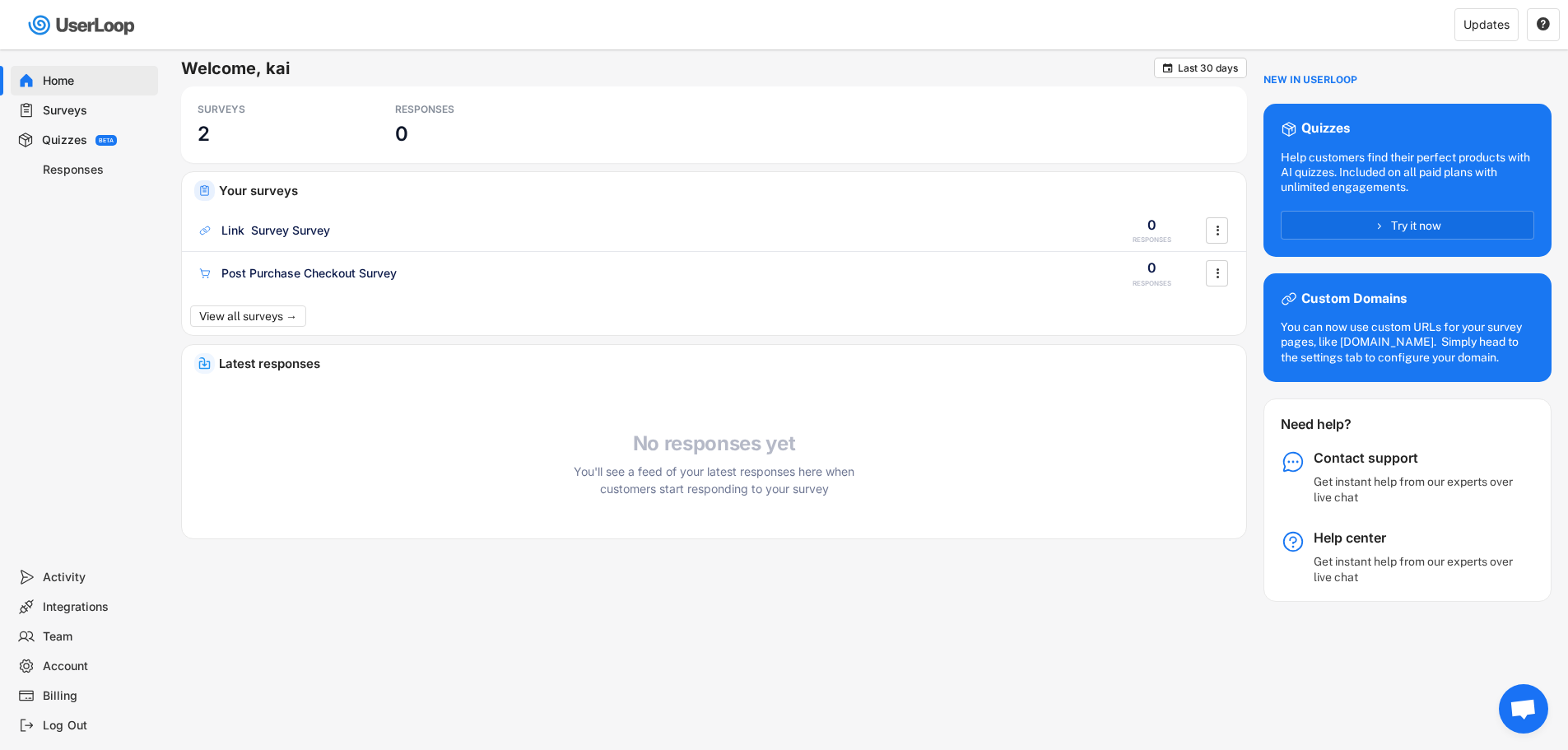
click at [44, 667] on div "Account" at bounding box center [97, 666] width 109 height 16
select select ""en""
select select ""1_week""
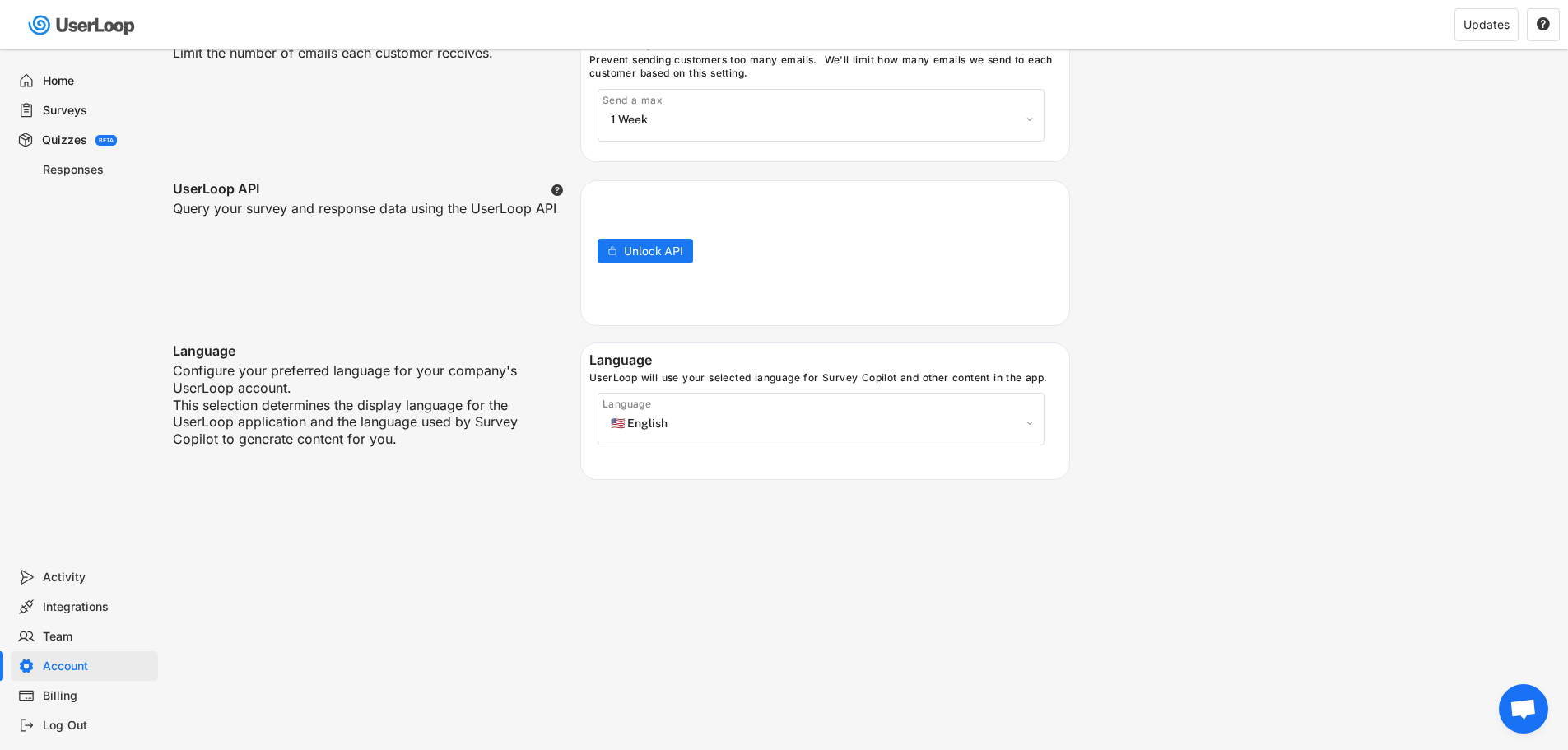
scroll to position [741, 0]
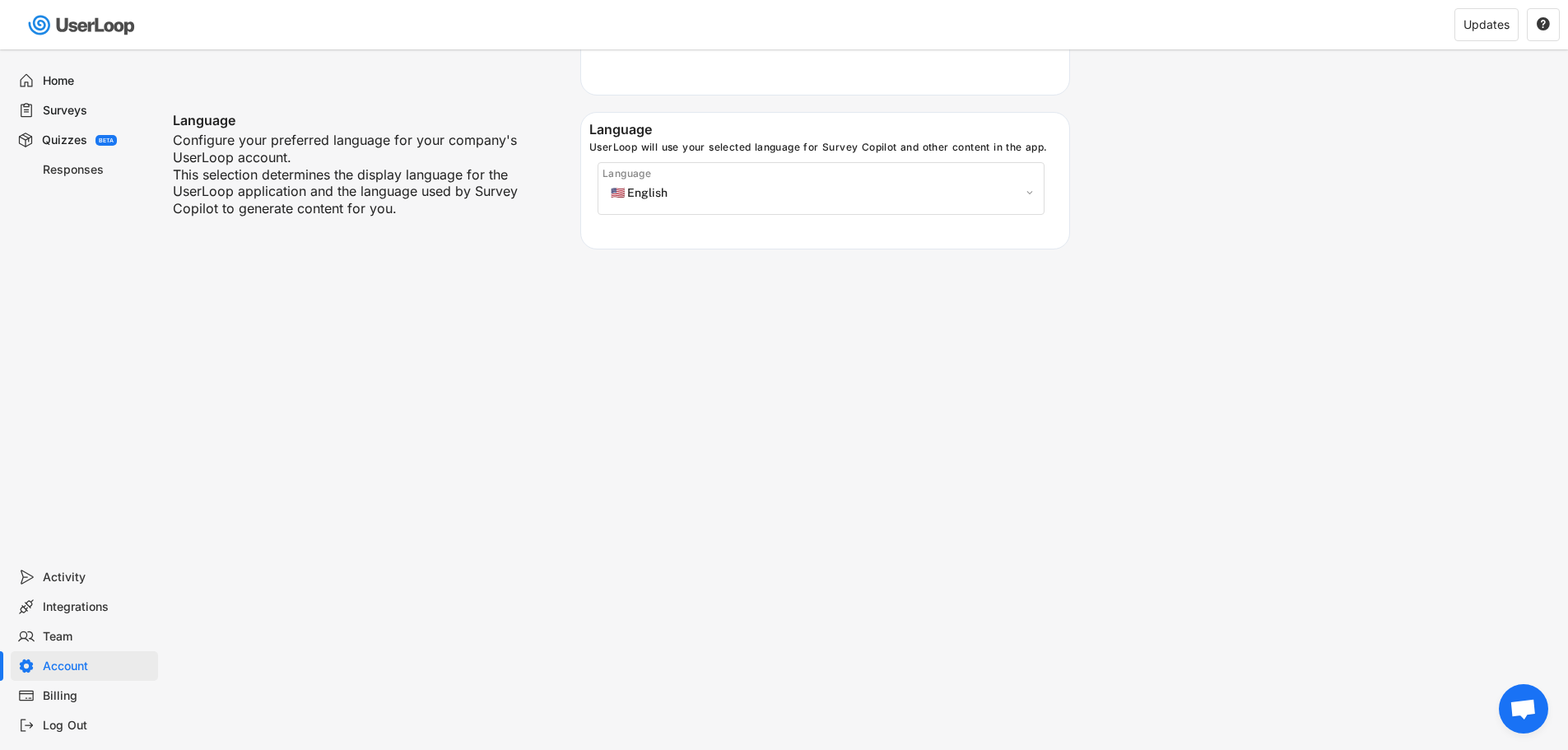
click at [63, 632] on div "Team" at bounding box center [97, 637] width 109 height 16
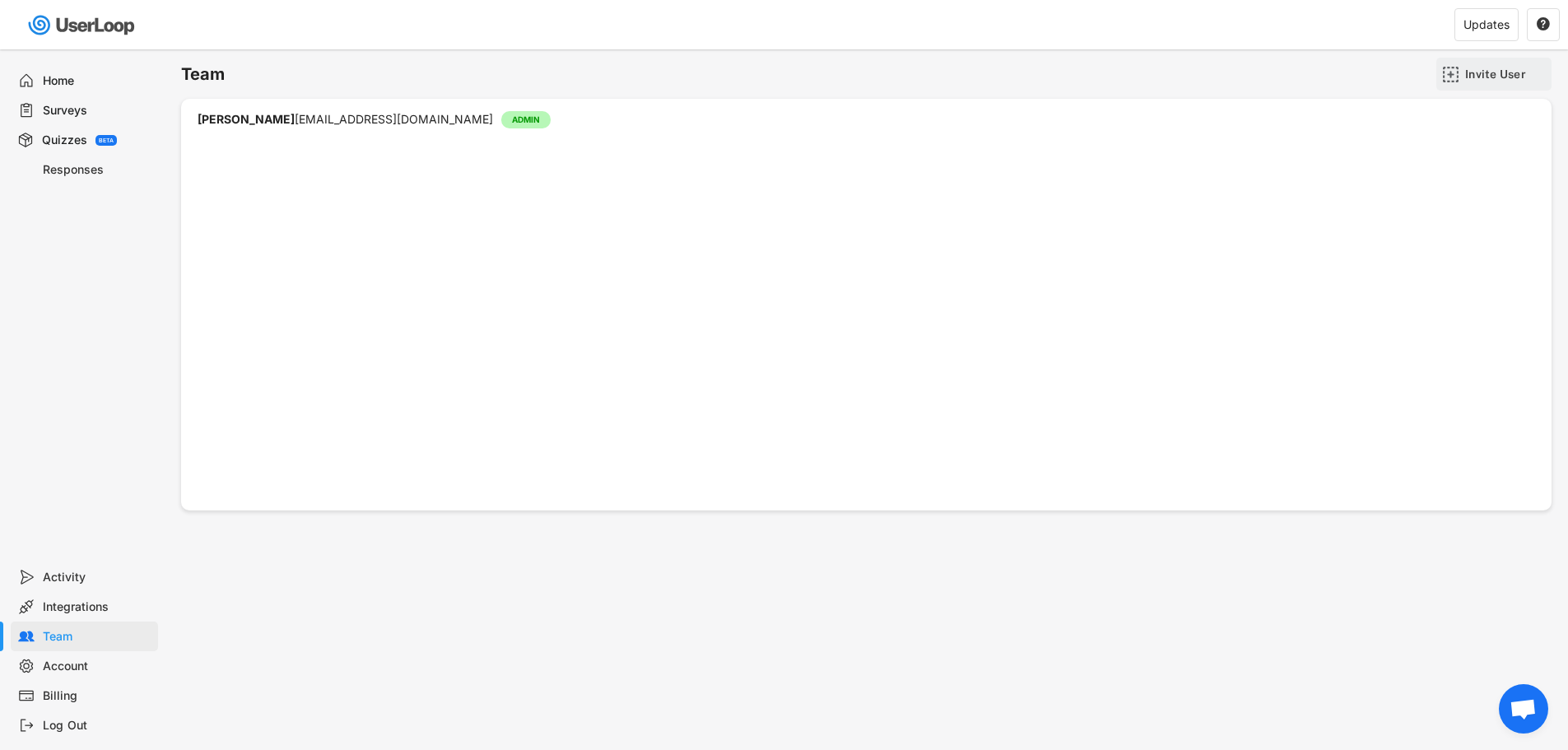
click at [1449, 72] on img at bounding box center [1450, 75] width 18 height 18
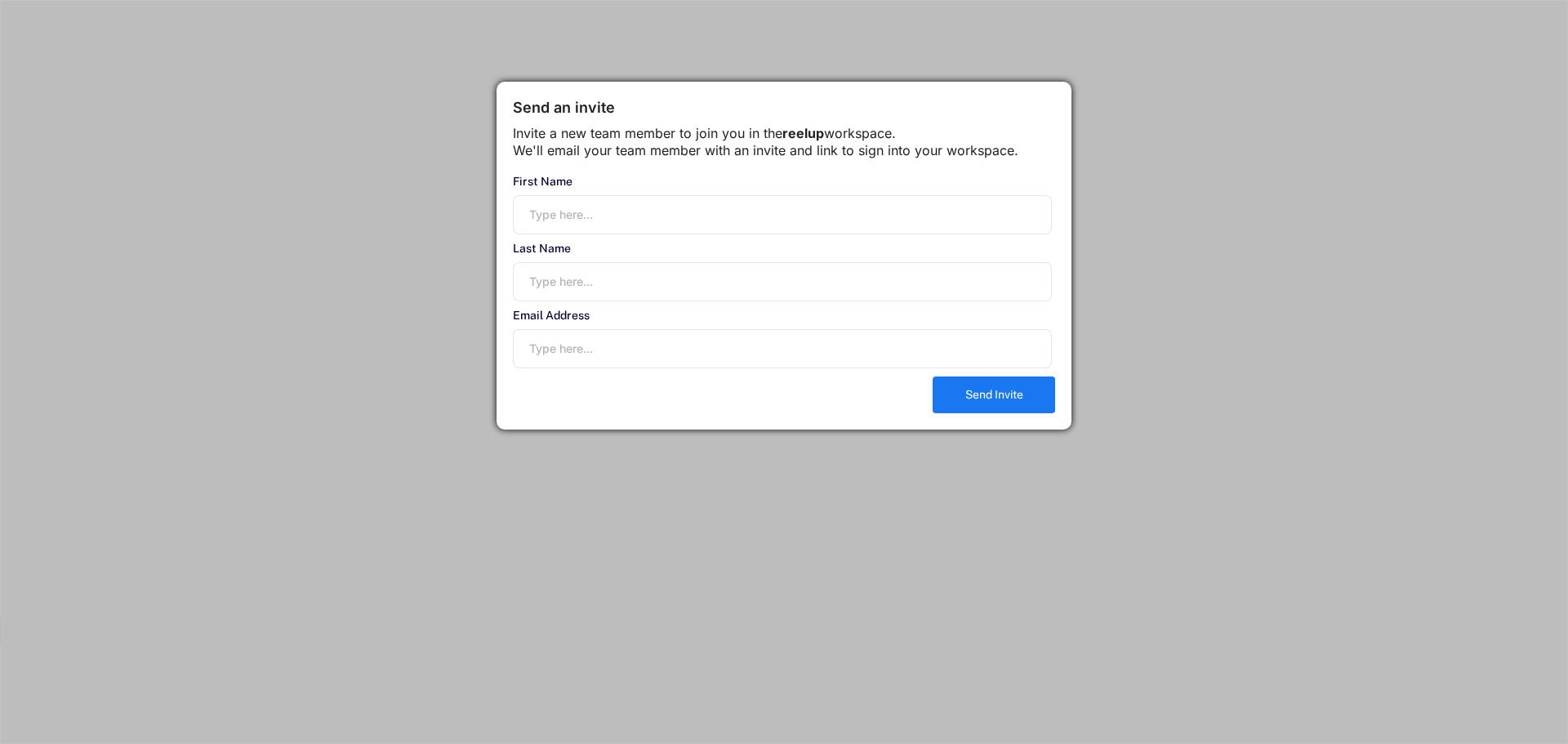
click at [1188, 308] on div at bounding box center [784, 372] width 1568 height 744
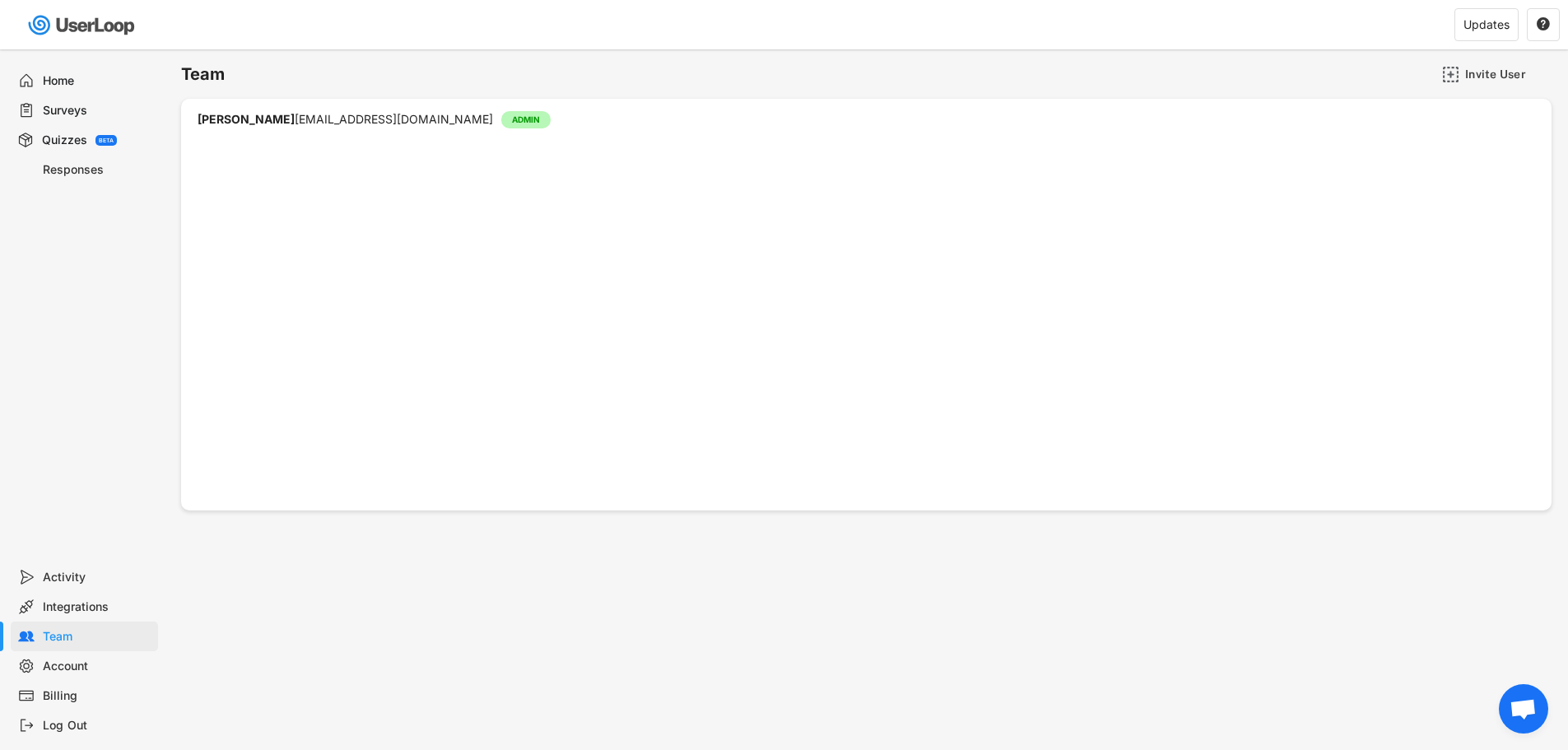
click at [69, 168] on div "Responses" at bounding box center [97, 169] width 109 height 16
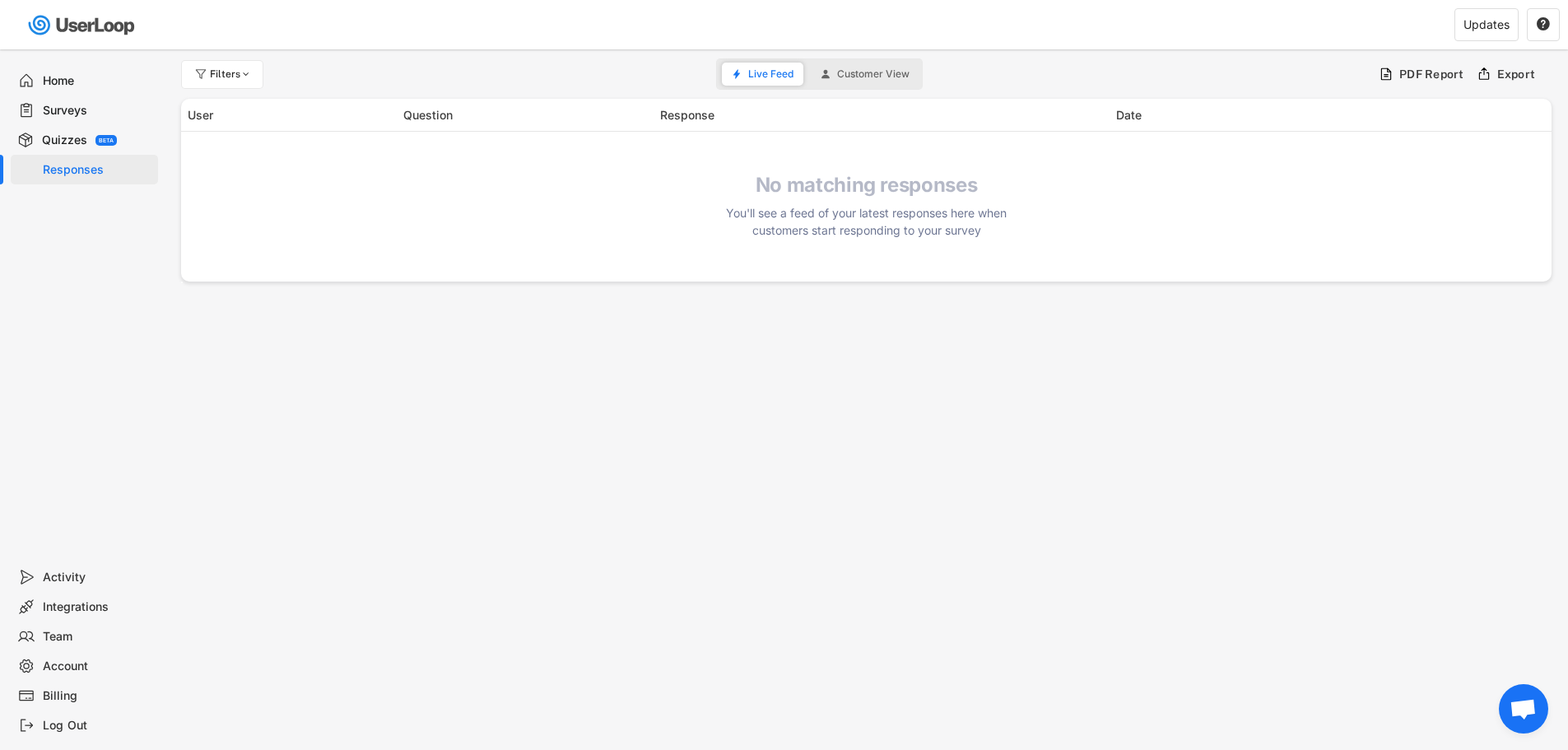
click at [62, 141] on div "Quizzes" at bounding box center [64, 140] width 45 height 16
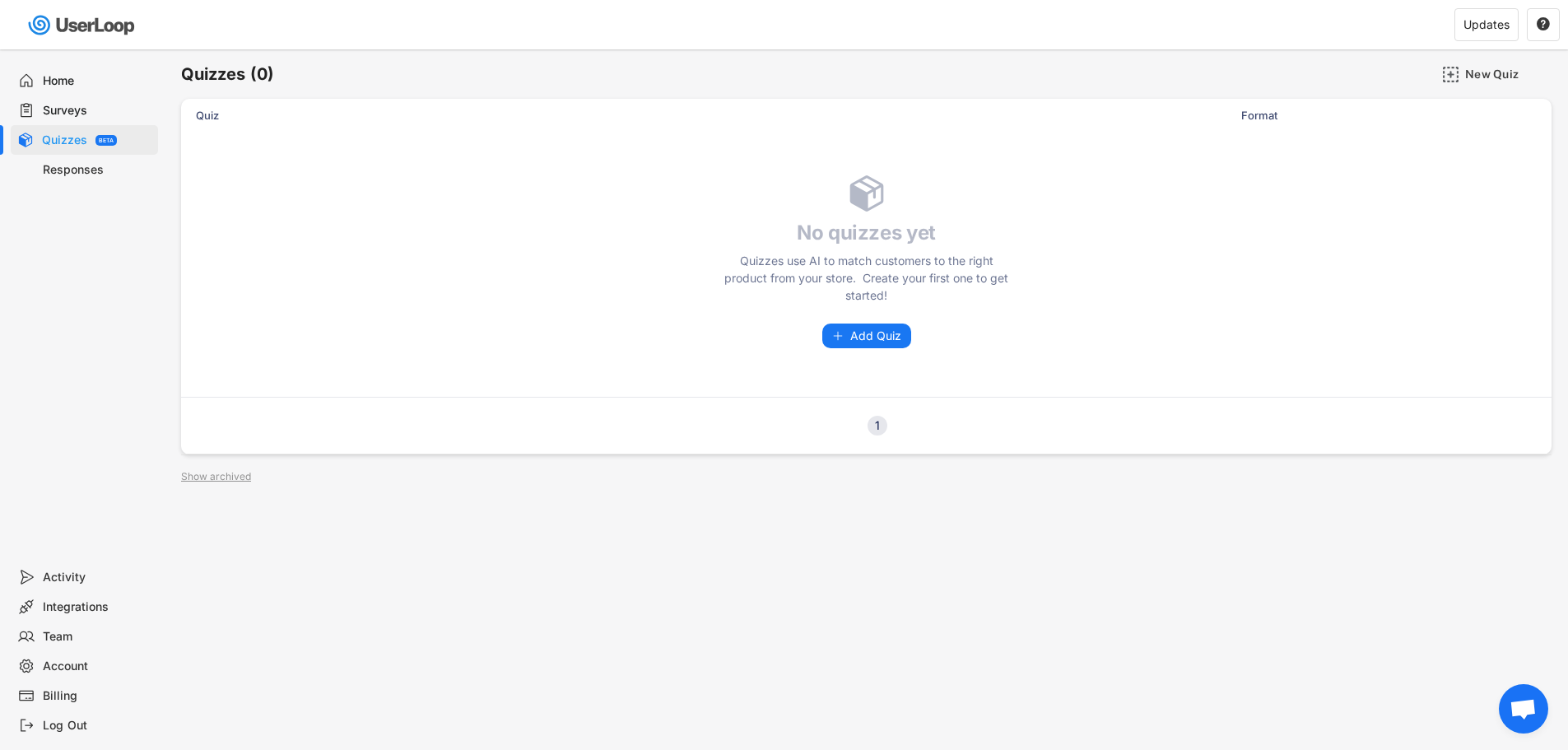
click at [71, 580] on div "Activity" at bounding box center [97, 578] width 109 height 16
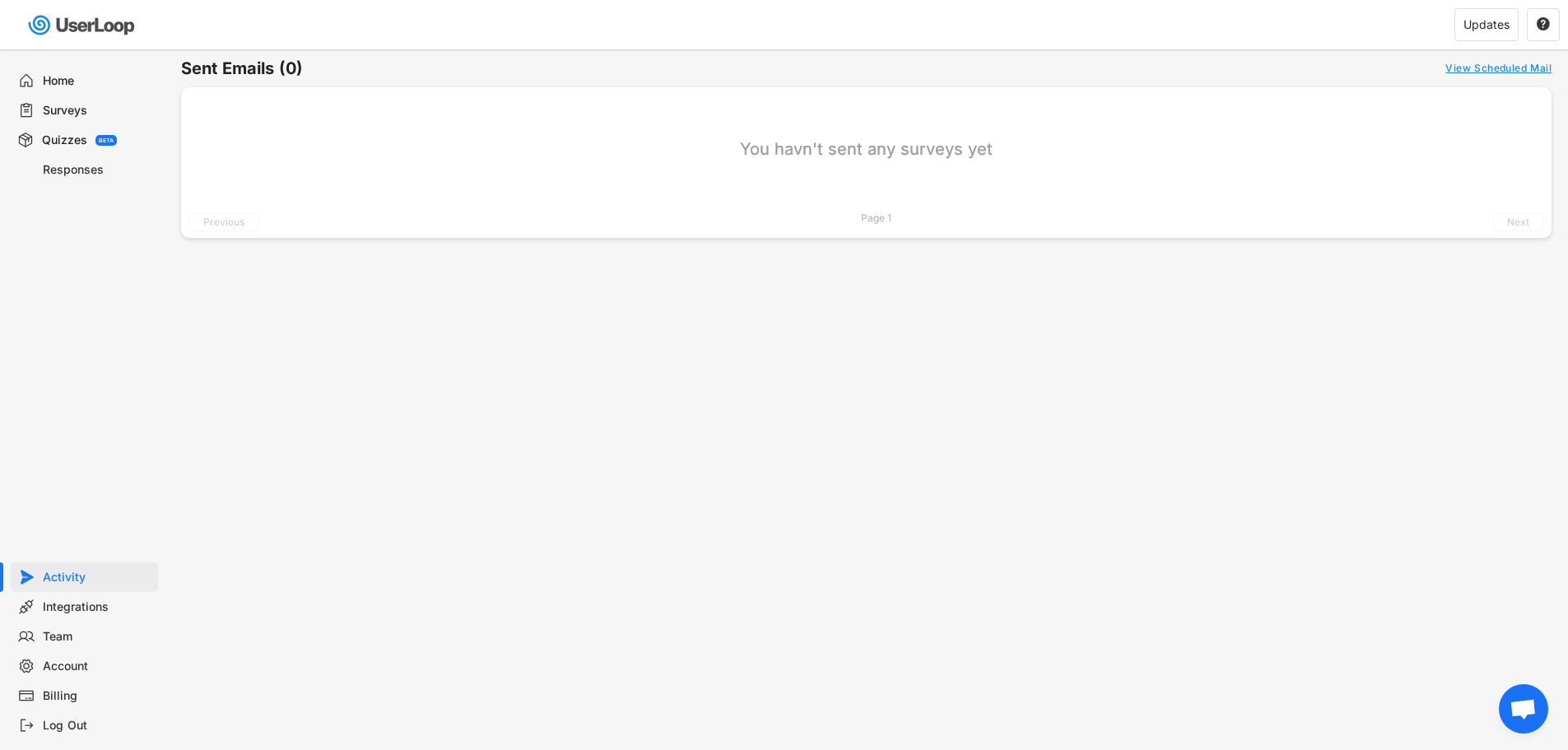
click at [66, 608] on div "Integrations" at bounding box center [97, 607] width 109 height 16
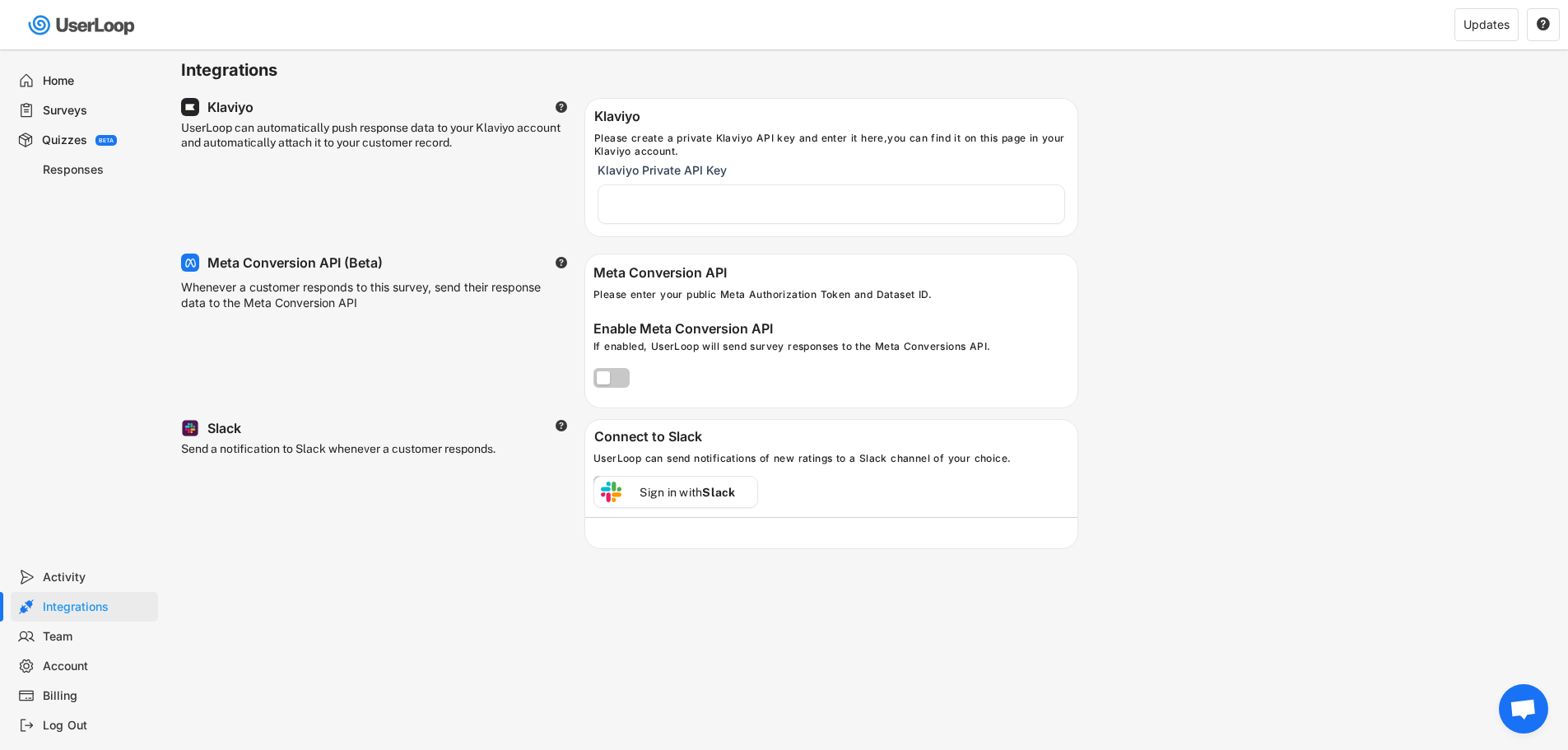
click at [62, 645] on div "Team" at bounding box center [84, 636] width 147 height 29
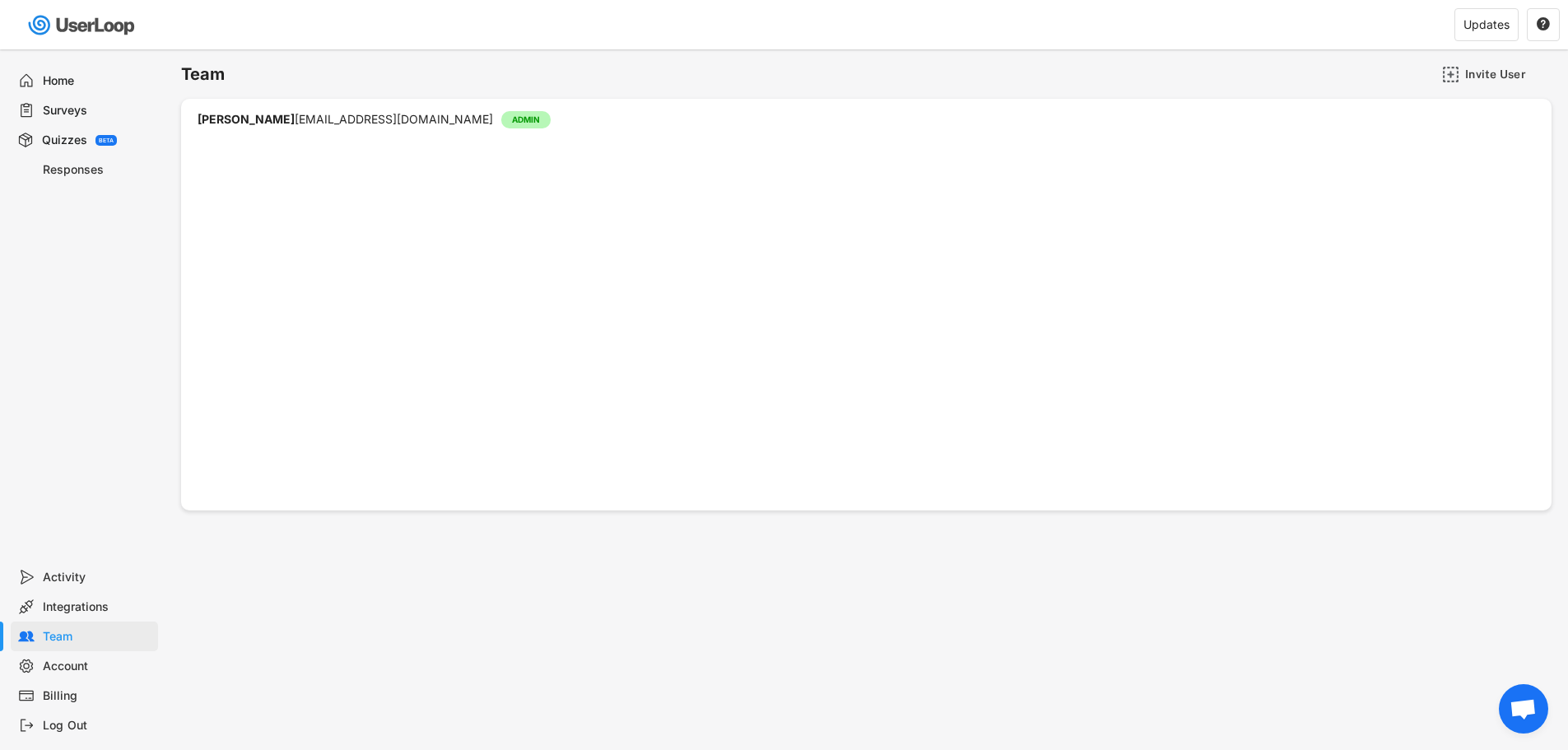
click at [63, 667] on div "Account" at bounding box center [97, 666] width 109 height 16
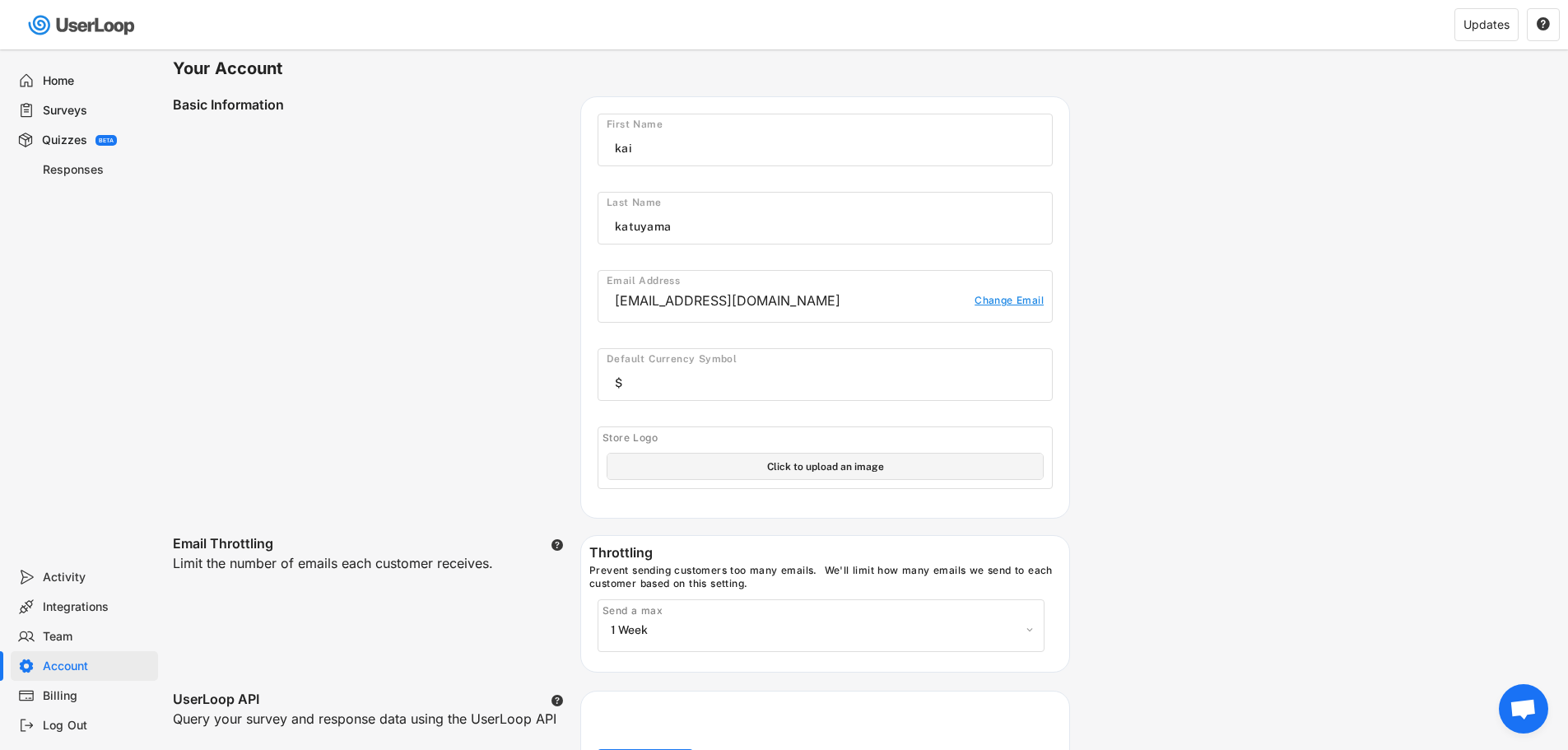
click at [63, 694] on div "Billing" at bounding box center [97, 695] width 109 height 16
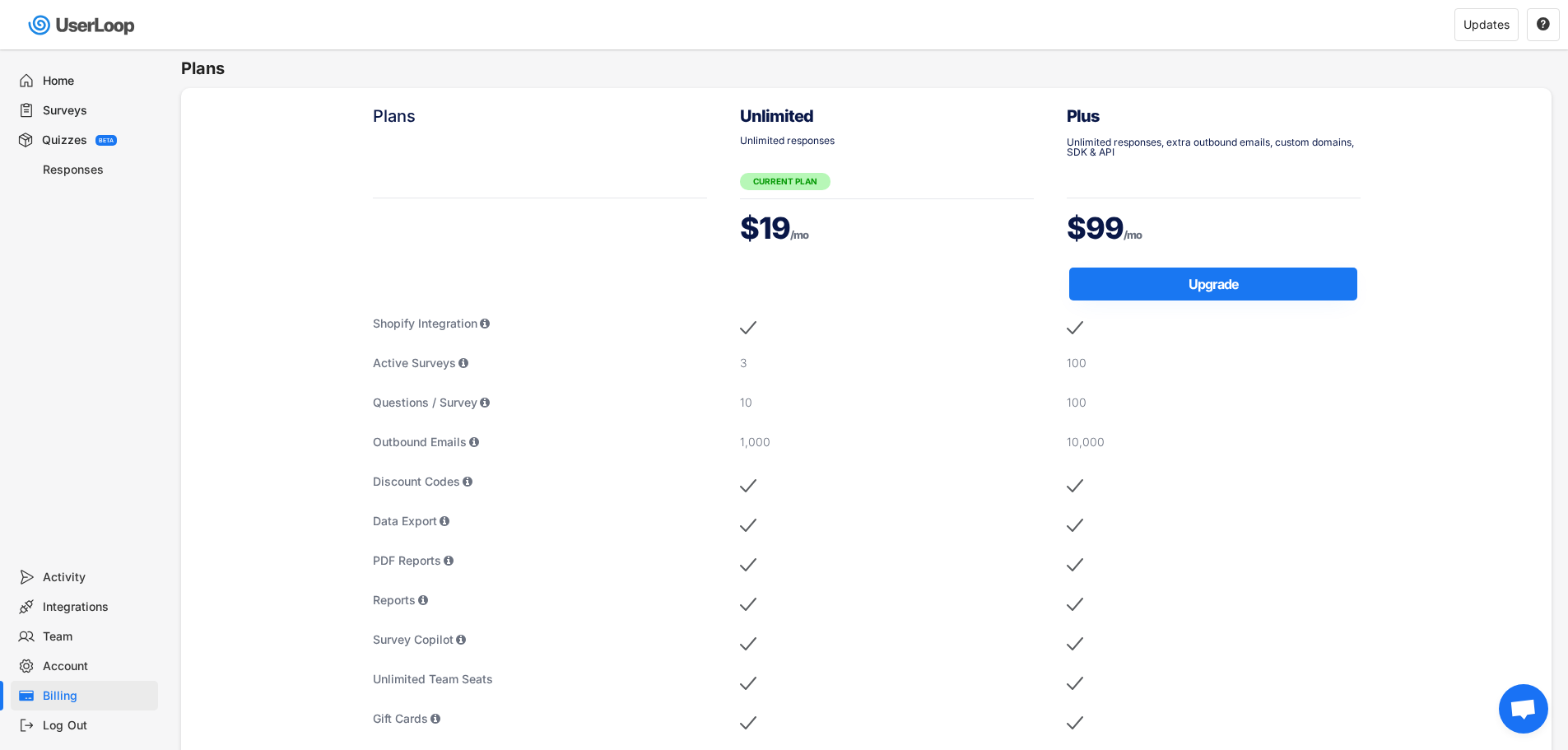
click at [56, 71] on div "Home" at bounding box center [84, 81] width 147 height 29
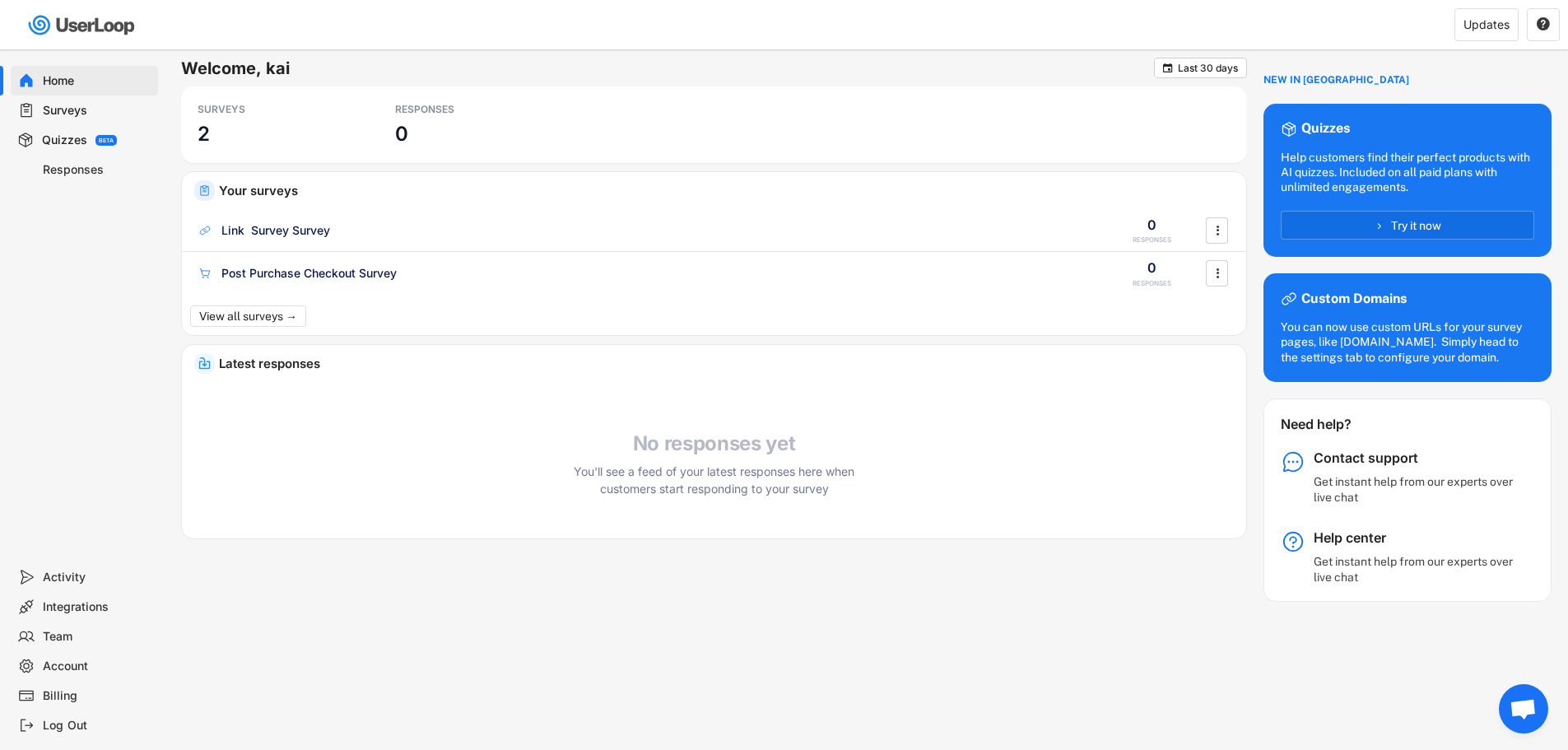
click at [67, 608] on div "Integrations" at bounding box center [97, 607] width 109 height 16
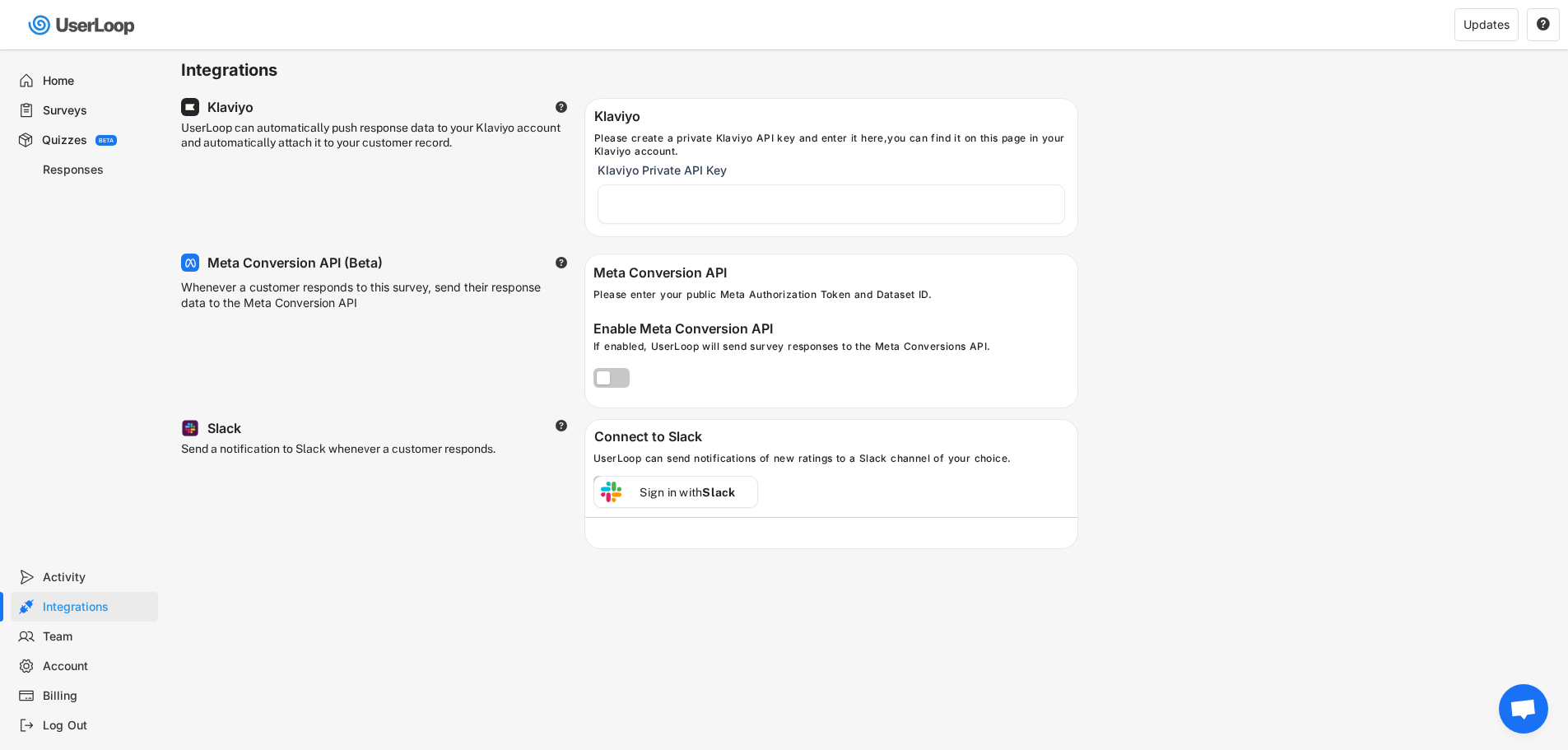
click at [71, 75] on div "Home" at bounding box center [97, 81] width 109 height 16
